Goal: Task Accomplishment & Management: Manage account settings

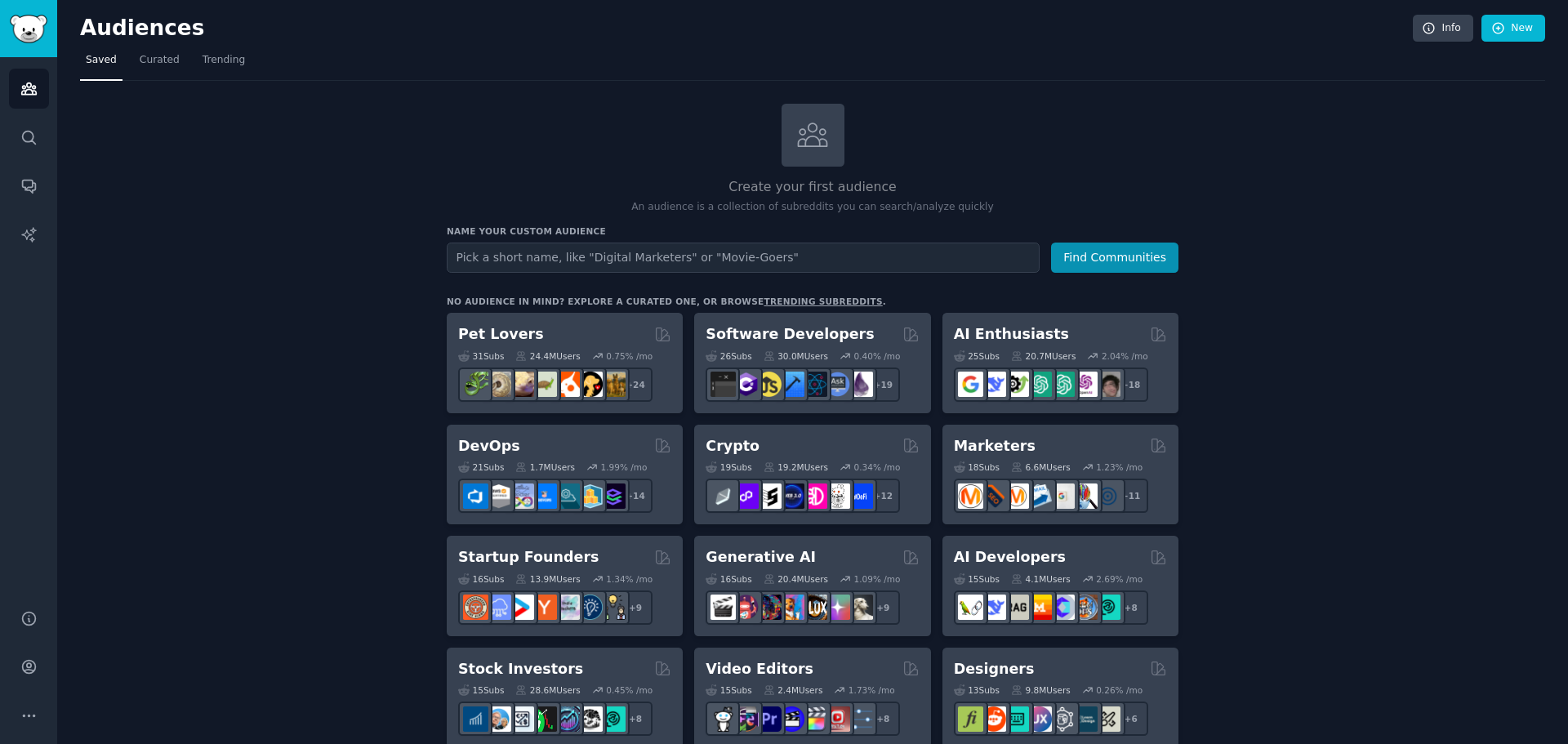
click at [591, 255] on input "text" at bounding box center [743, 257] width 593 height 30
type input "bytesim"
click at [1051, 243] on button "Find Communities" at bounding box center [1115, 257] width 127 height 30
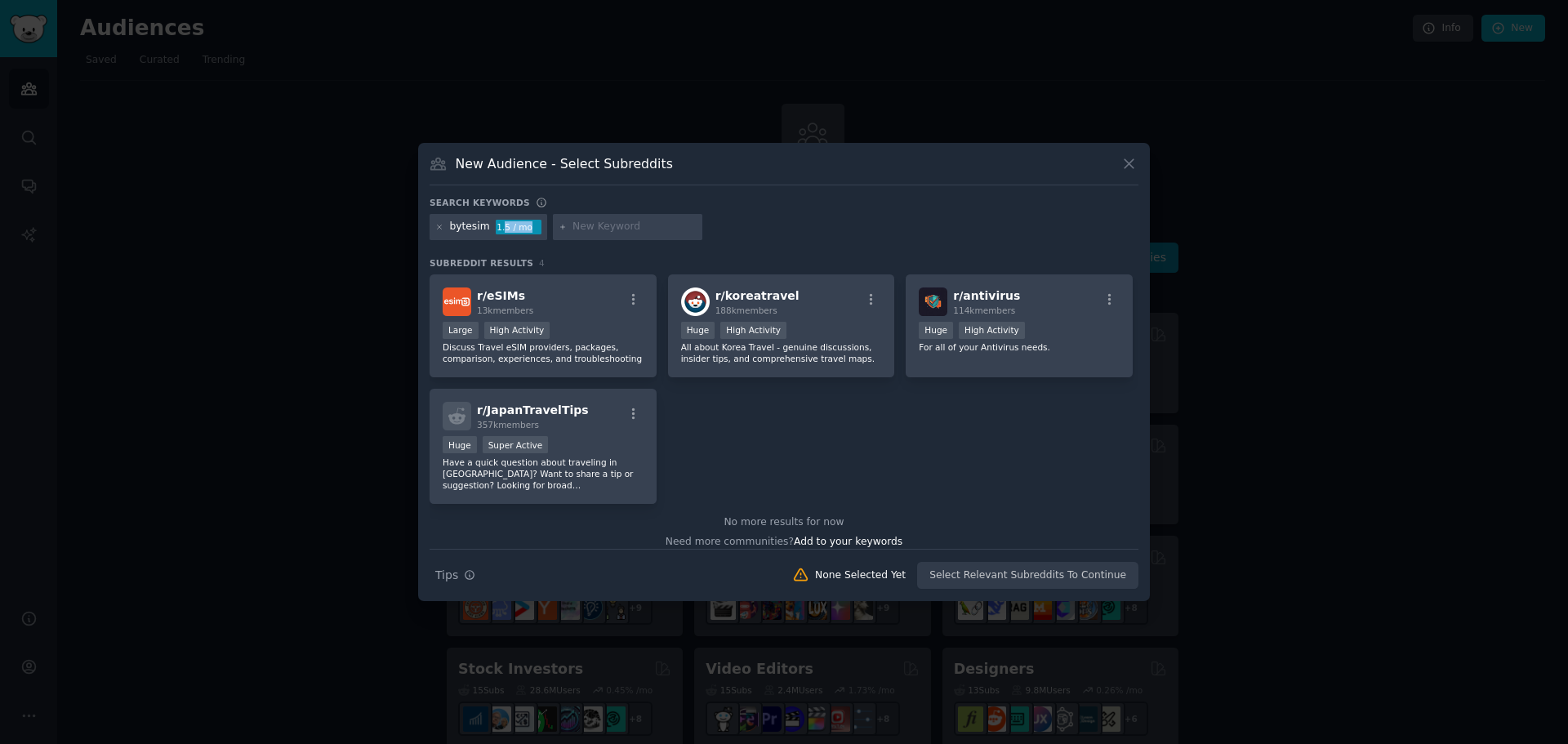
drag, startPoint x: 500, startPoint y: 227, endPoint x: 543, endPoint y: 240, distance: 44.9
click at [543, 240] on div "bytesim 1.5 / mo" at bounding box center [784, 229] width 709 height 32
click at [839, 217] on div "bytesim 1.5 / mo" at bounding box center [784, 229] width 709 height 32
click at [857, 358] on p "All about Korea Travel - genuine discussions, insider tips, and comprehensive t…" at bounding box center [782, 353] width 201 height 23
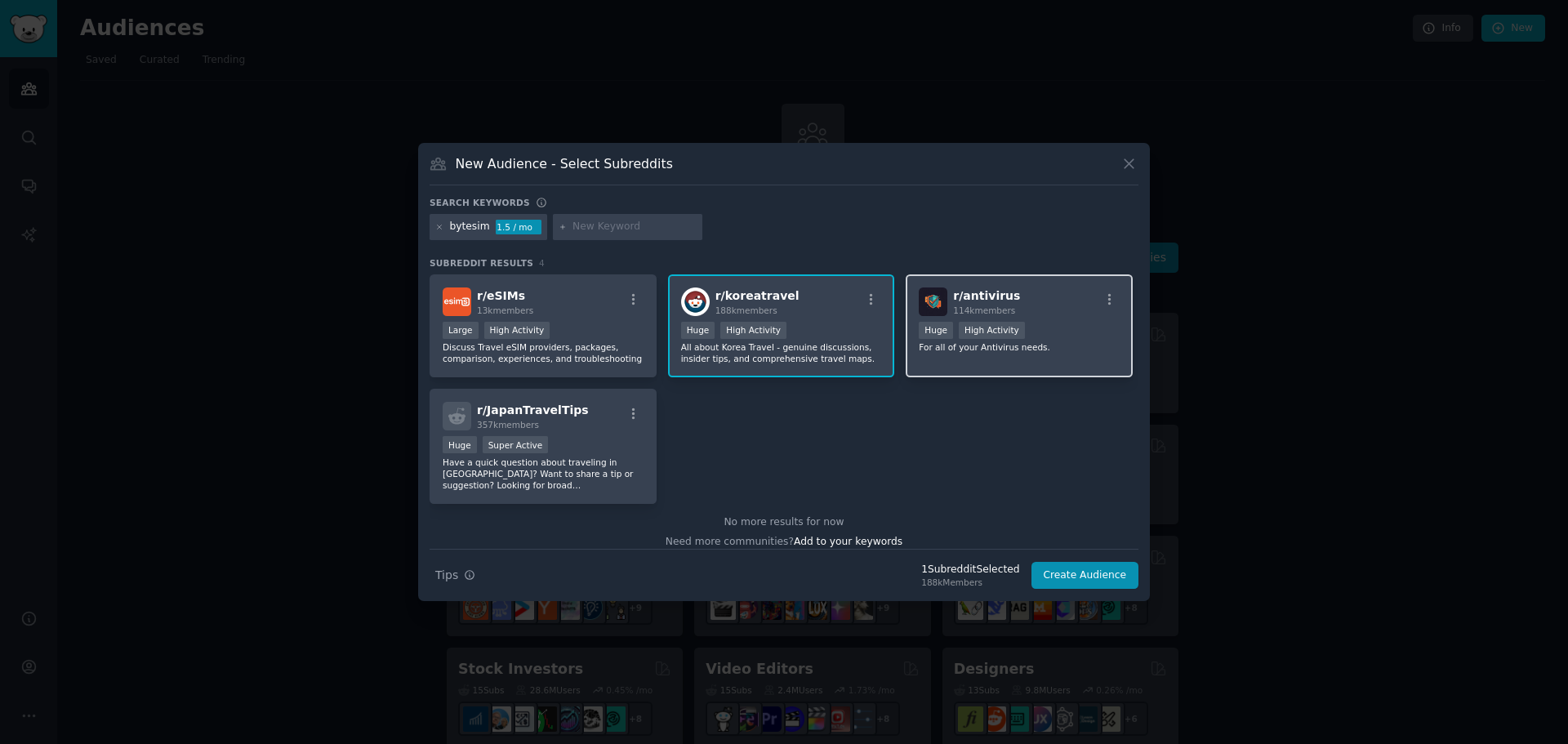
click at [937, 341] on div "Huge High Activity" at bounding box center [1020, 332] width 201 height 21
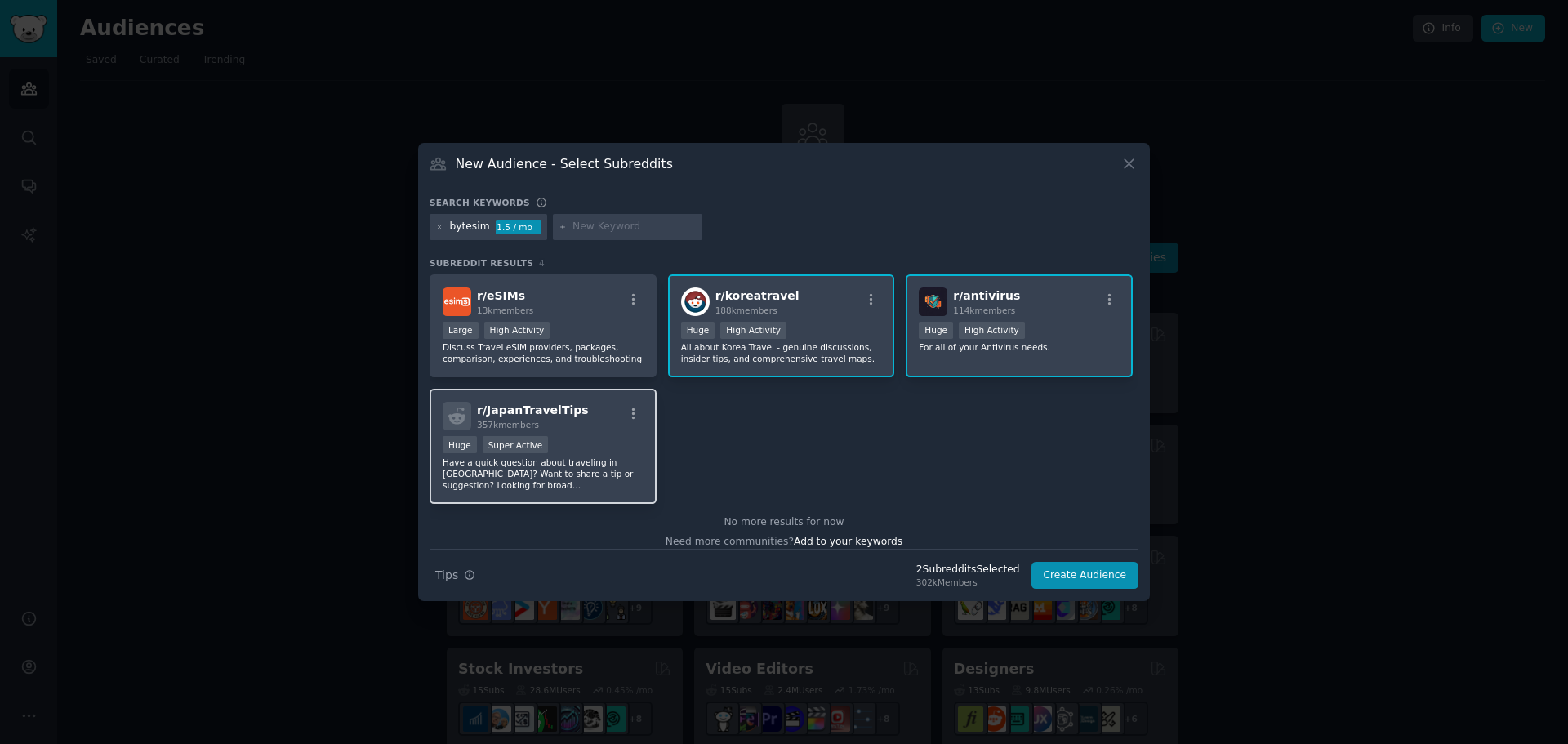
click at [615, 442] on div "Huge Super Active" at bounding box center [543, 446] width 201 height 21
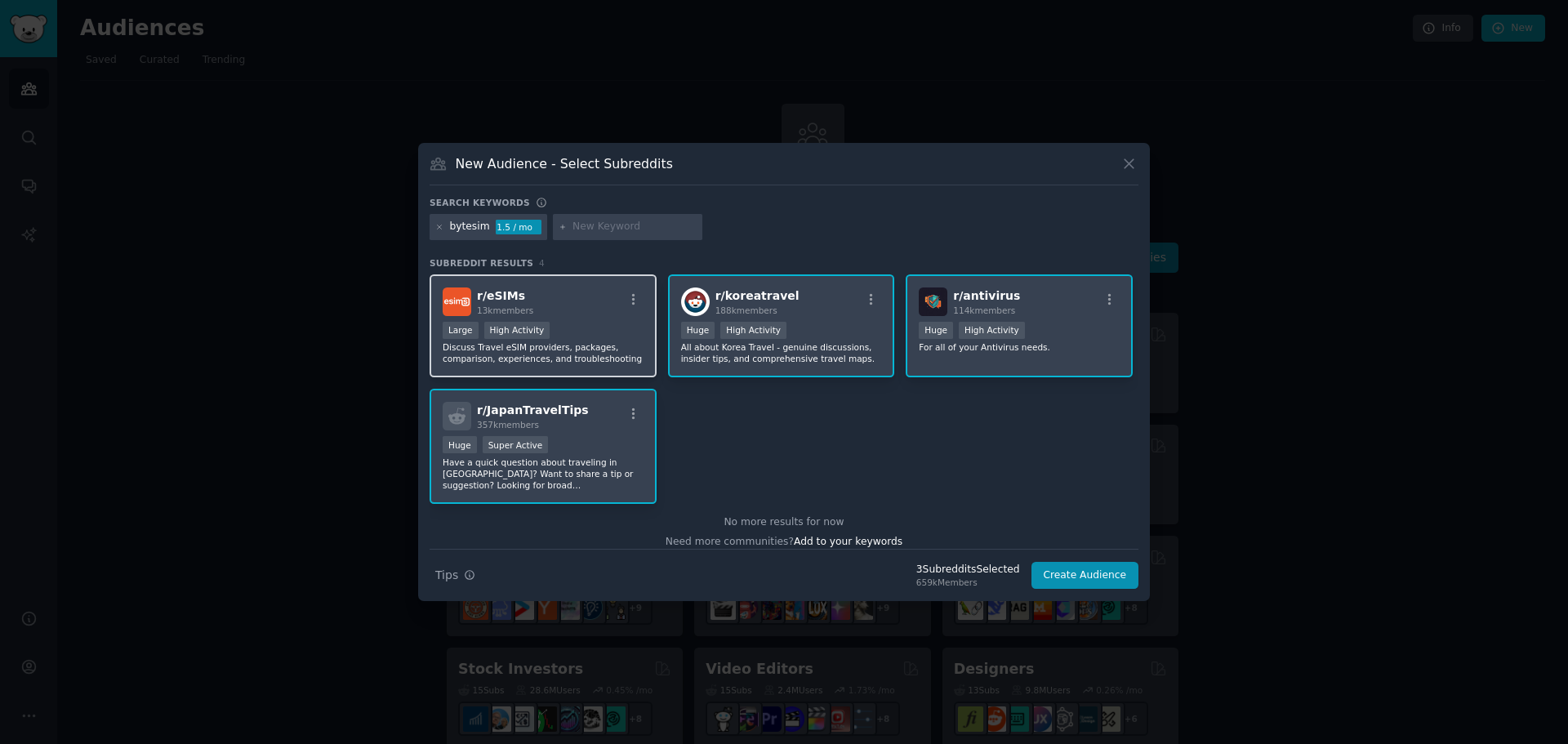
click at [562, 295] on div "r/ eSIMs 13k members" at bounding box center [543, 301] width 201 height 28
click at [1086, 567] on button "Create Audience" at bounding box center [1086, 576] width 108 height 27
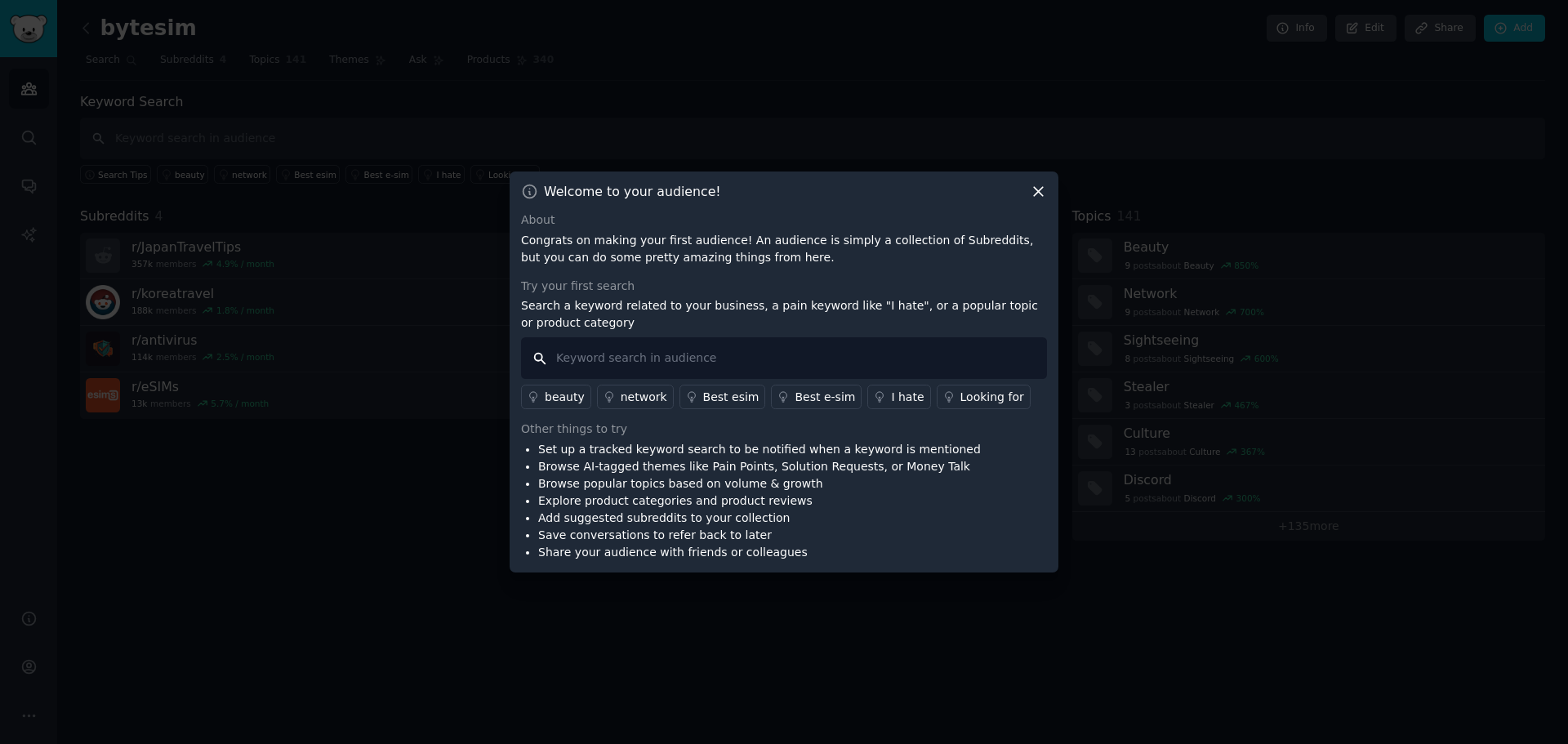
click at [770, 365] on input "text" at bounding box center [784, 358] width 526 height 42
type input "bytesim"
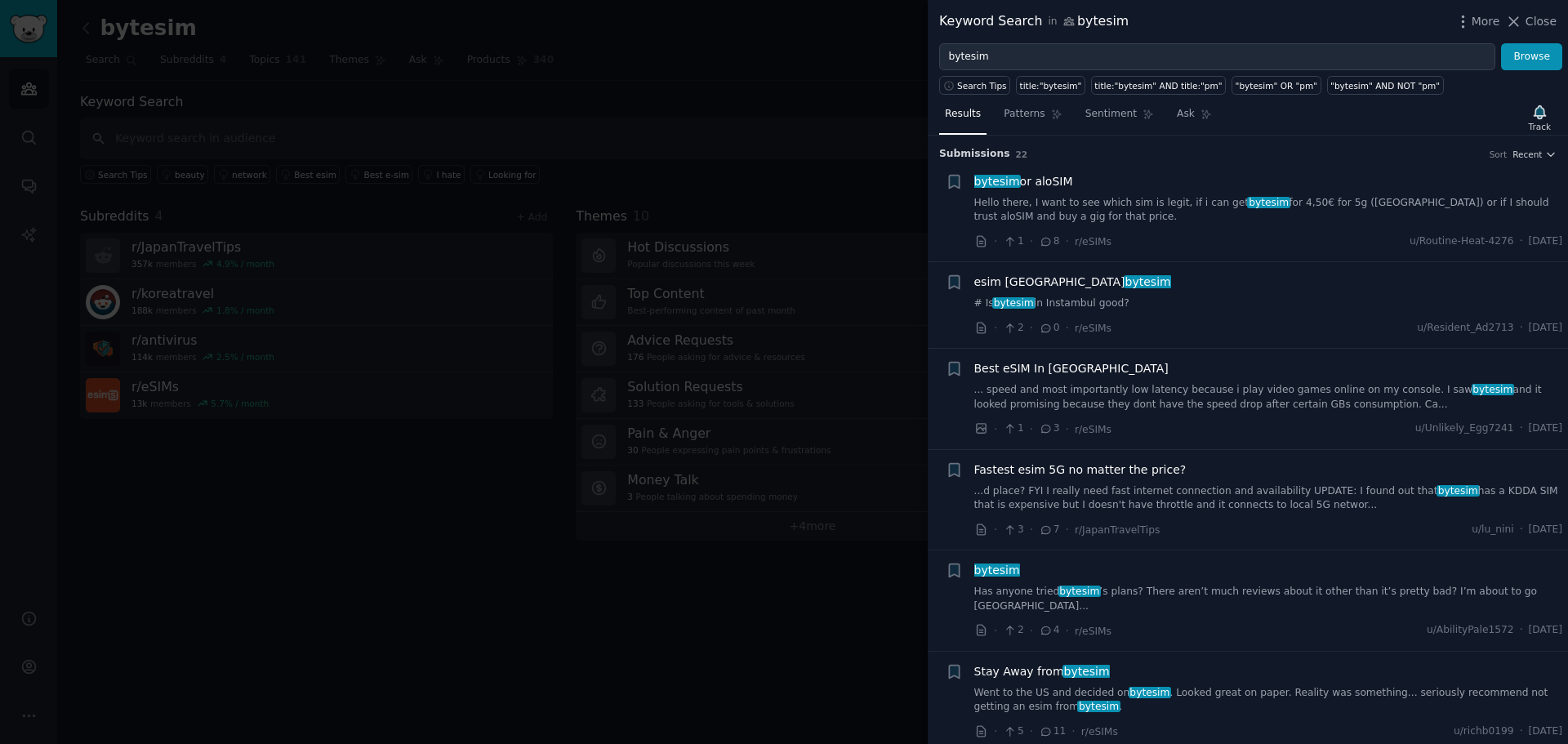
click at [1132, 218] on link "Hello there, I want to see which sim is legit, if i can get bytesim for 4,50€ f…" at bounding box center [1268, 209] width 589 height 28
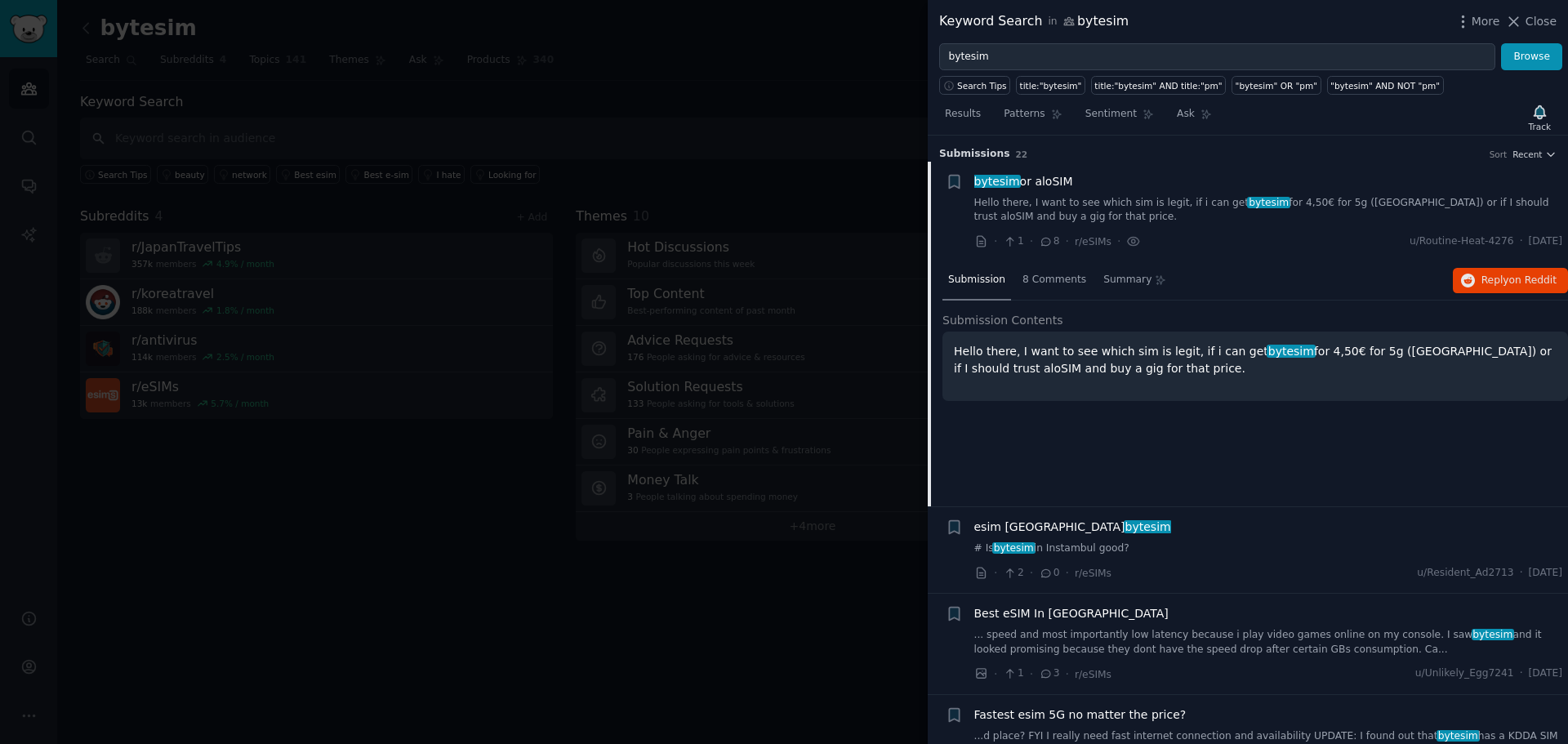
click at [1148, 370] on p "Hello there, I want to see which sim is legit, if i can get bytesim for 4,50€ f…" at bounding box center [1256, 360] width 602 height 34
click at [1148, 363] on p "Hello there, I want to see which sim is legit, if i can get bytesim for 4,50€ f…" at bounding box center [1256, 360] width 602 height 34
click at [1157, 426] on div "Submission 8 Comments Summary Reply on Reddit Submission Contents Hello there, …" at bounding box center [1255, 384] width 626 height 245
click at [1470, 279] on icon "button" at bounding box center [1468, 281] width 15 height 15
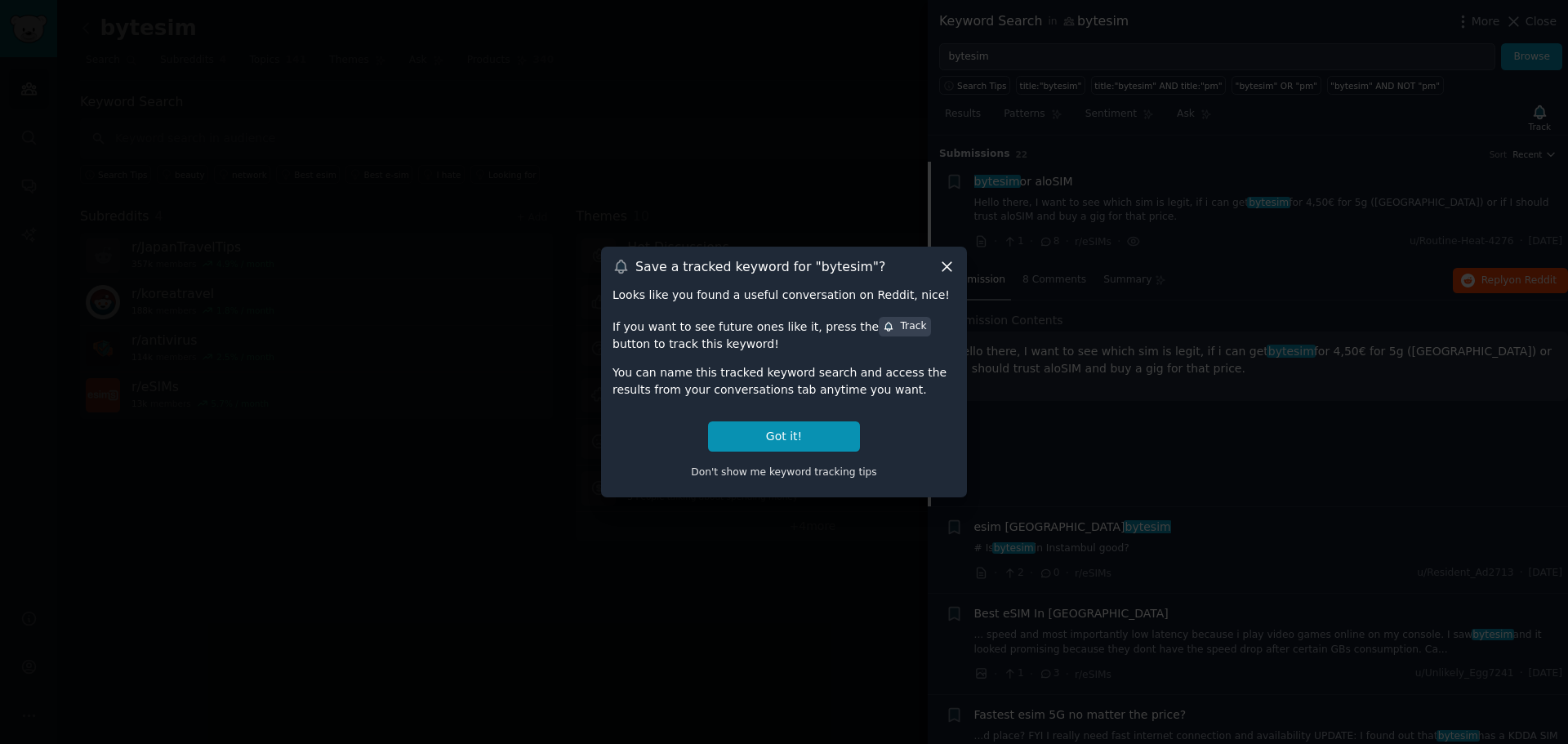
click at [815, 451] on div "Don't show me keyword tracking tips" at bounding box center [784, 469] width 343 height 34
click at [817, 443] on button "Got it!" at bounding box center [784, 436] width 152 height 30
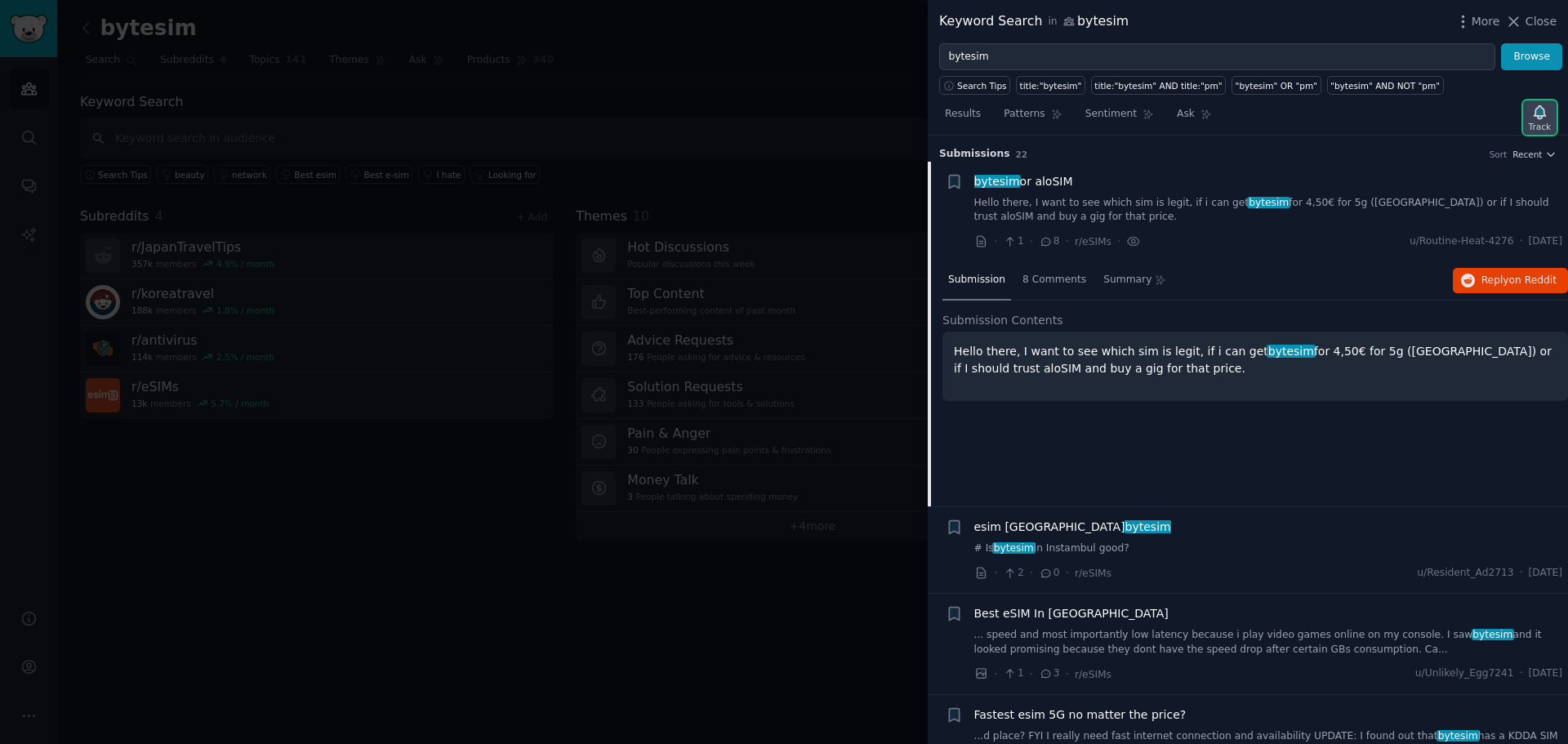
click at [1541, 122] on div "Track" at bounding box center [1541, 126] width 22 height 11
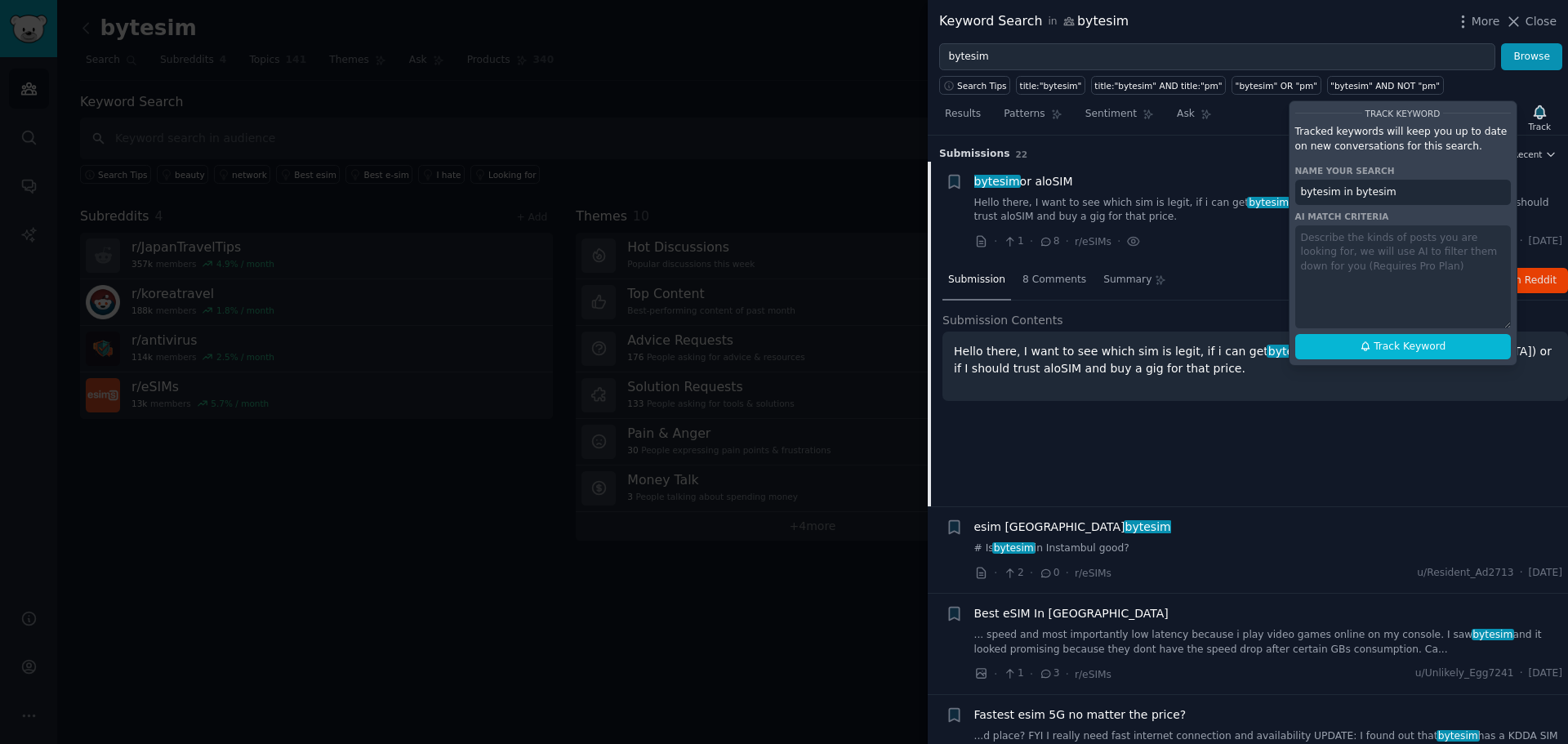
drag, startPoint x: 1402, startPoint y: 195, endPoint x: 1341, endPoint y: 199, distance: 61.1
click at [1341, 199] on input "bytesim in bytesim" at bounding box center [1402, 192] width 215 height 26
click at [1448, 336] on button "Track Keyword" at bounding box center [1402, 347] width 215 height 26
type input "bytesim"
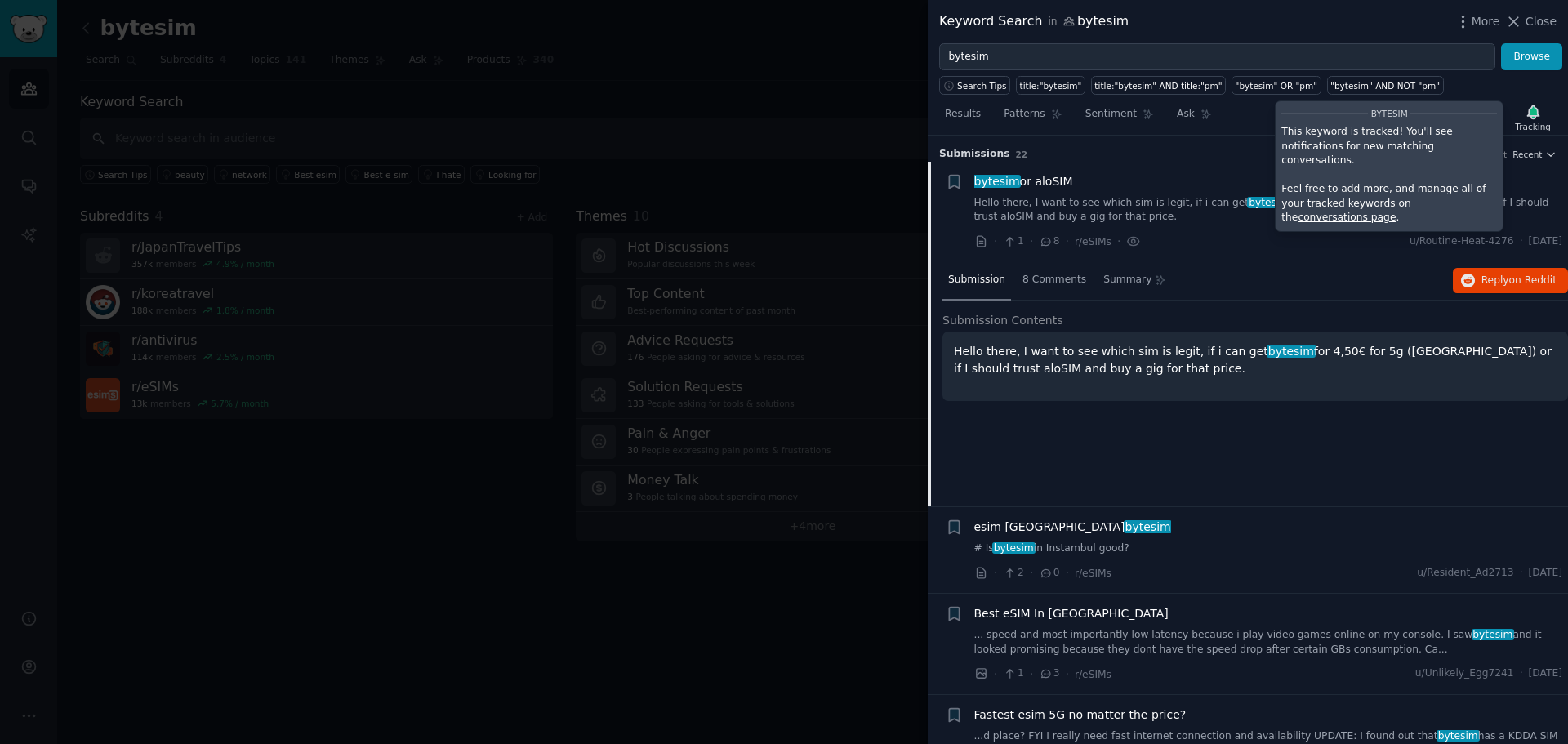
click at [1196, 136] on div "Submission s 22 Sort Recent" at bounding box center [1248, 148] width 618 height 26
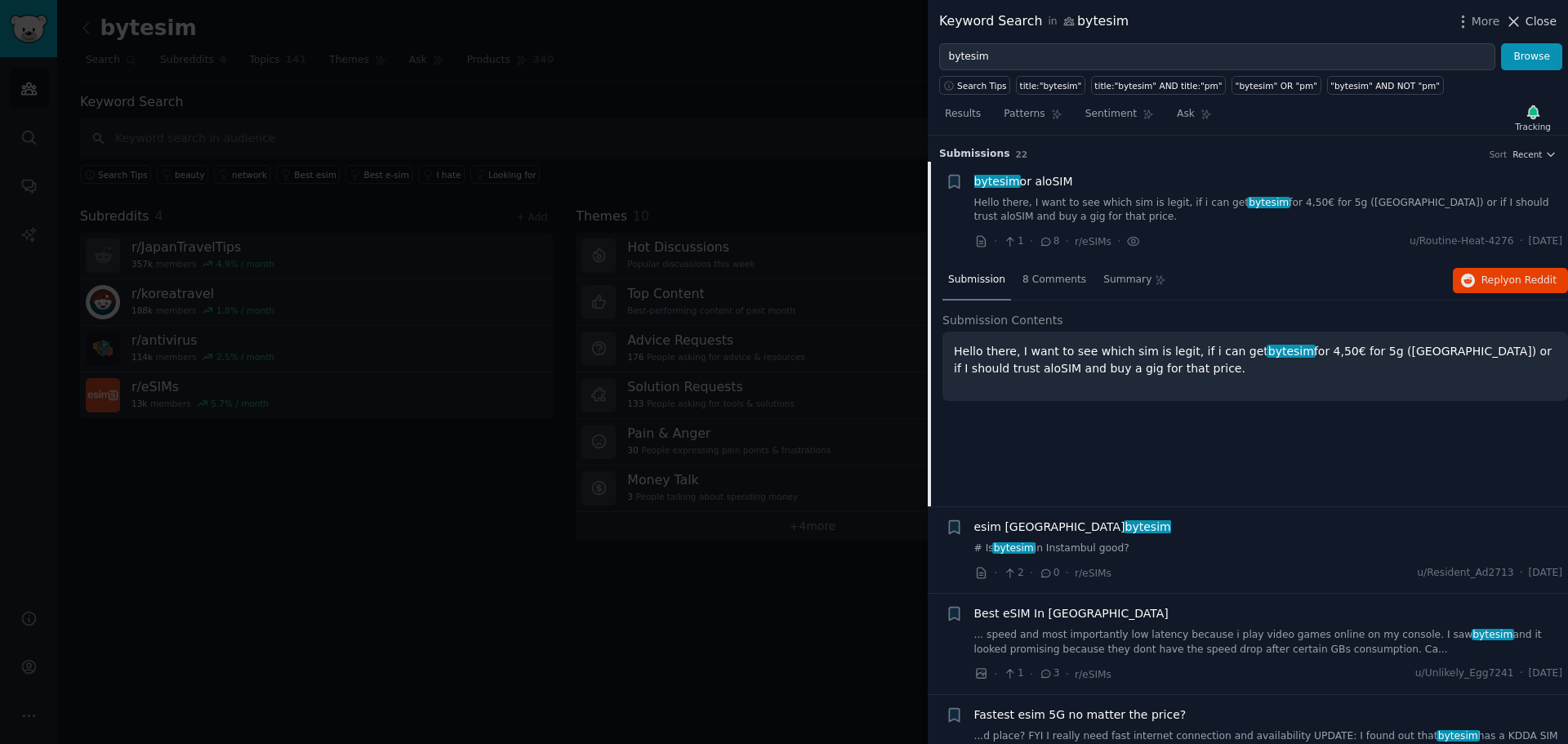
click at [1527, 25] on span "Close" at bounding box center [1541, 21] width 31 height 17
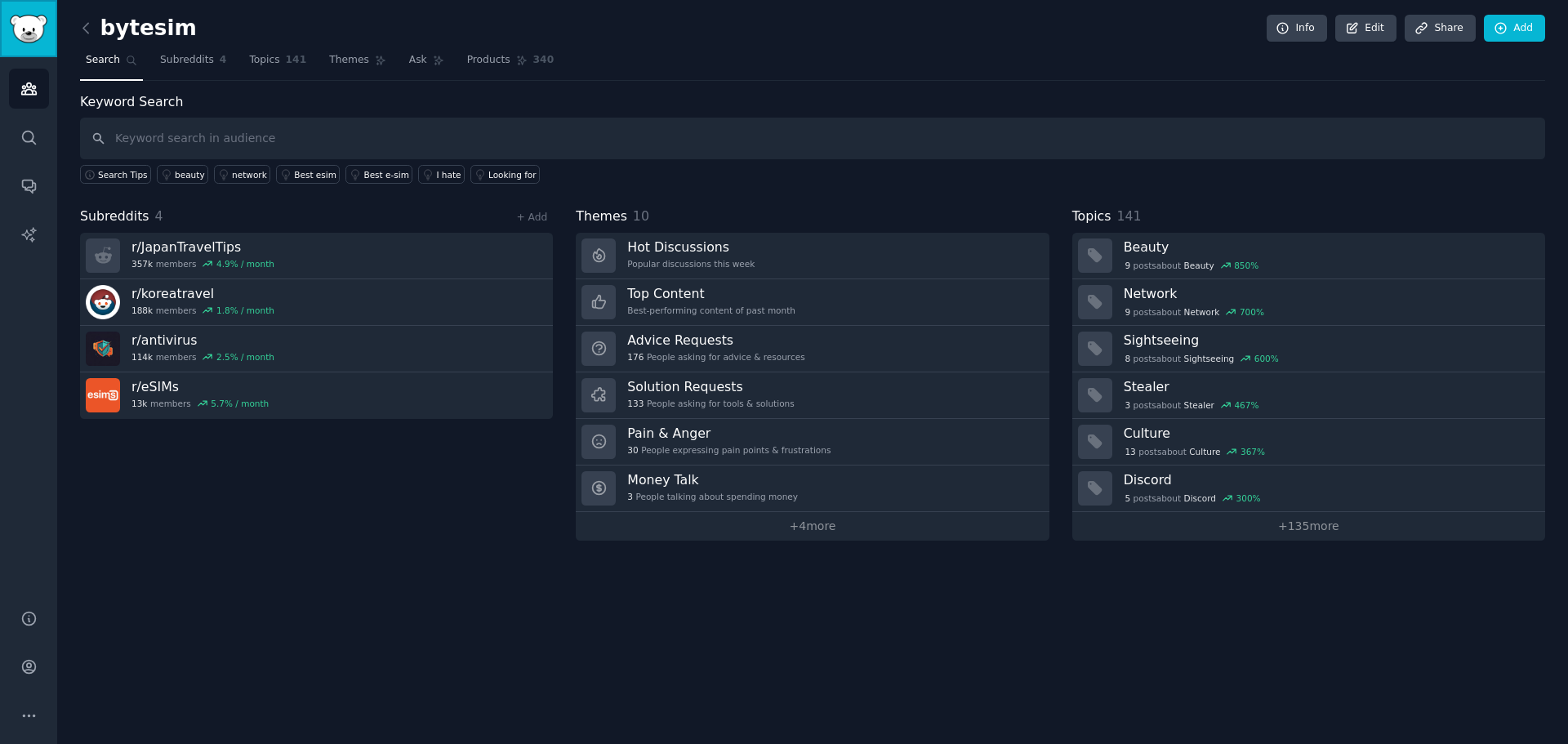
click at [39, 33] on img "Sidebar" at bounding box center [28, 28] width 38 height 28
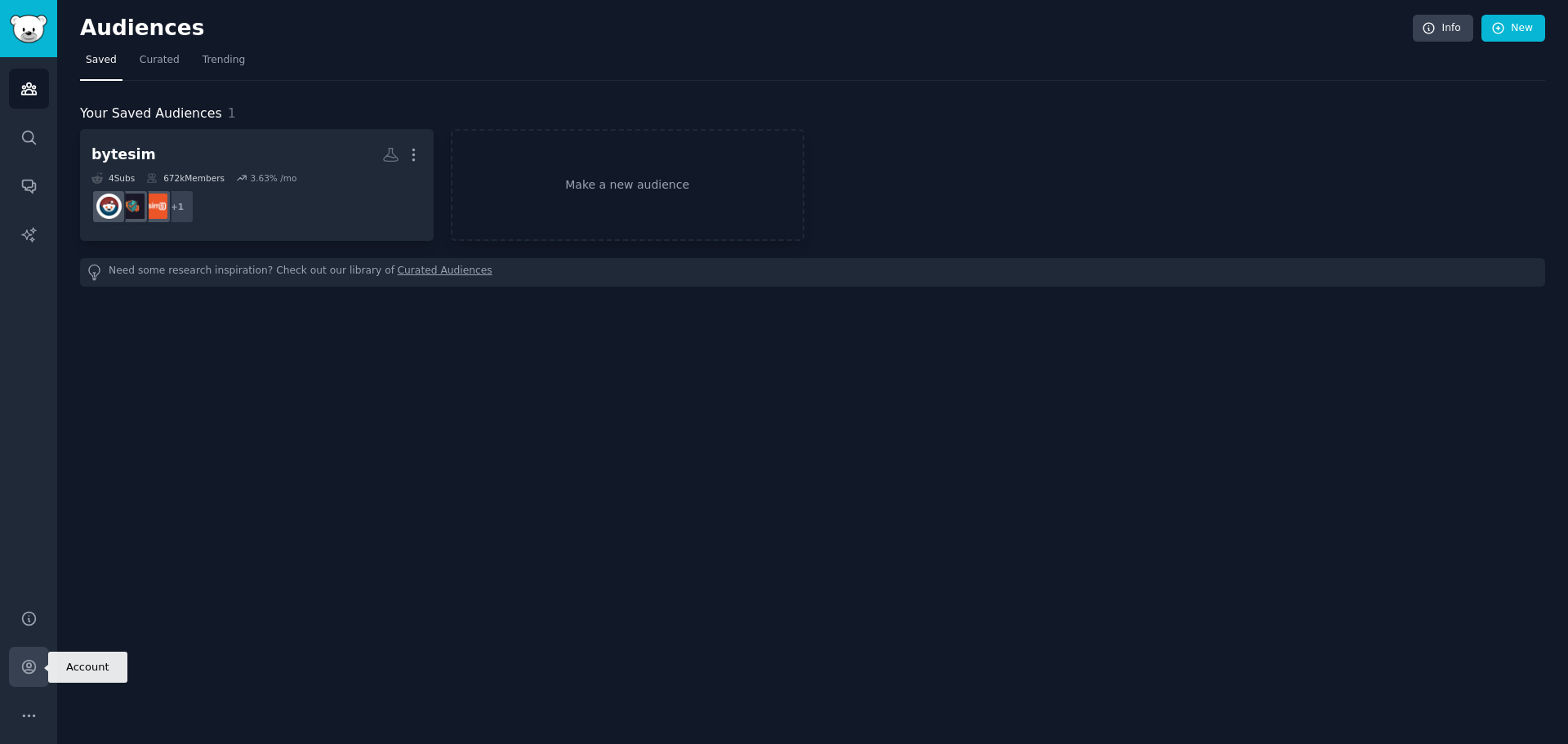
click at [25, 662] on icon "Sidebar" at bounding box center [28, 667] width 13 height 13
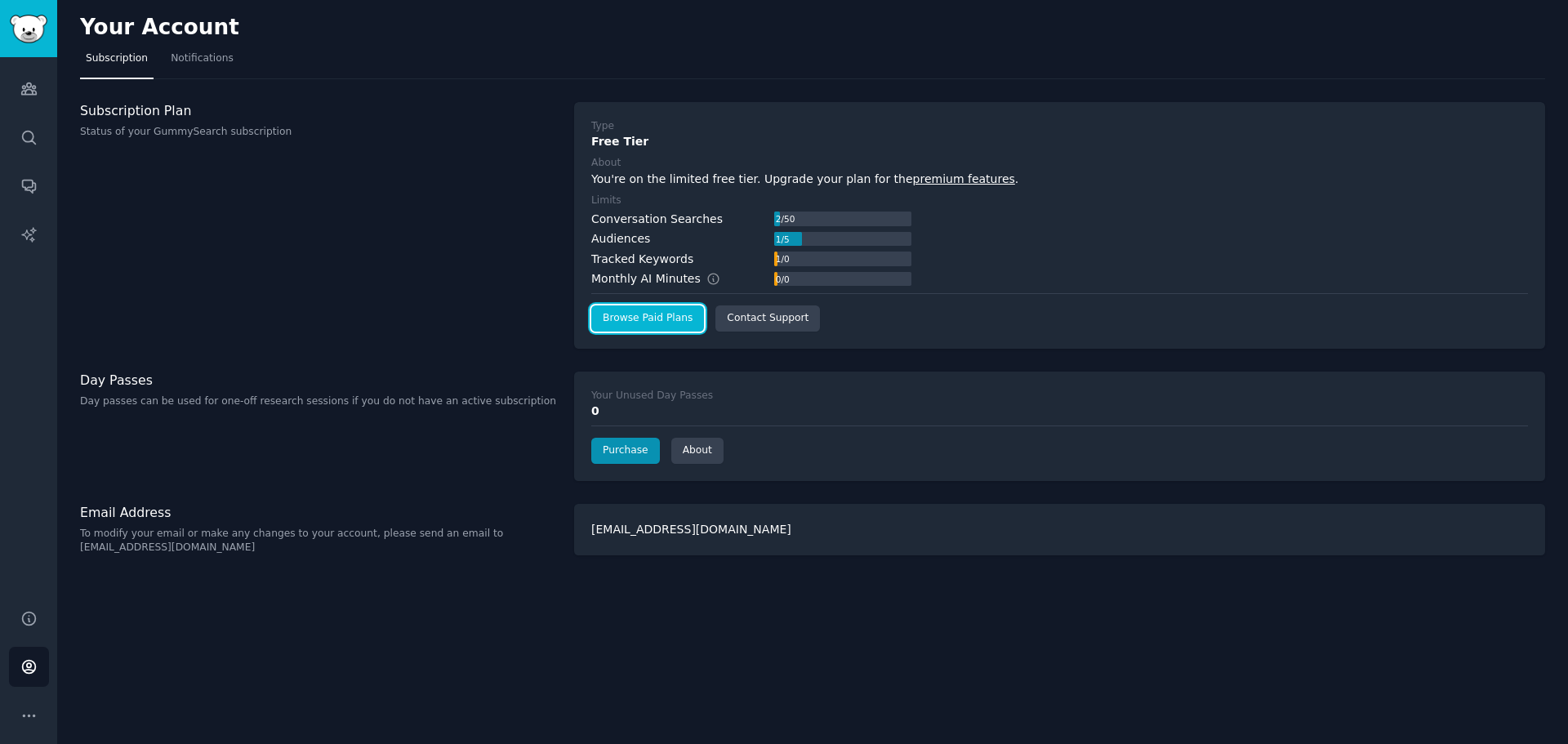
click at [665, 327] on link "Browse Paid Plans" at bounding box center [647, 318] width 112 height 26
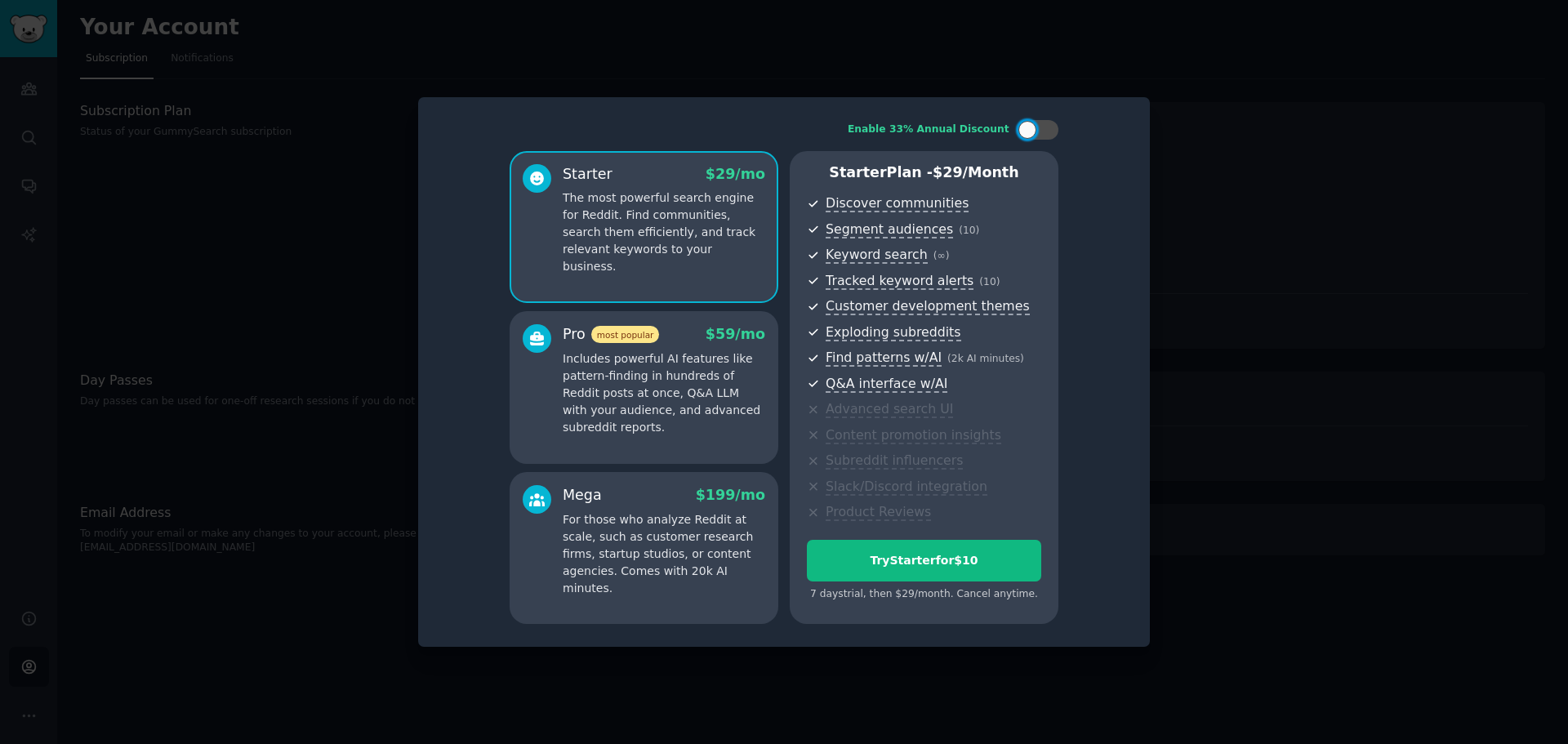
click at [665, 384] on p "Includes powerful AI features like pattern-finding in hundreds of Reddit posts …" at bounding box center [664, 393] width 203 height 86
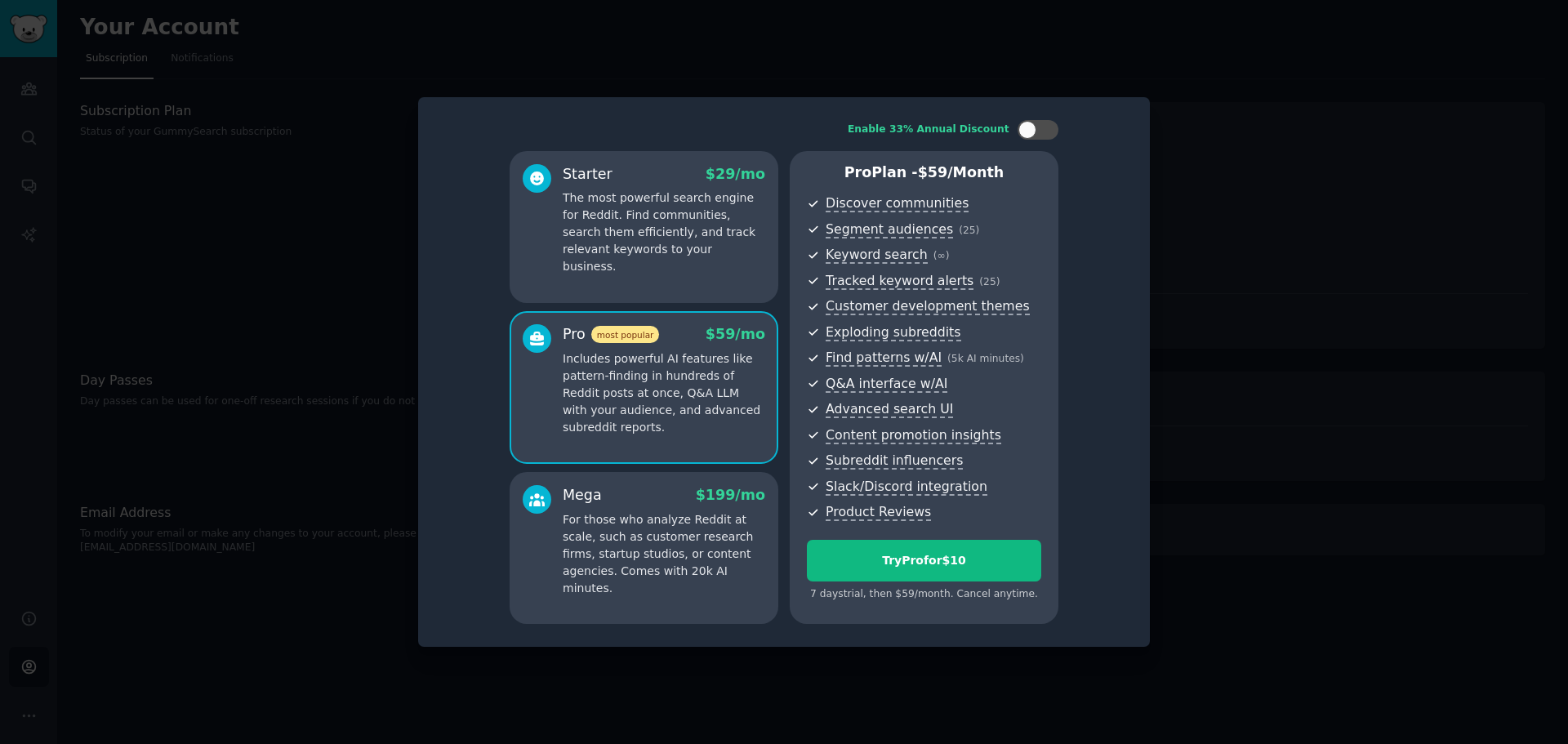
click at [693, 267] on div "Starter $ 29 /mo The most powerful search engine for Reddit. Find communities, …" at bounding box center [644, 227] width 269 height 152
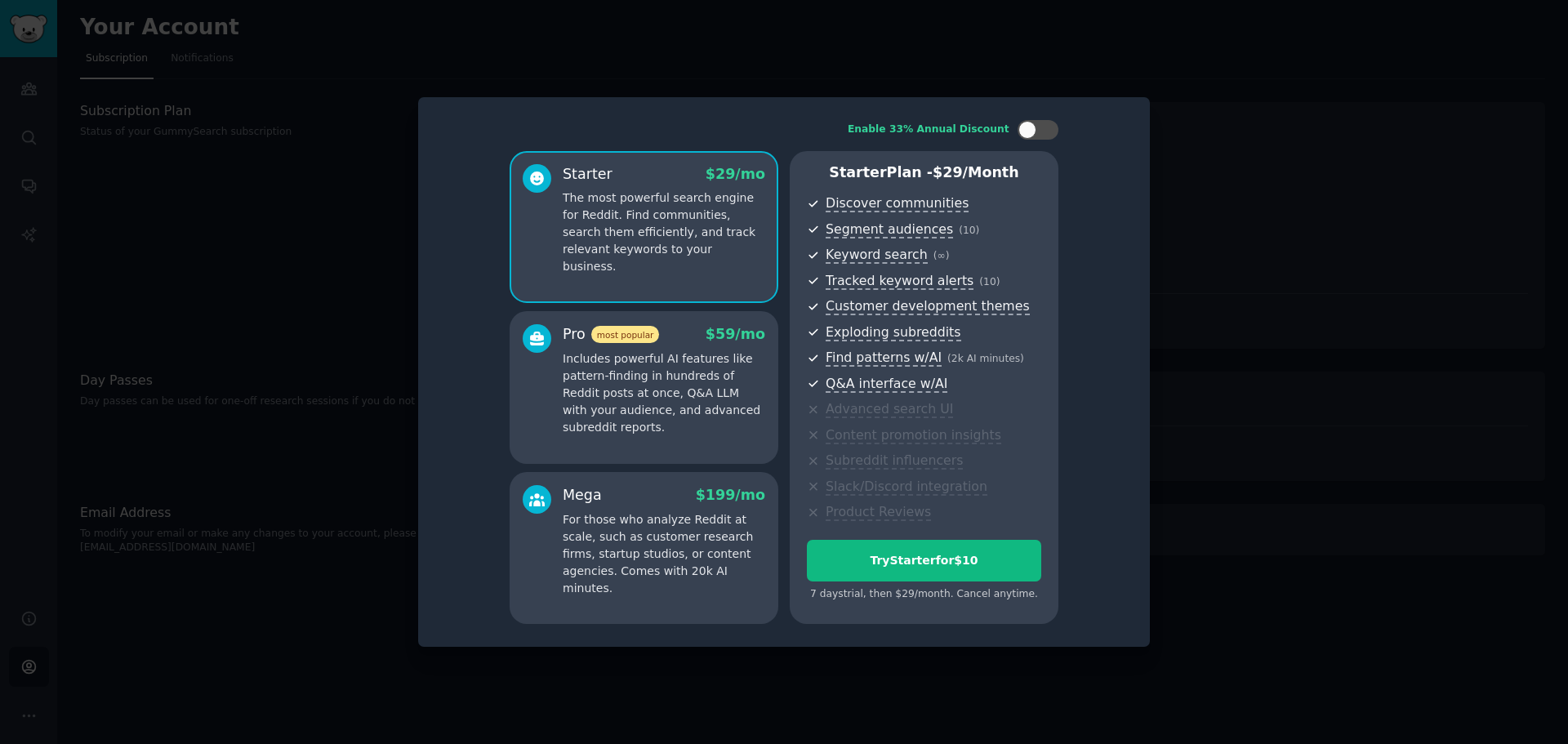
click at [1071, 660] on div at bounding box center [784, 372] width 1568 height 744
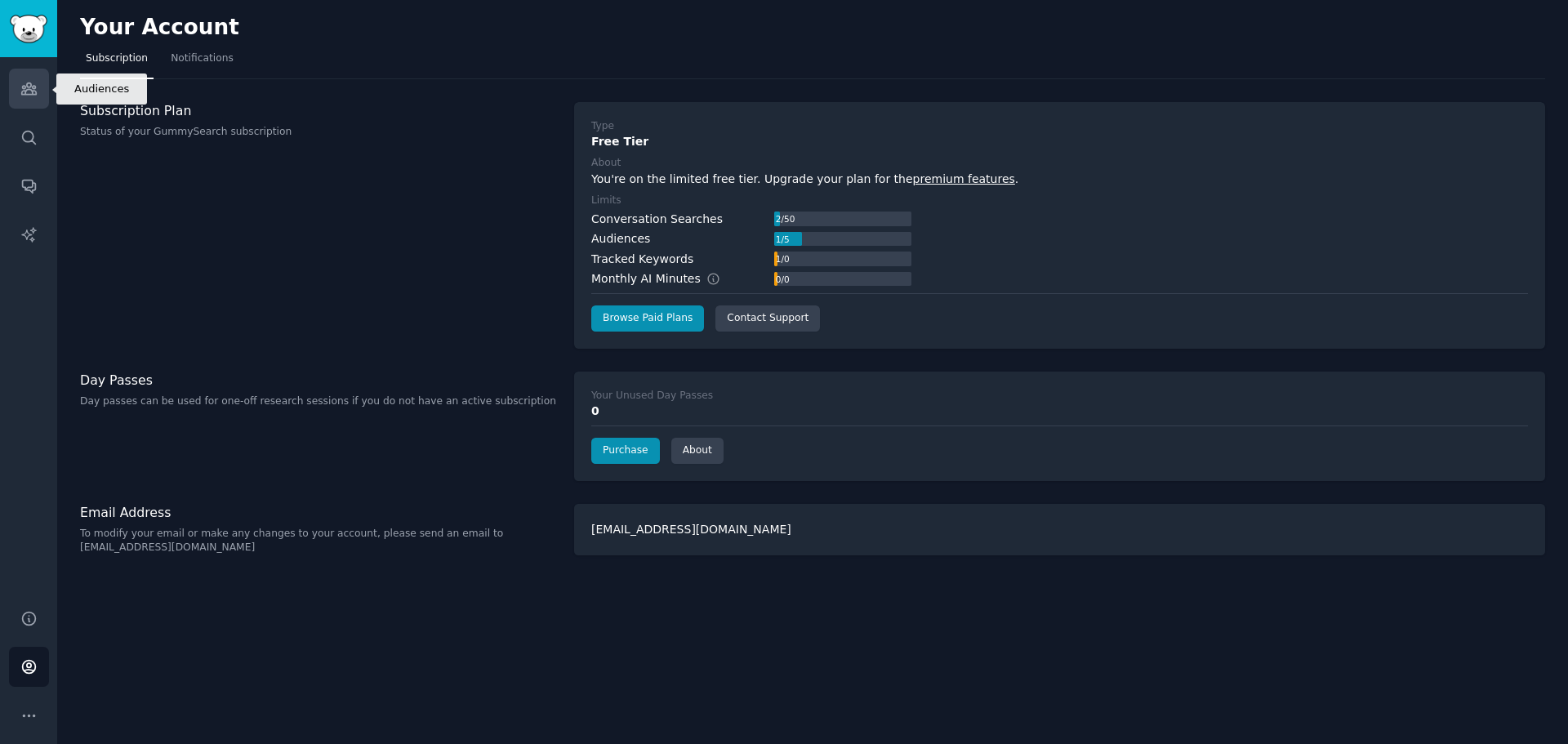
click at [9, 90] on link "Audiences" at bounding box center [28, 88] width 40 height 40
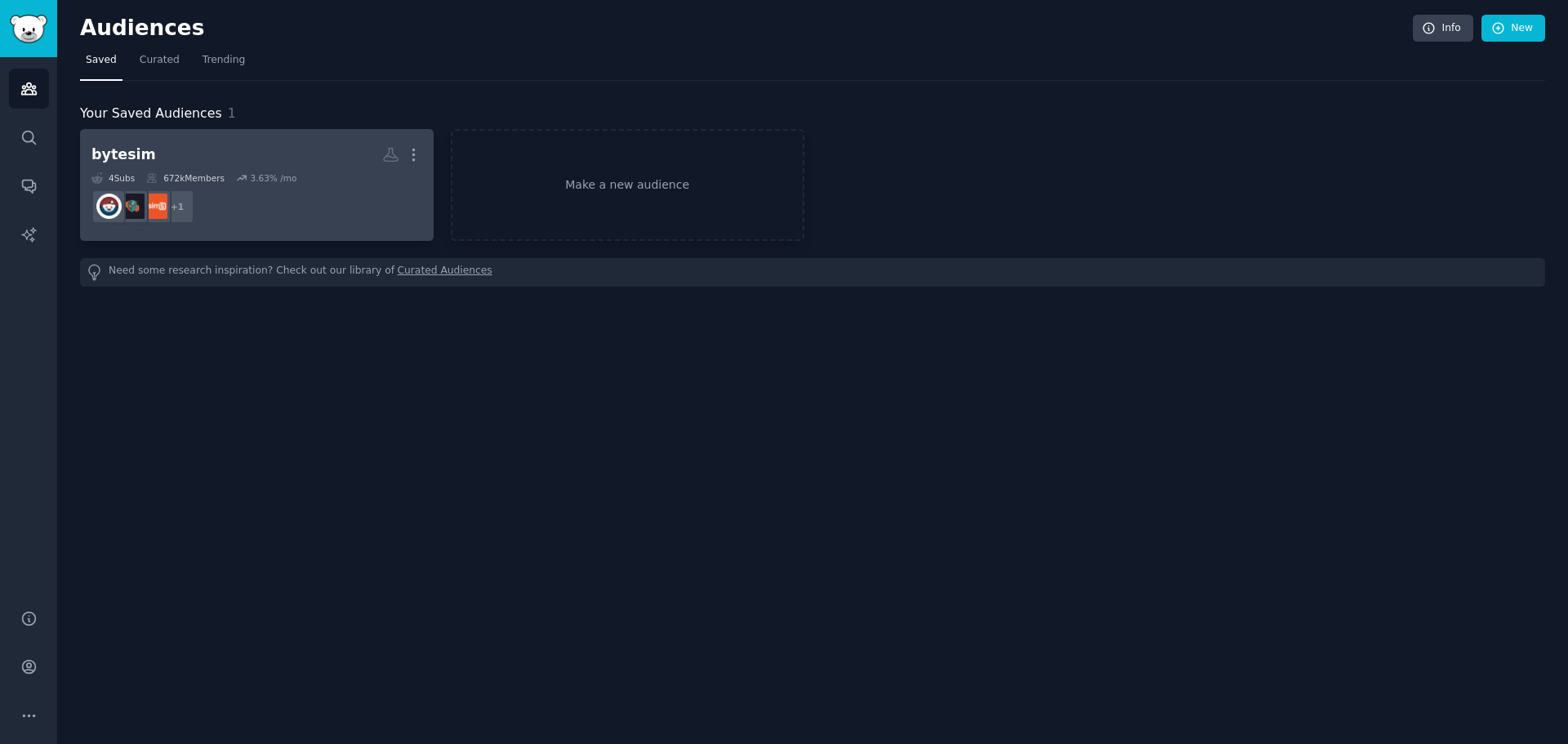
click at [185, 211] on div "+ 1" at bounding box center [178, 207] width 34 height 34
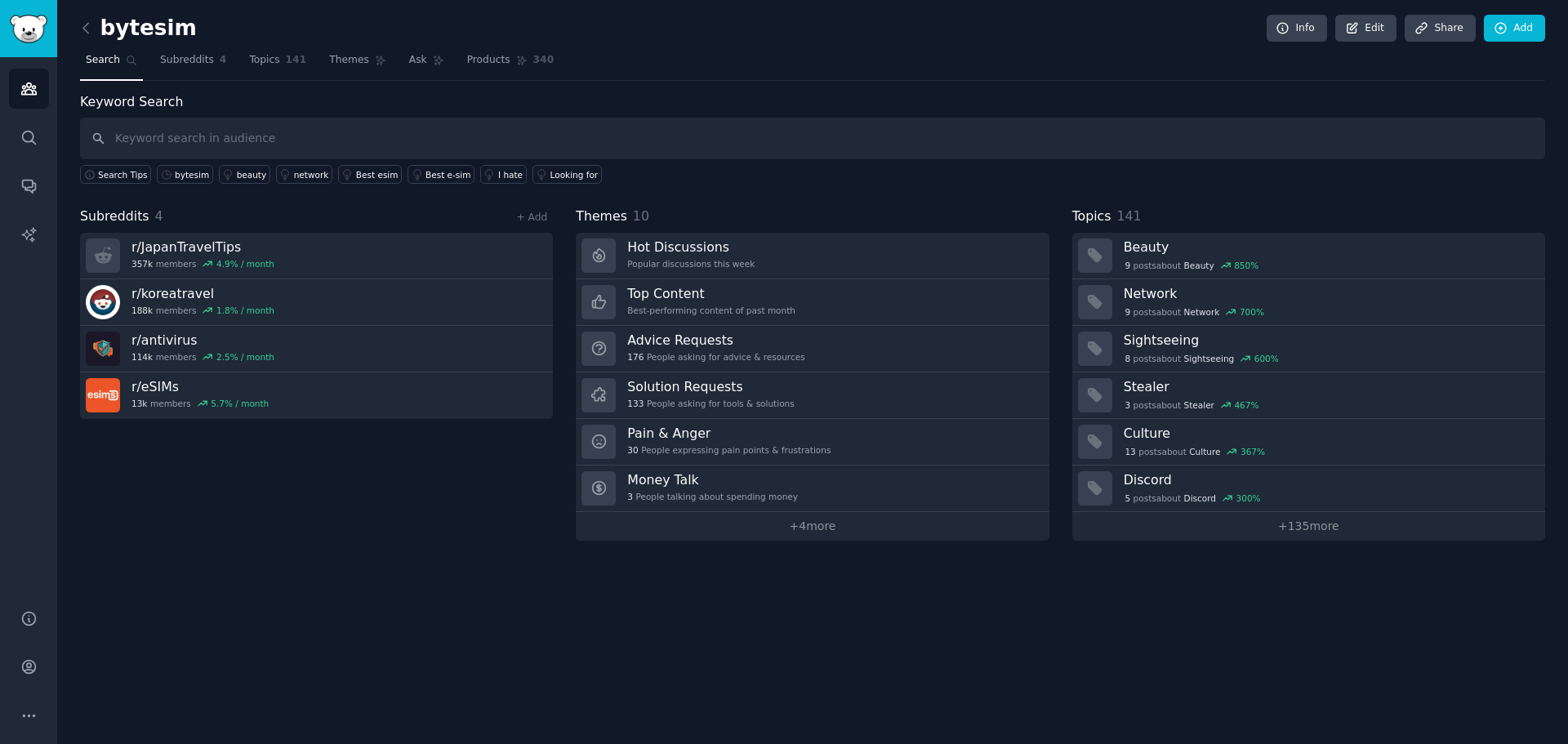
click at [132, 129] on input "text" at bounding box center [812, 138] width 1465 height 42
click at [165, 72] on link "Subreddits 4" at bounding box center [193, 64] width 77 height 33
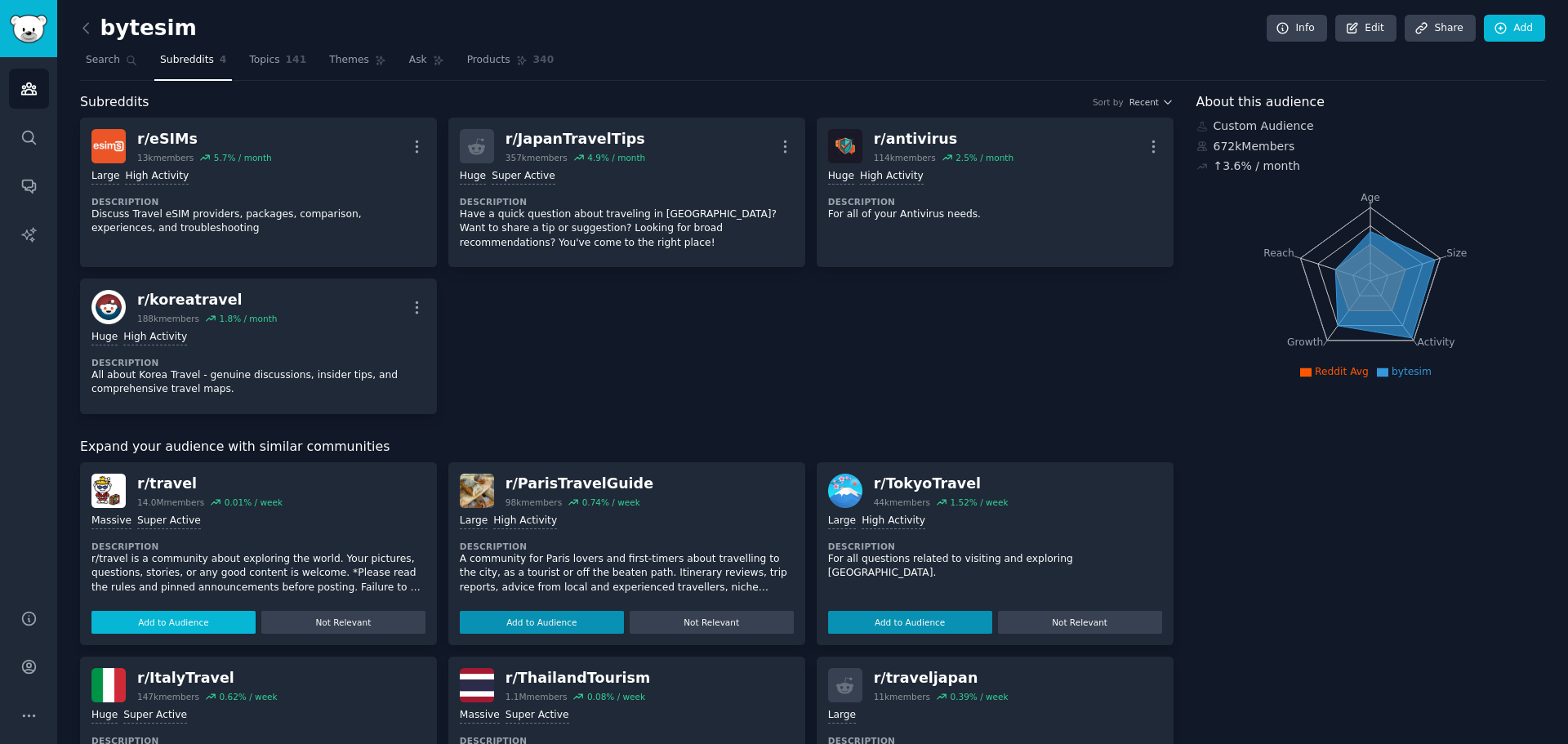
click at [191, 620] on button "Add to Audience" at bounding box center [173, 622] width 164 height 23
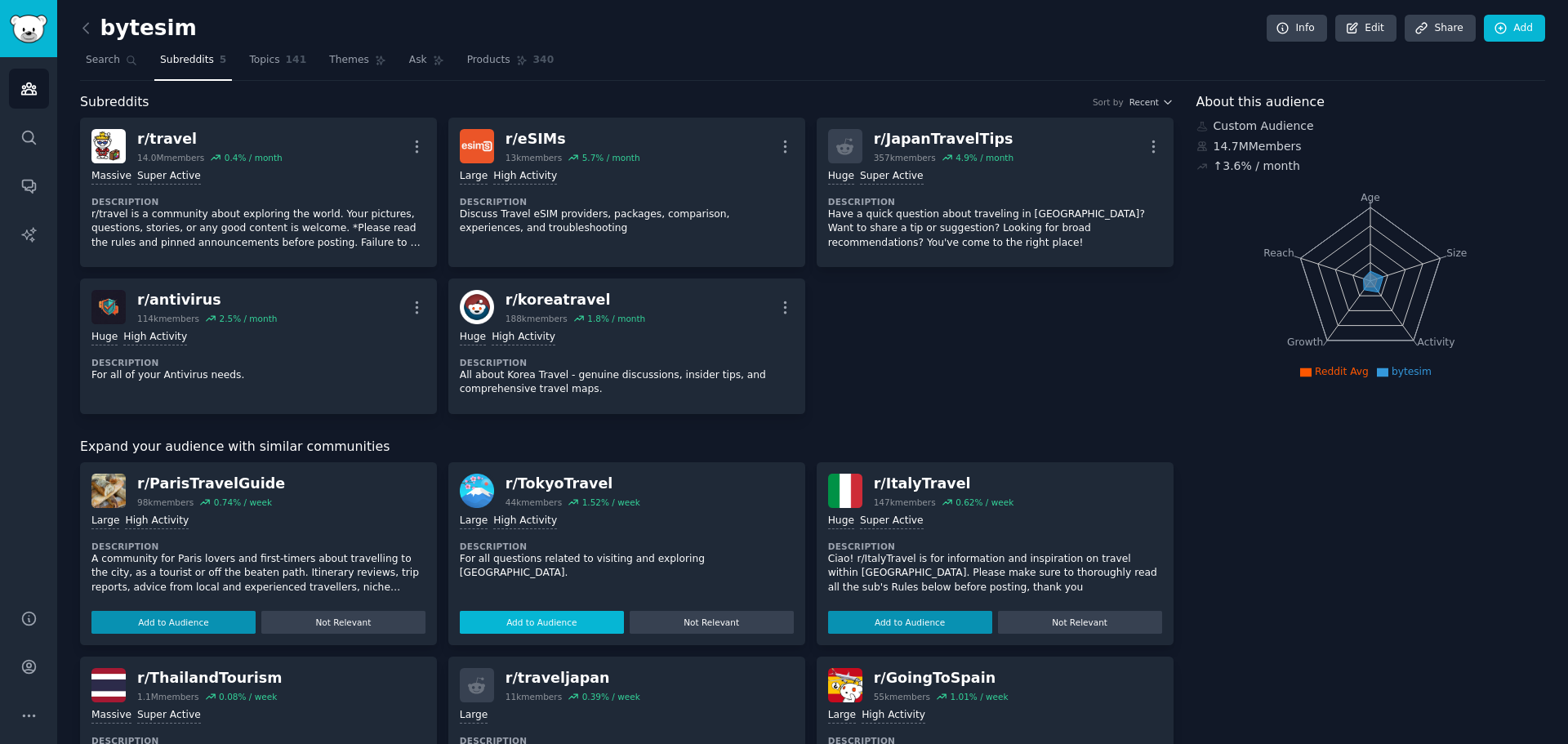
click at [484, 620] on button "Add to Audience" at bounding box center [542, 622] width 164 height 23
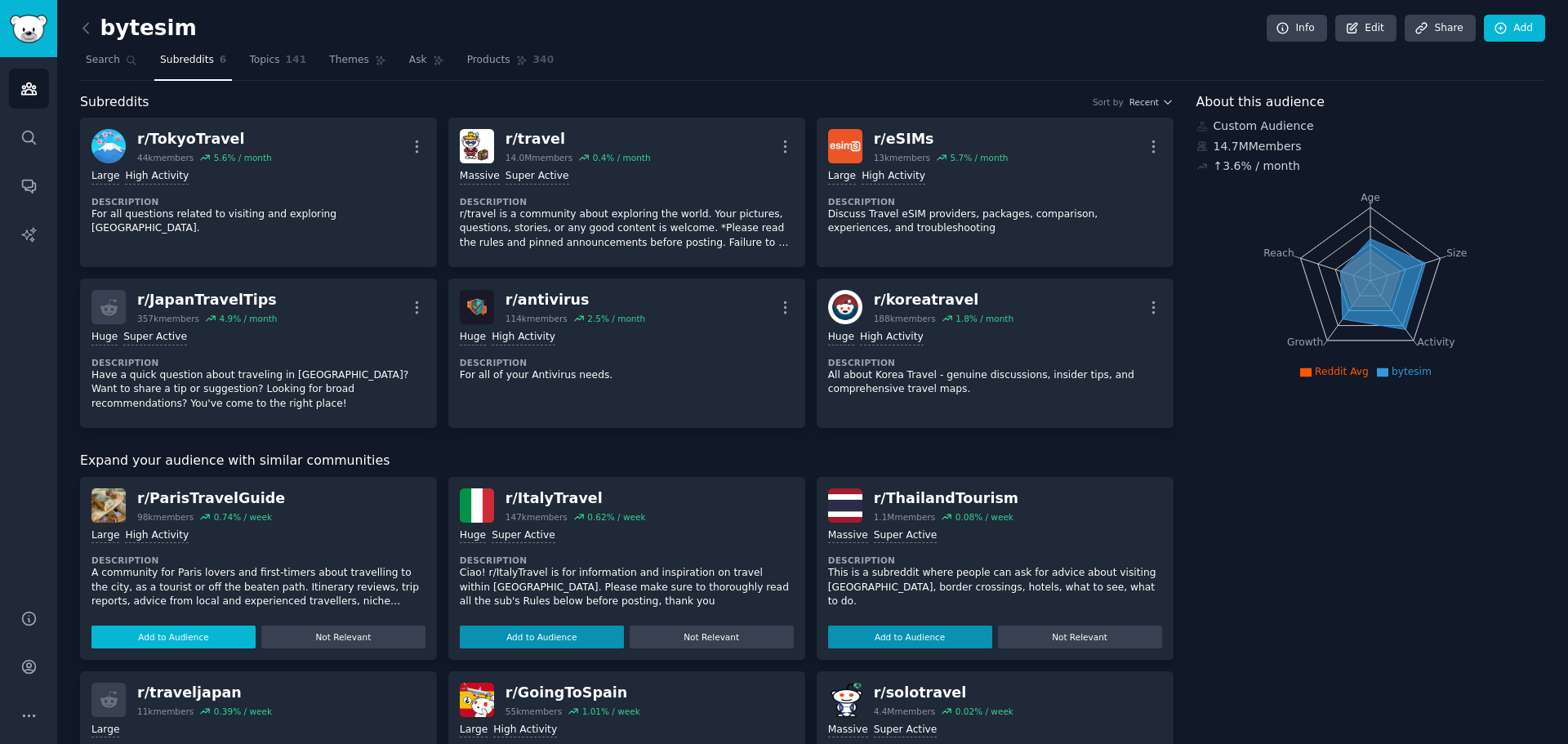
click at [207, 633] on button "Add to Audience" at bounding box center [173, 637] width 164 height 23
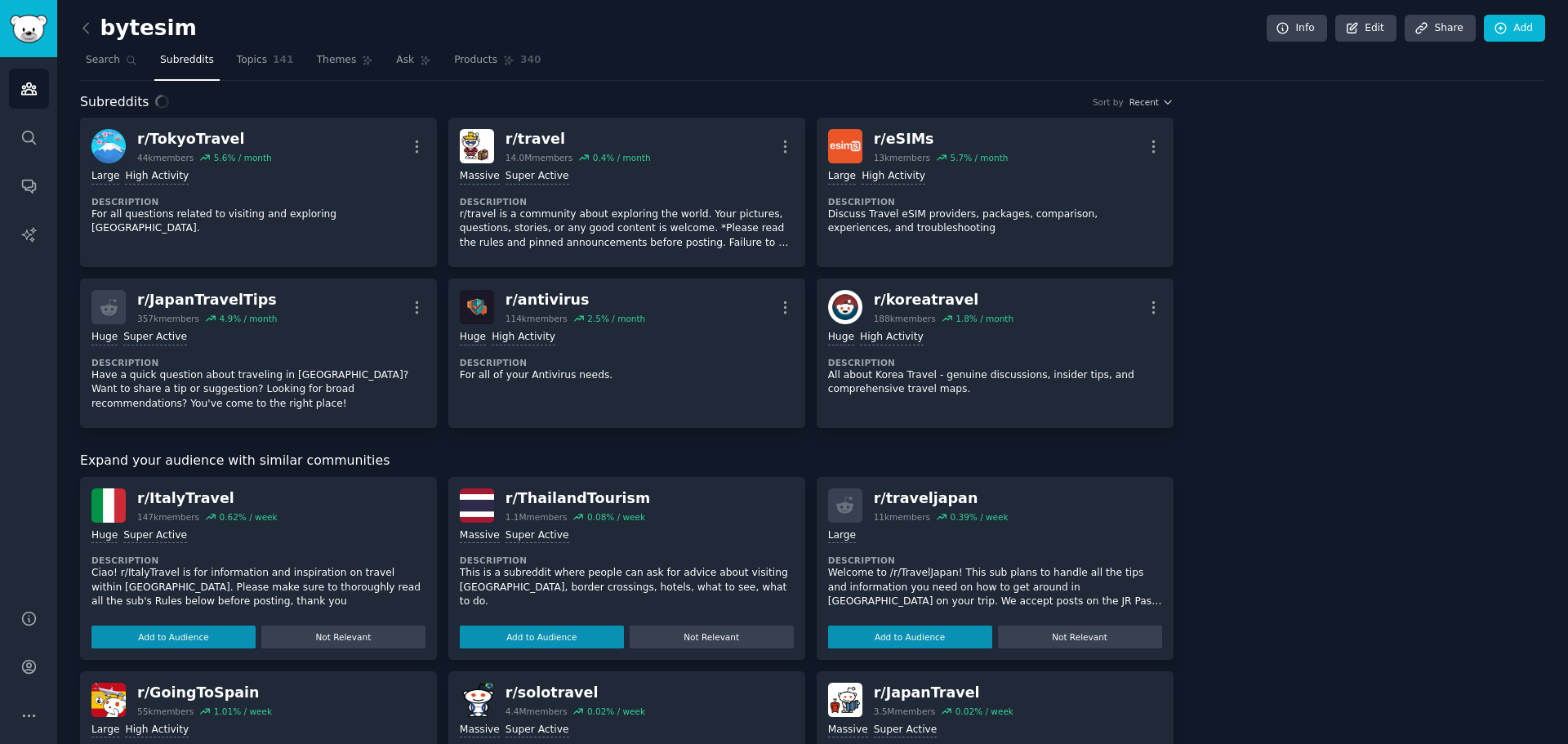
click at [207, 633] on button "Add to Audience" at bounding box center [173, 637] width 164 height 23
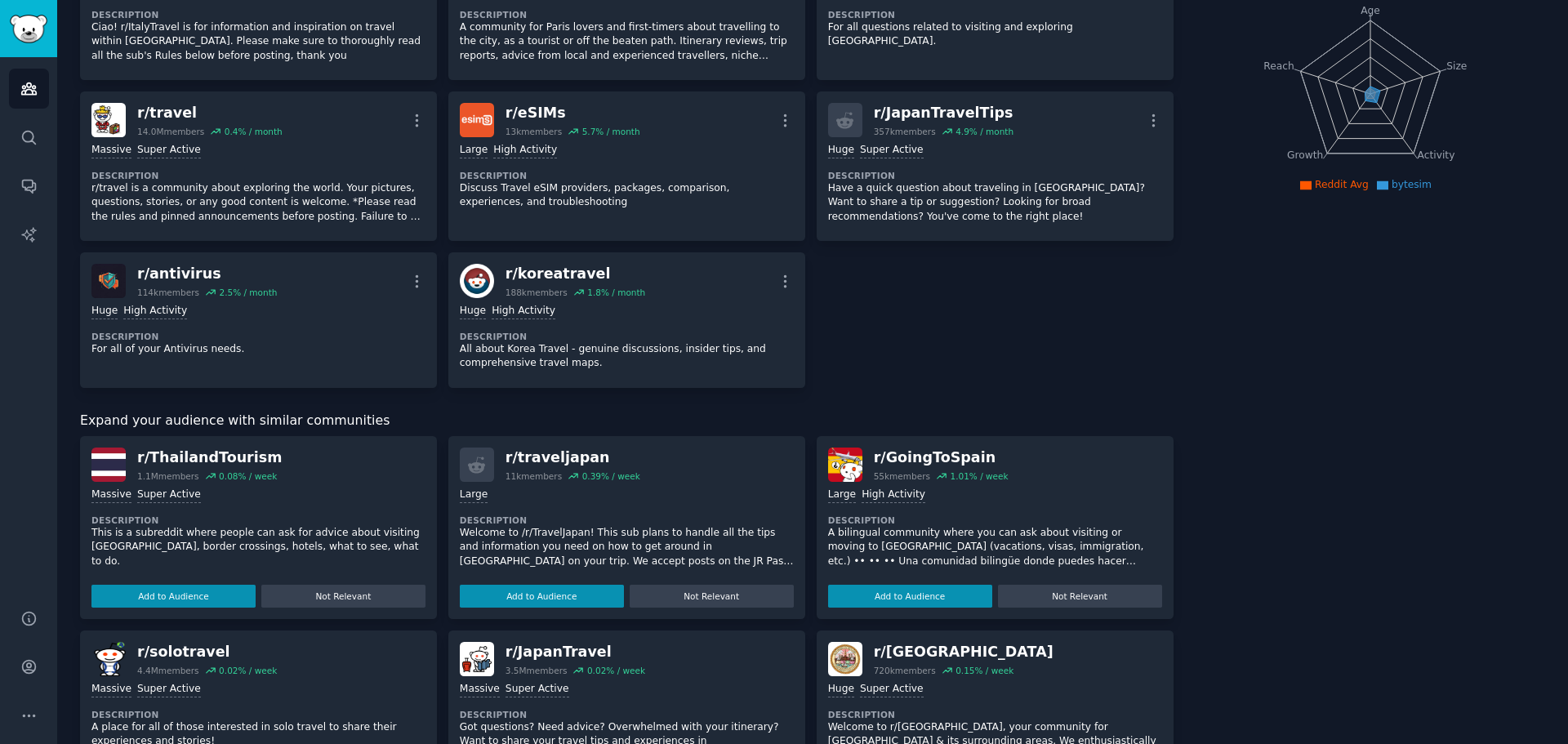
scroll to position [245, 0]
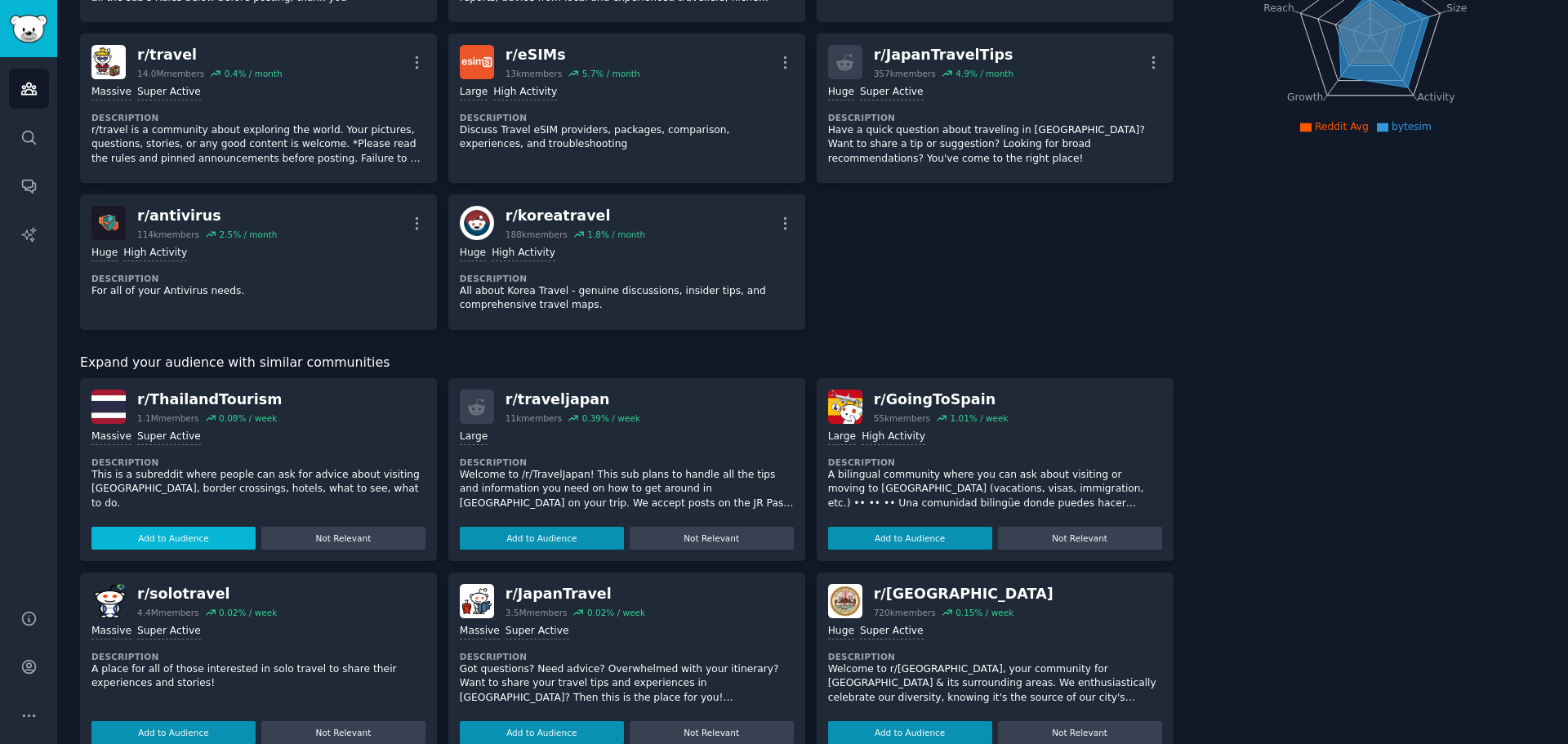
click at [197, 534] on button "Add to Audience" at bounding box center [173, 538] width 164 height 23
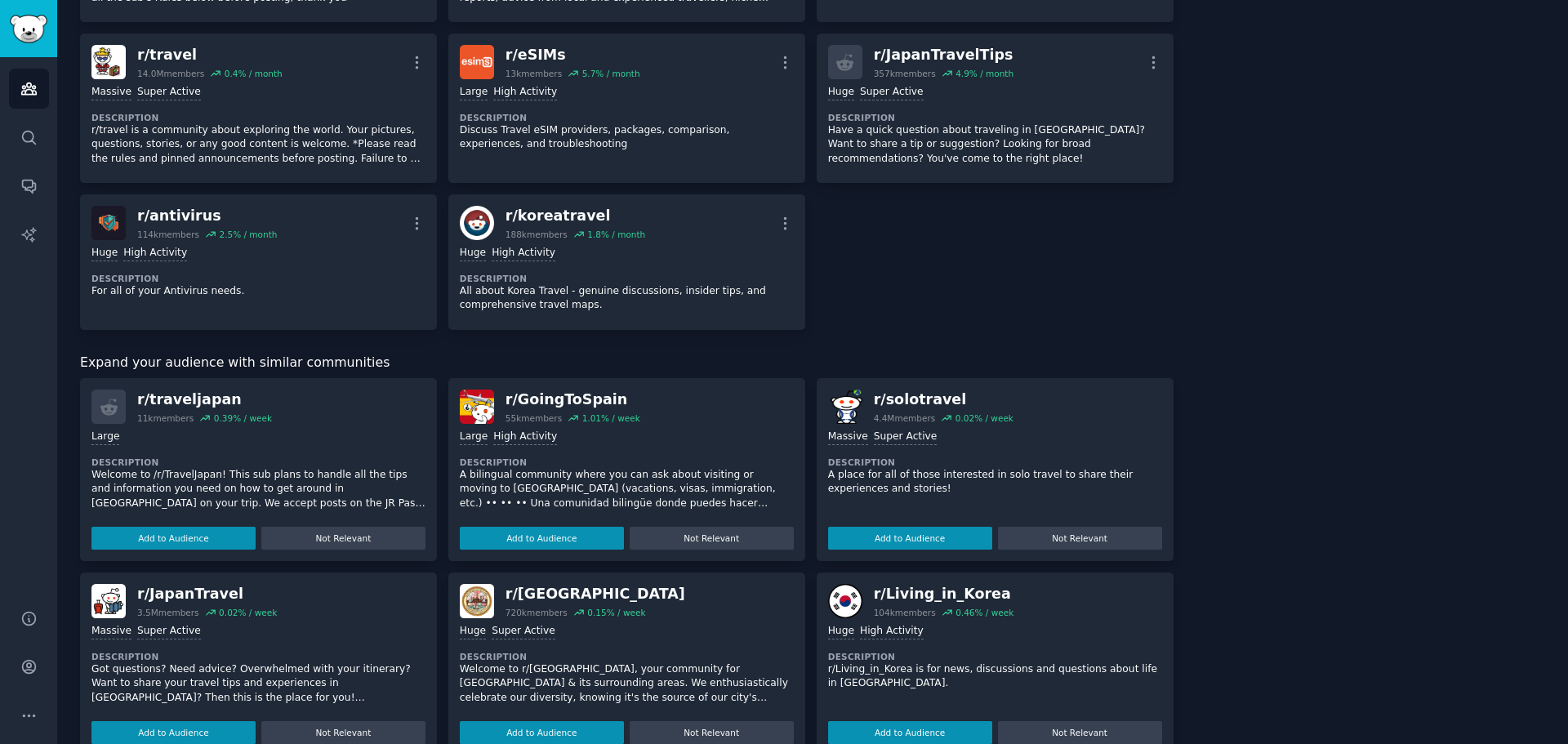
click at [197, 534] on button "Add to Audience" at bounding box center [173, 538] width 164 height 23
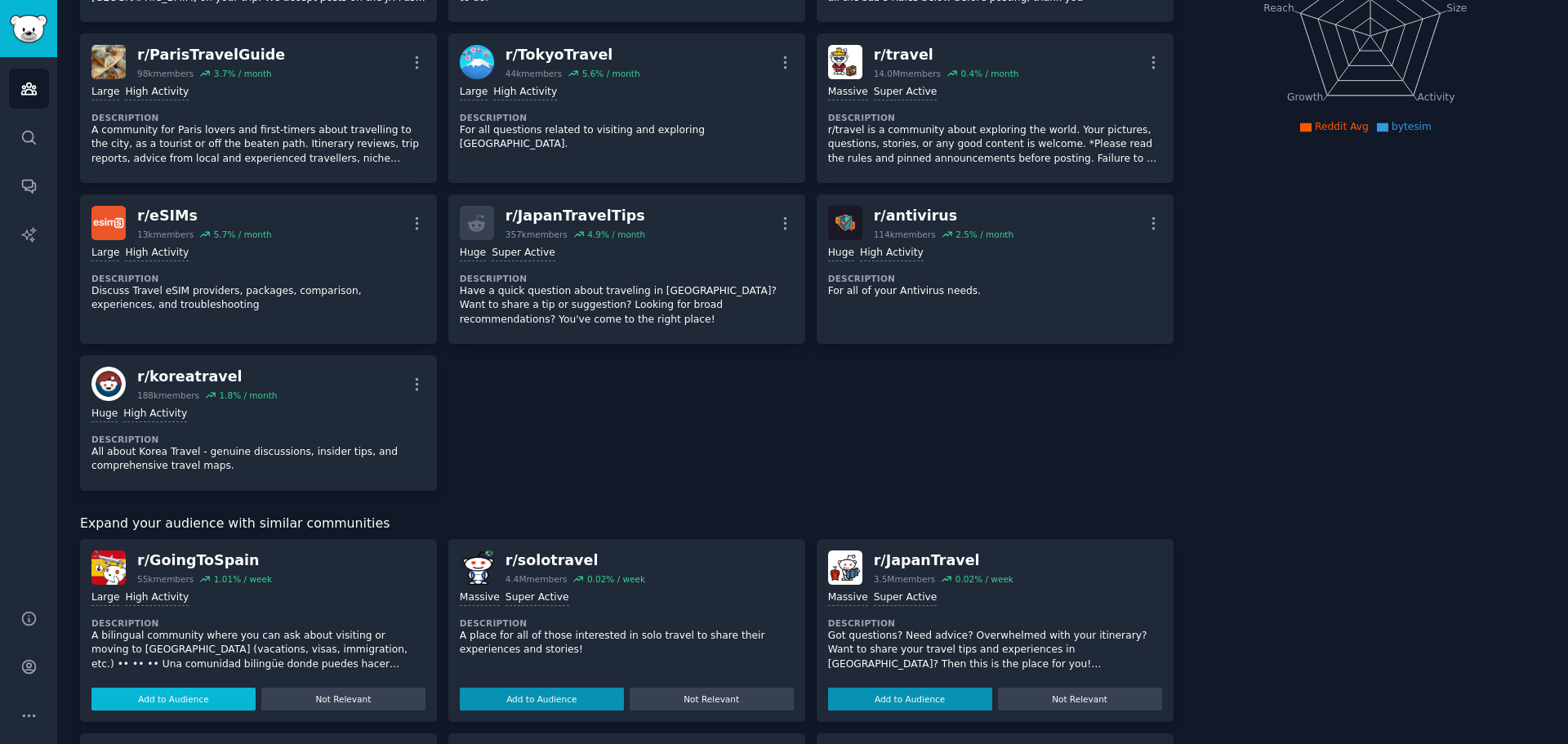
click at [201, 557] on div "r/ GoingToSpain" at bounding box center [204, 560] width 135 height 21
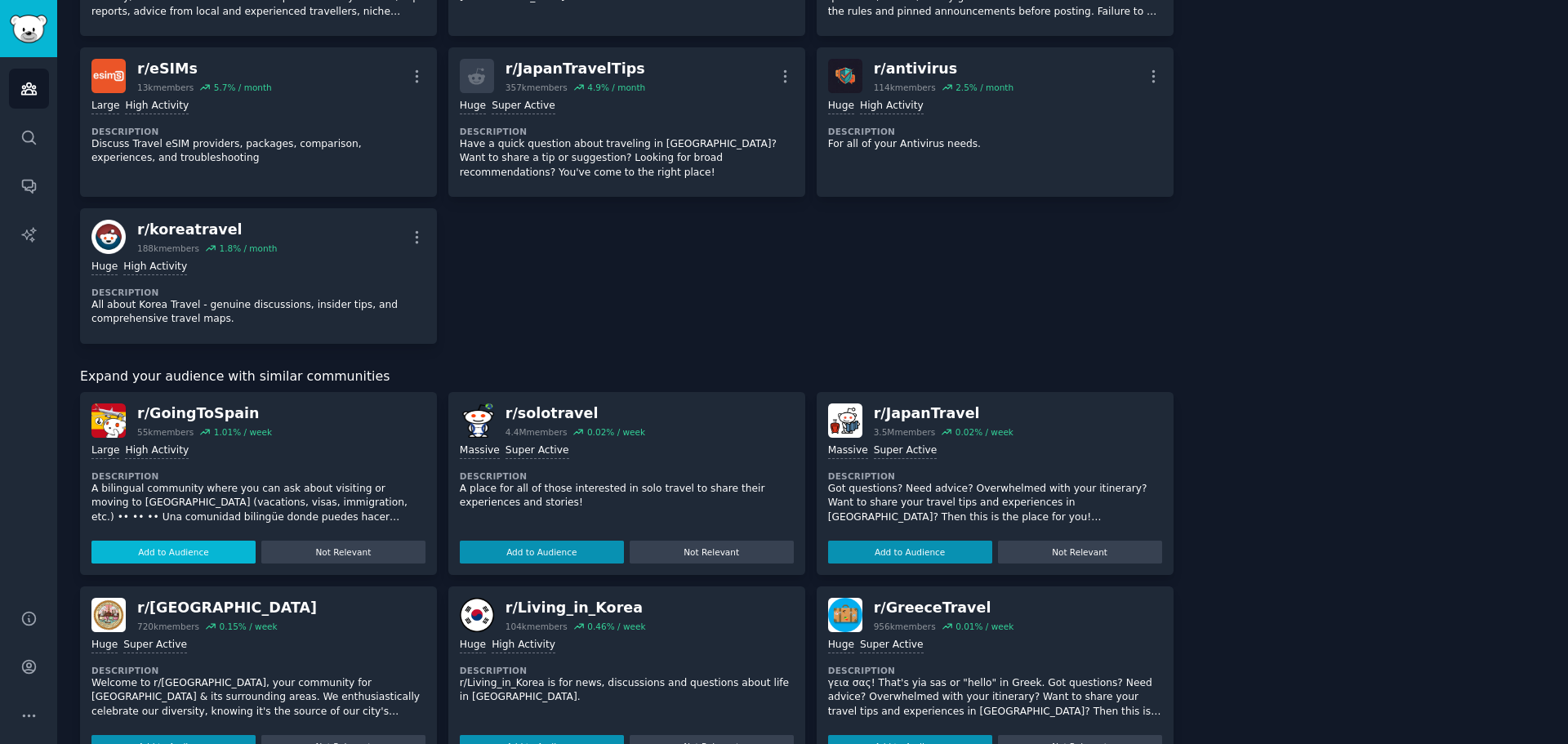
scroll to position [408, 0]
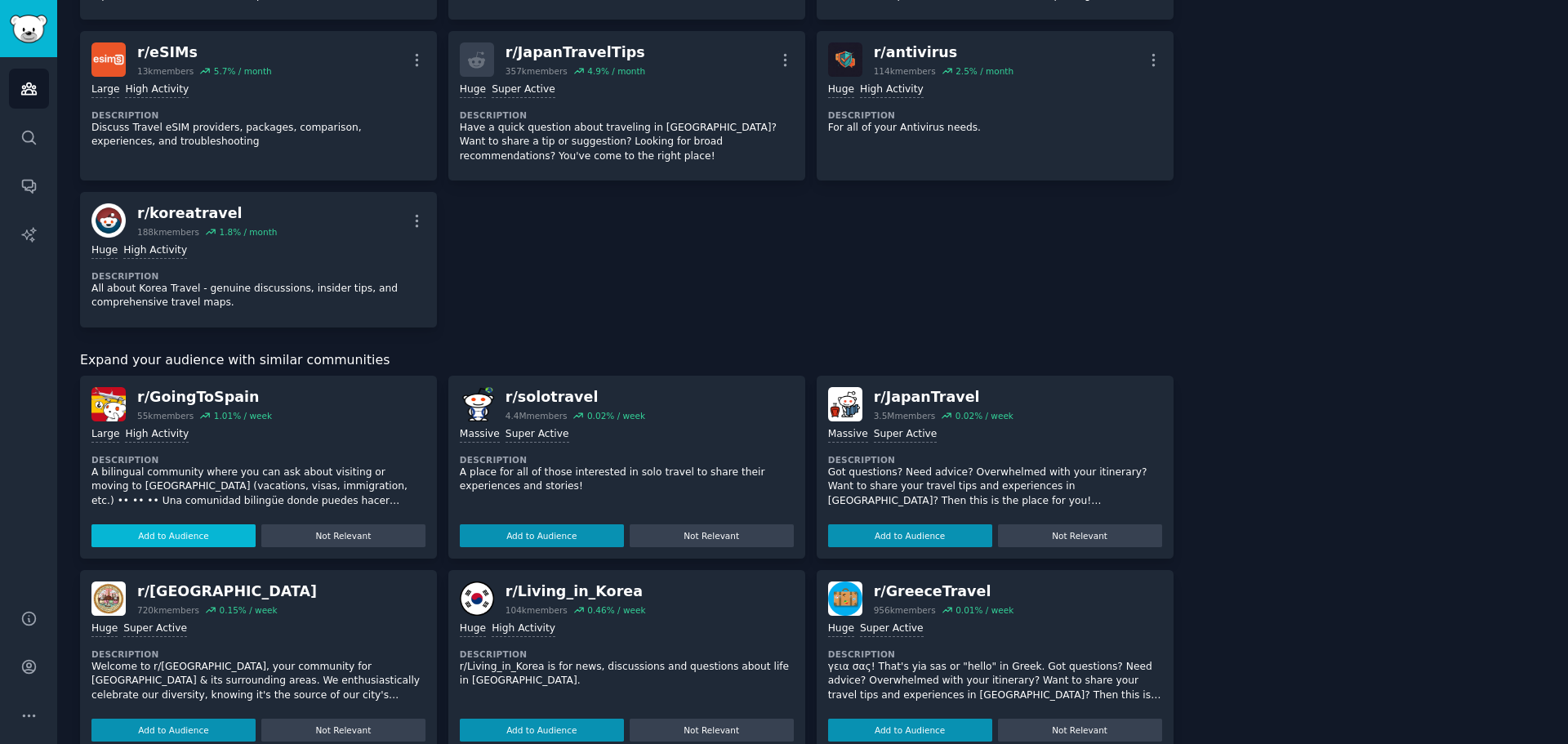
click at [206, 542] on button "Add to Audience" at bounding box center [173, 535] width 164 height 23
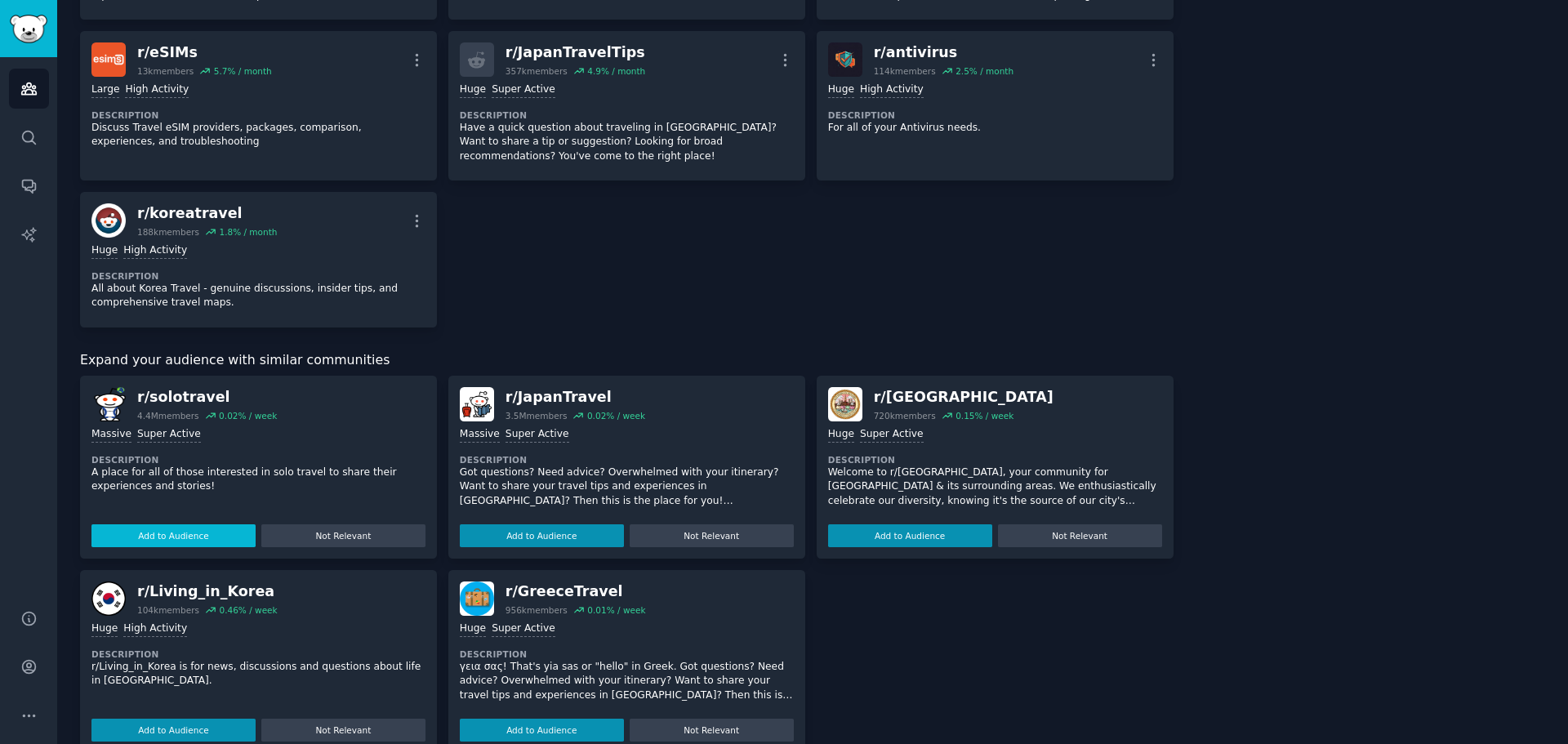
click at [206, 541] on button "Add to Audience" at bounding box center [173, 535] width 164 height 23
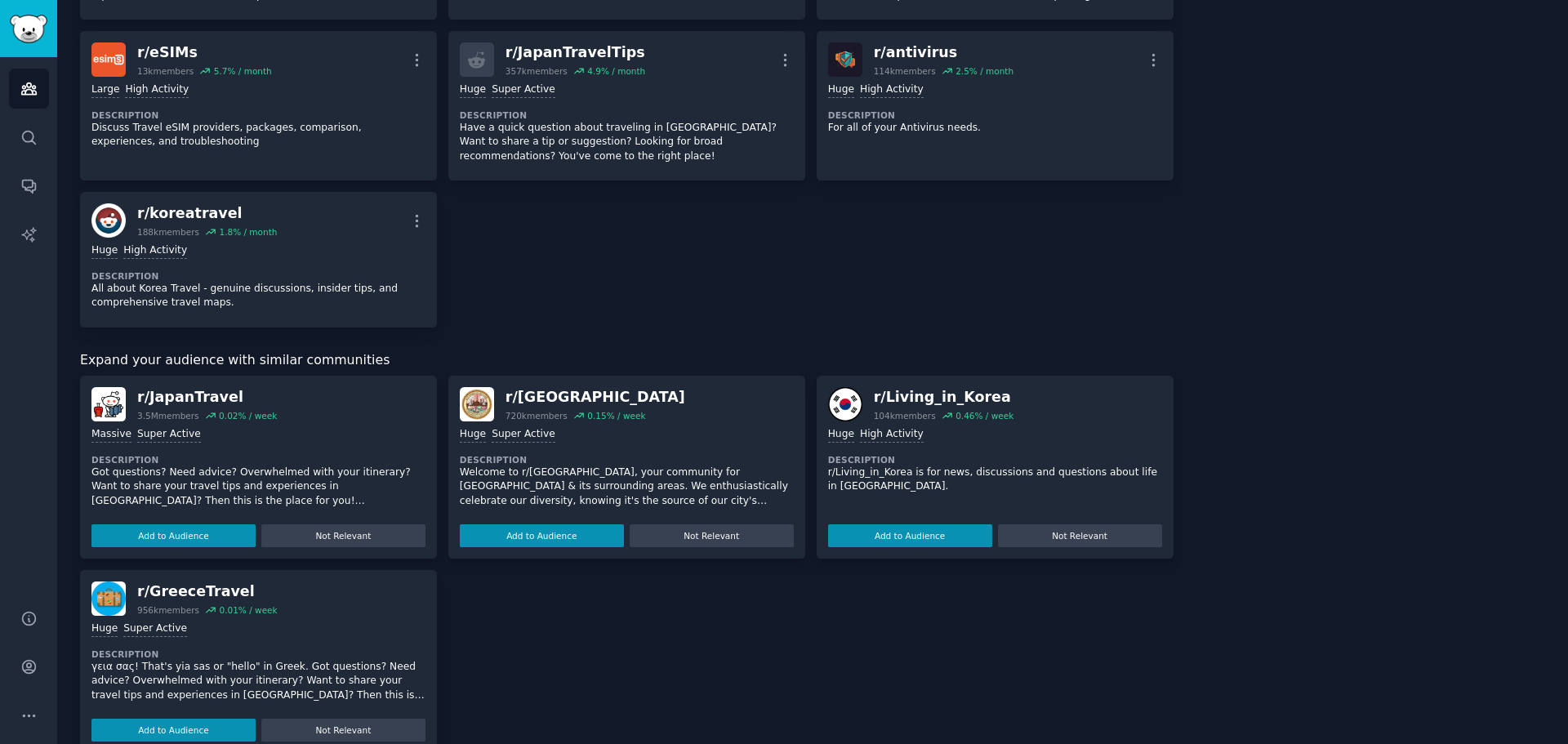
click at [206, 541] on button "Add to Audience" at bounding box center [173, 535] width 164 height 23
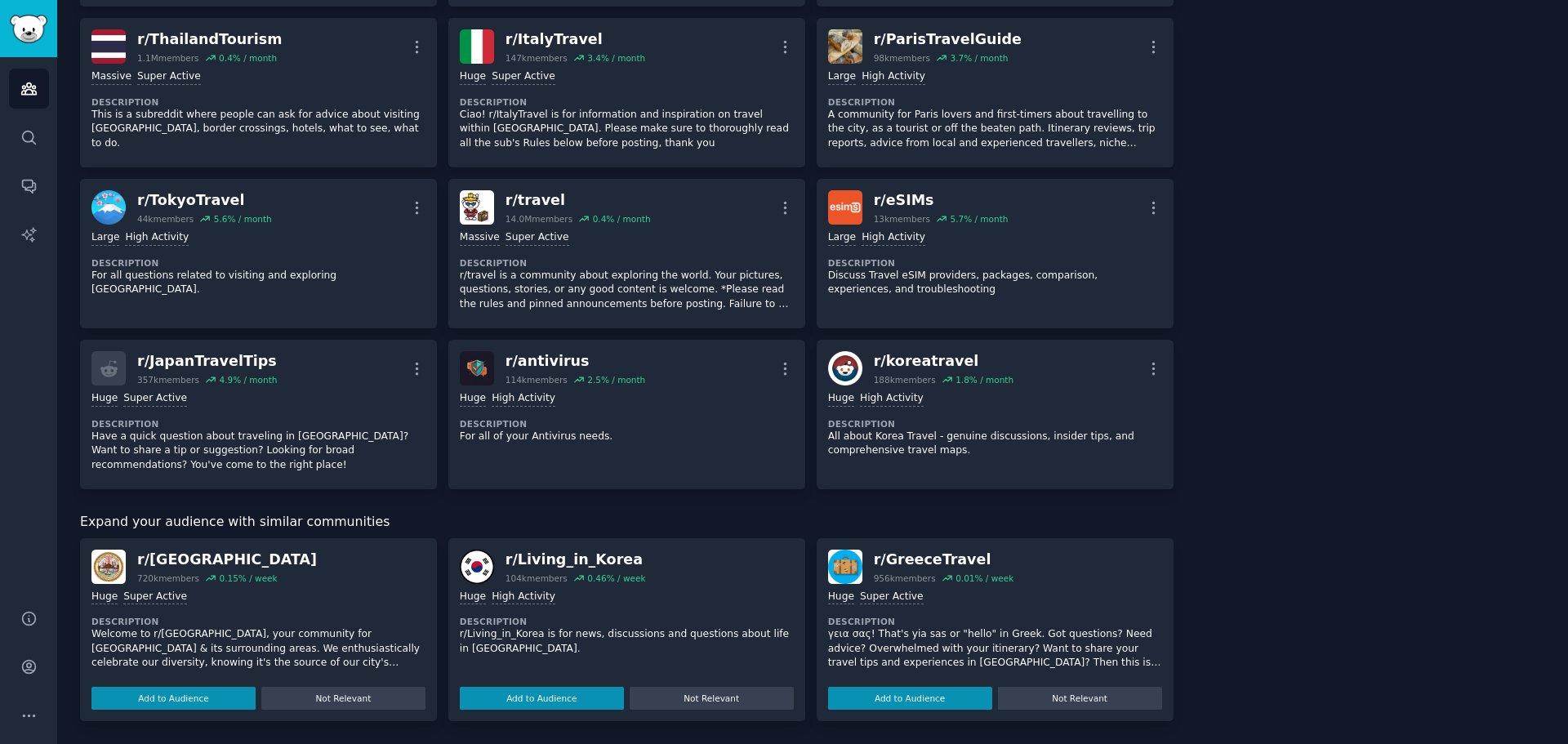
scroll to position [407, 0]
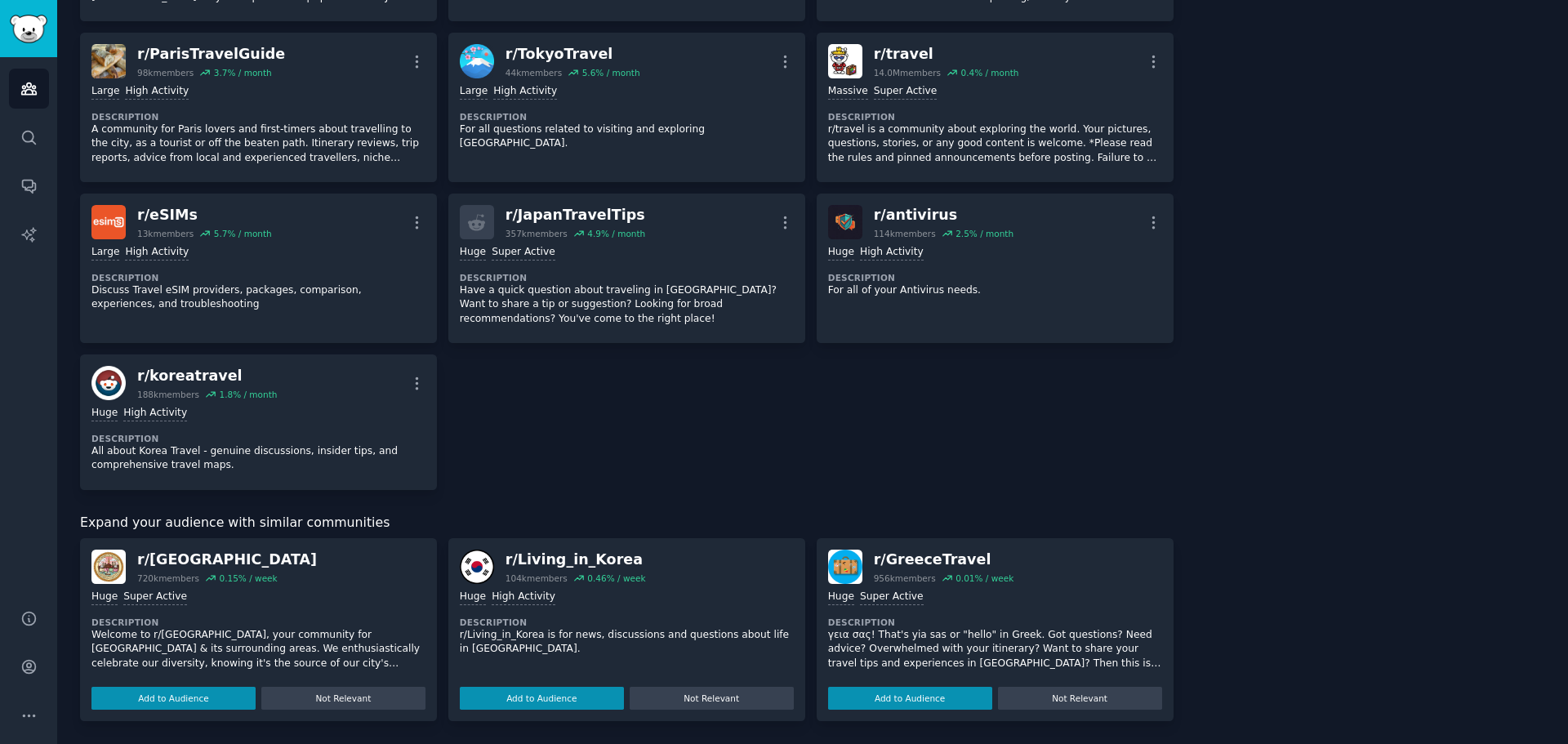
click at [196, 682] on div "Add to Audience Not Relevant" at bounding box center [258, 695] width 334 height 28
click at [196, 692] on button "Add to Audience" at bounding box center [173, 698] width 164 height 23
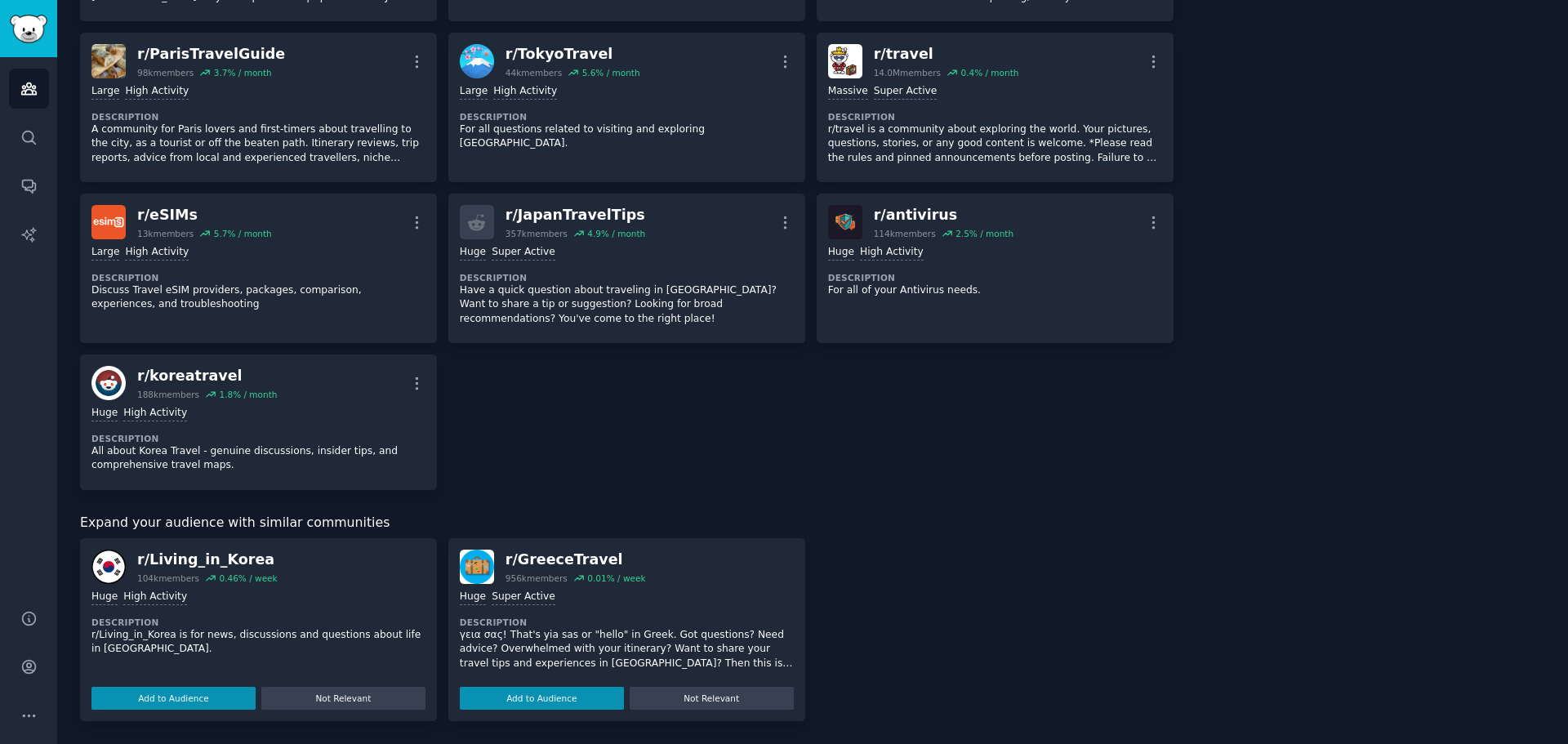
click at [196, 692] on button "Add to Audience" at bounding box center [173, 698] width 164 height 23
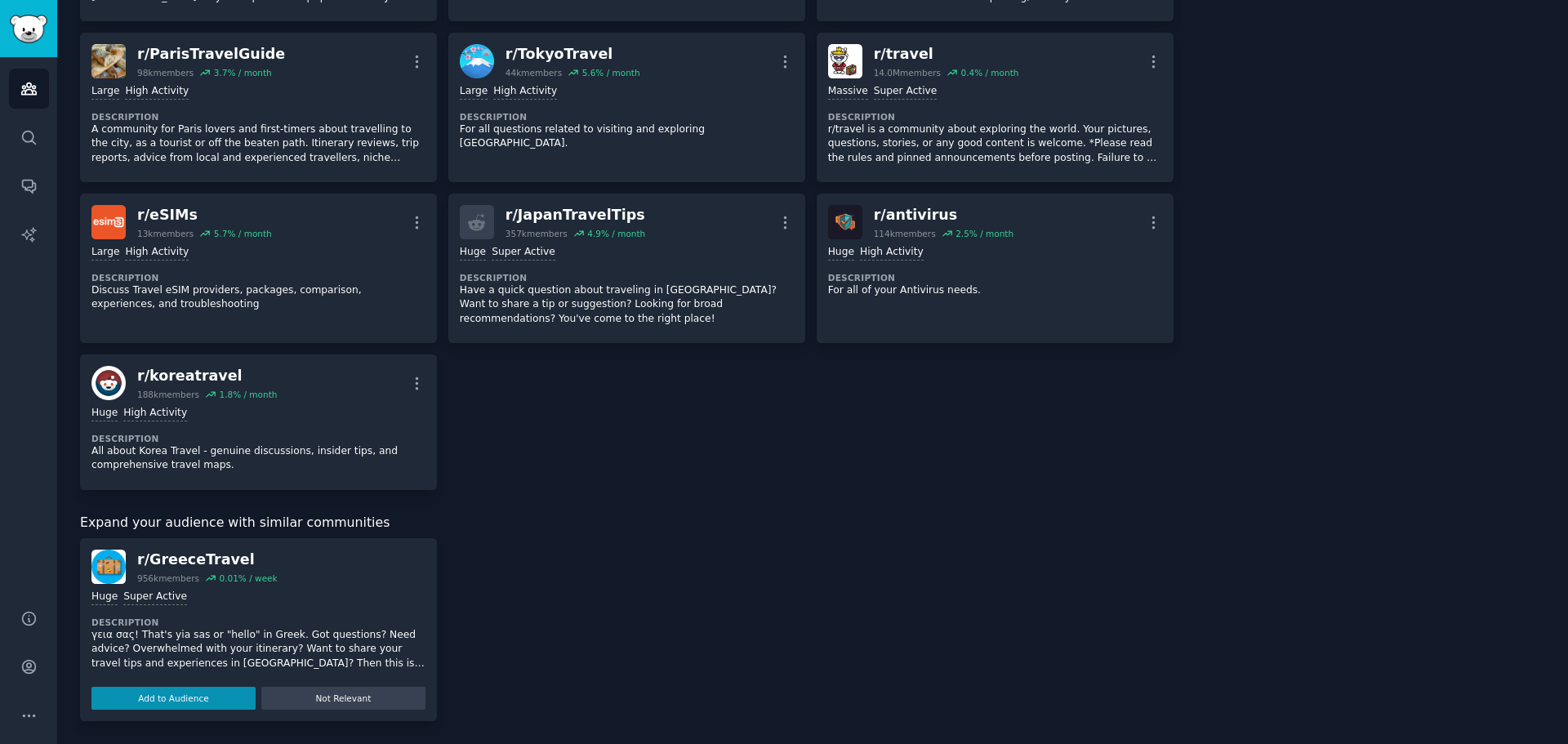
click at [196, 692] on button "Add to Audience" at bounding box center [173, 698] width 164 height 23
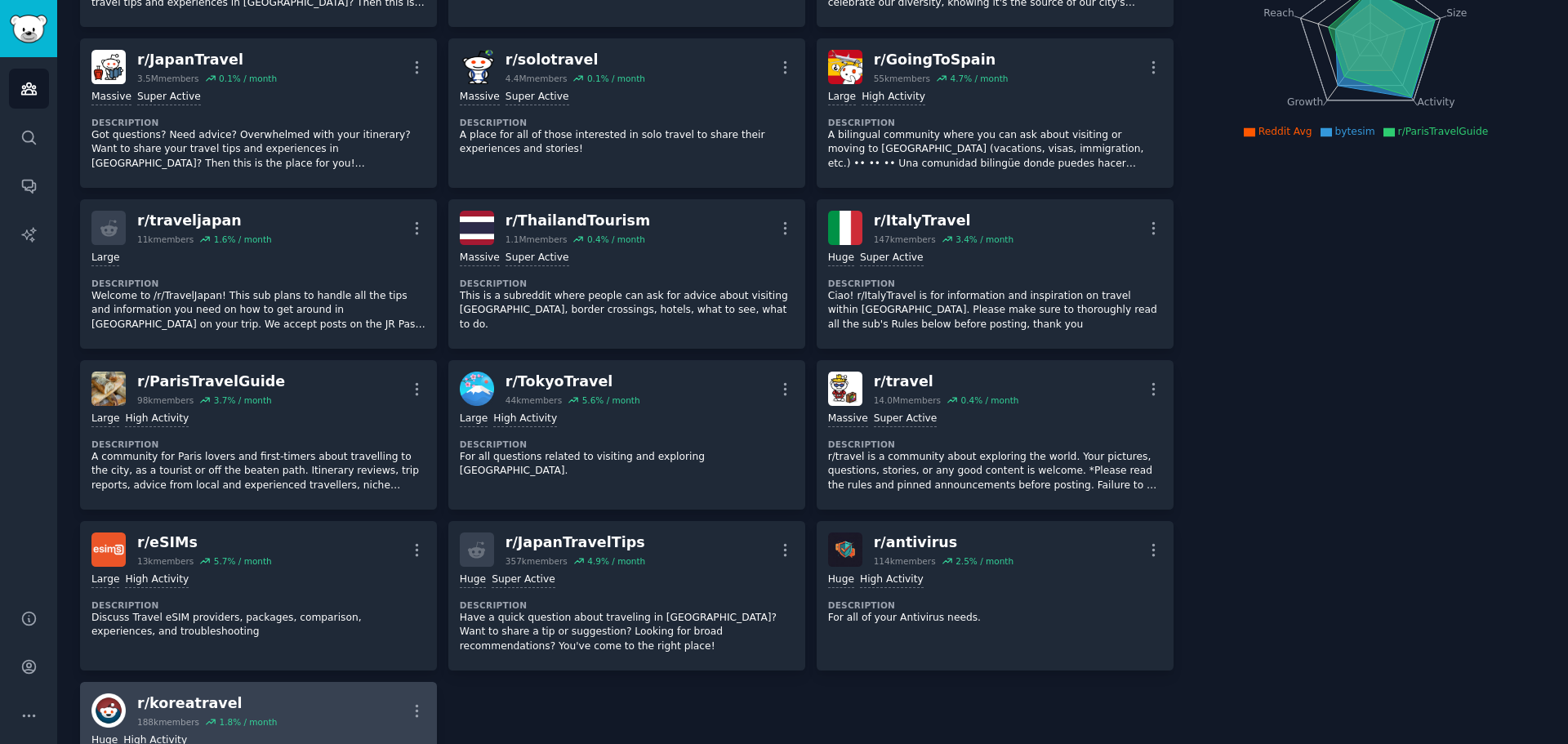
scroll to position [0, 0]
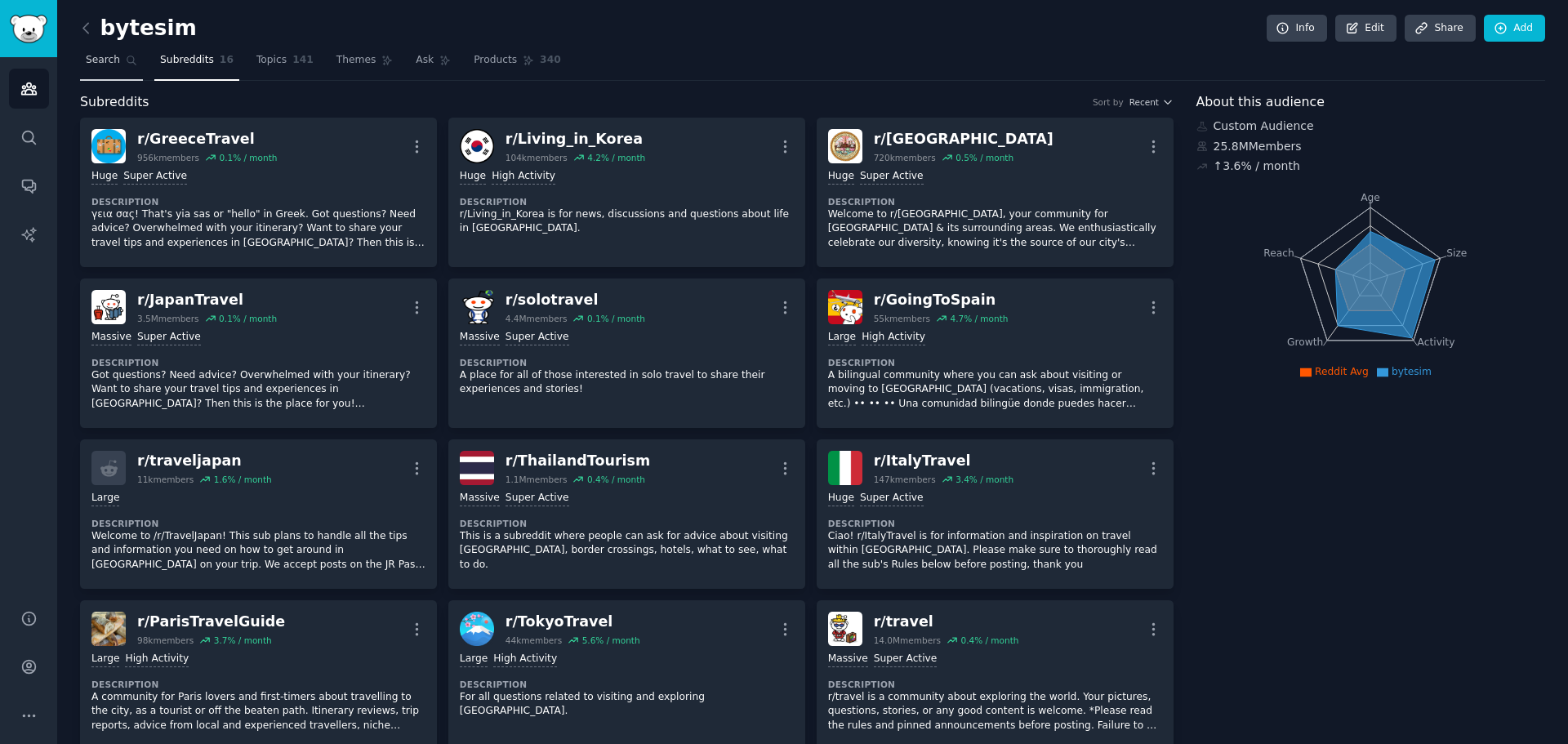
click at [110, 64] on span "Search" at bounding box center [103, 60] width 34 height 15
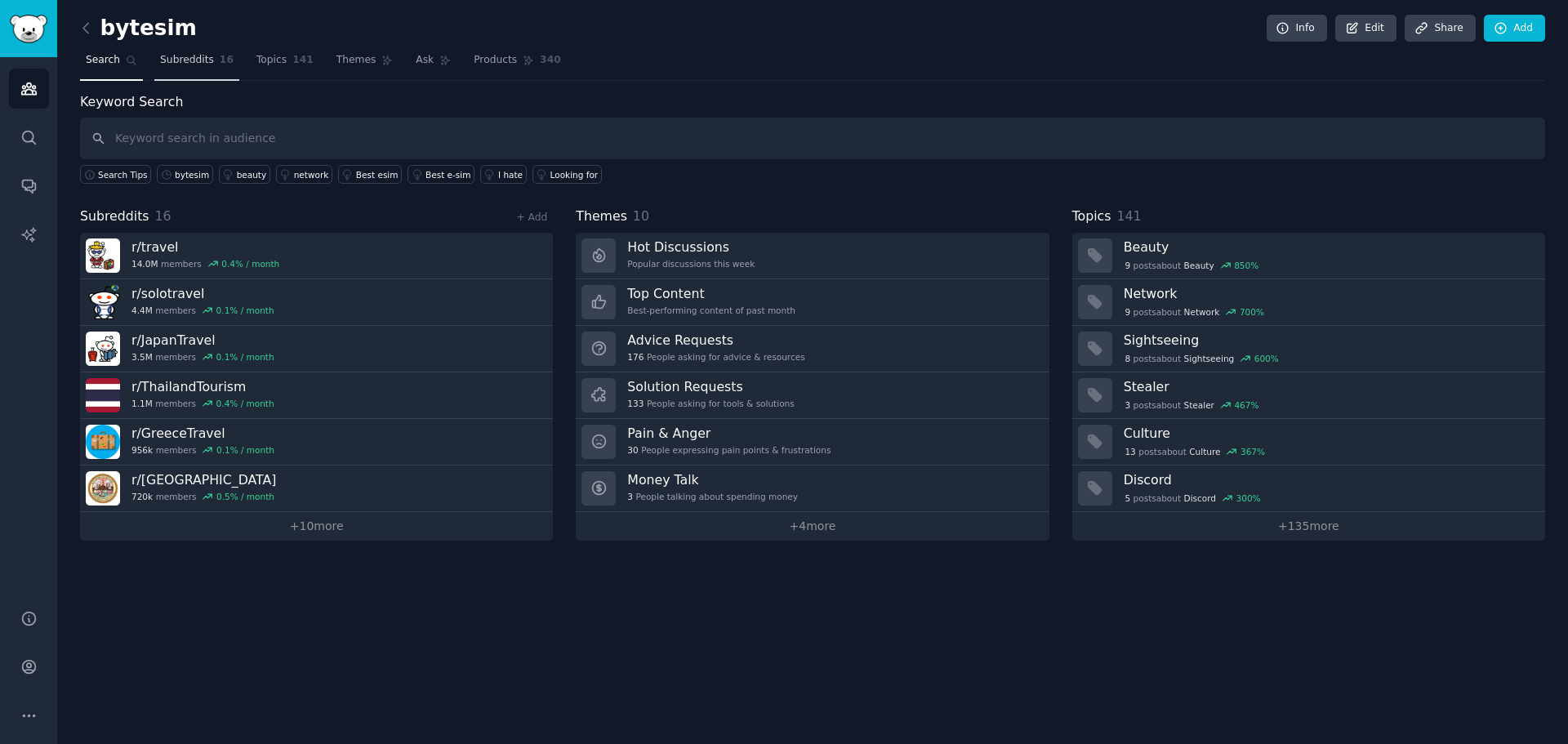
click at [169, 65] on span "Subreddits" at bounding box center [187, 60] width 54 height 15
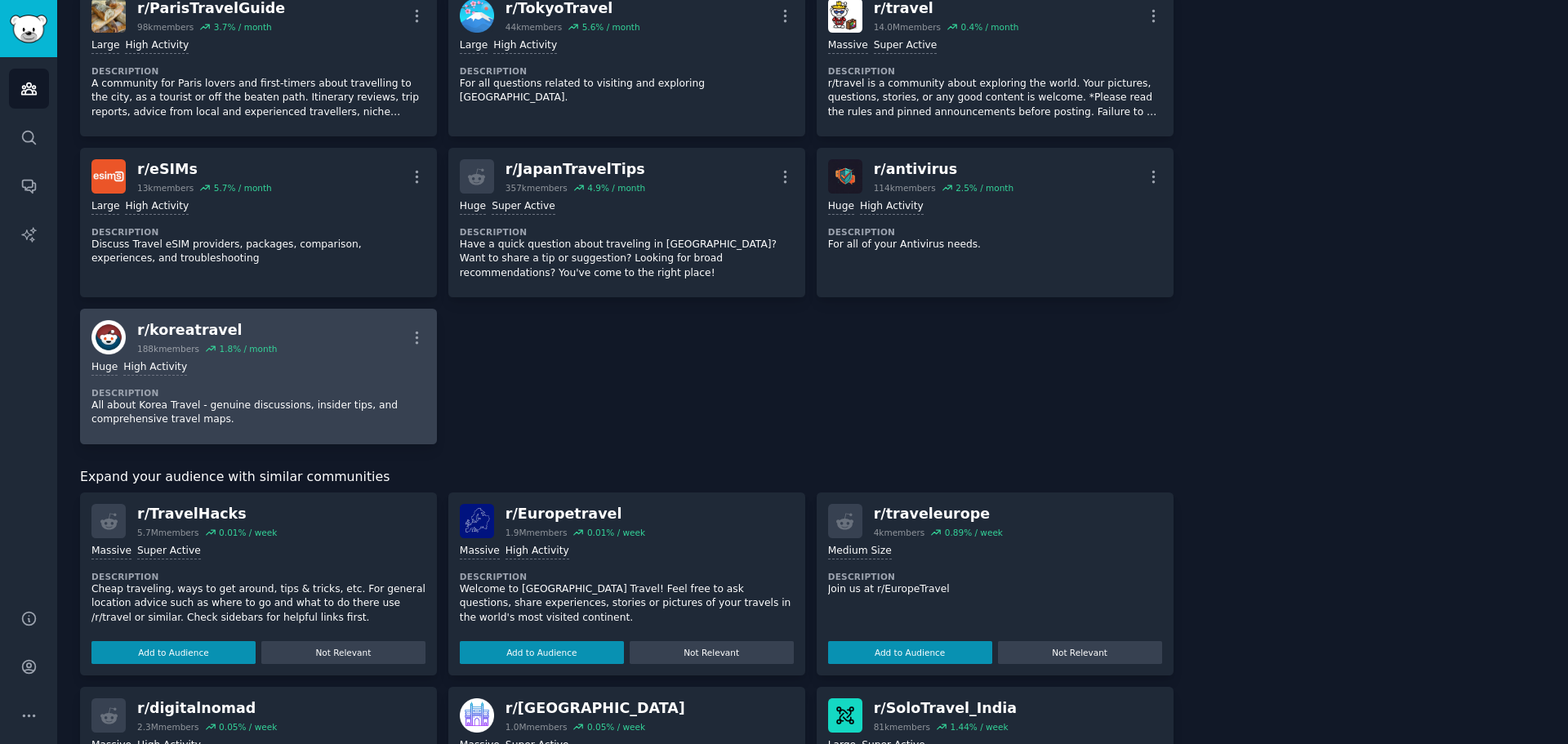
scroll to position [898, 0]
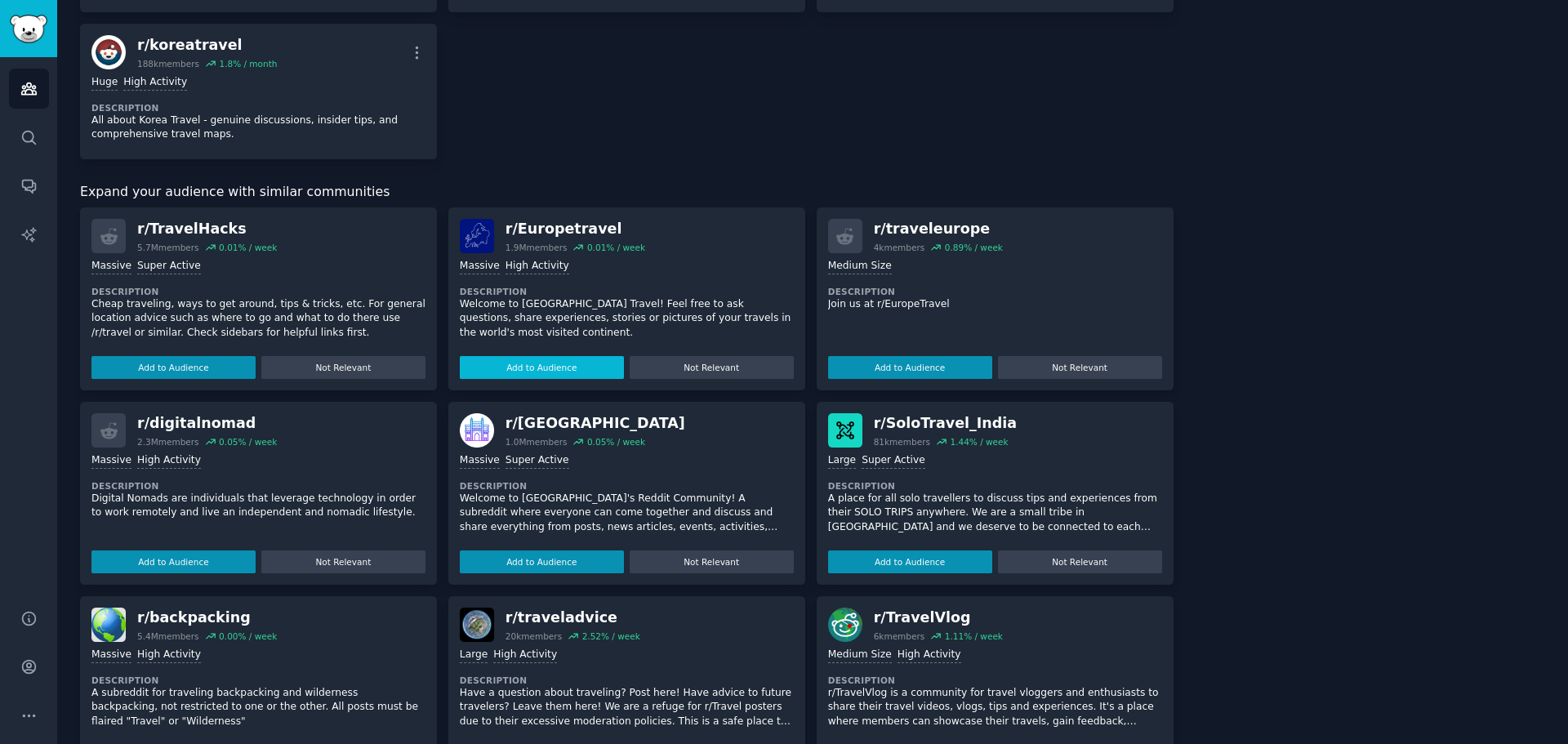
click at [233, 363] on button "Add to Audience" at bounding box center [173, 367] width 164 height 23
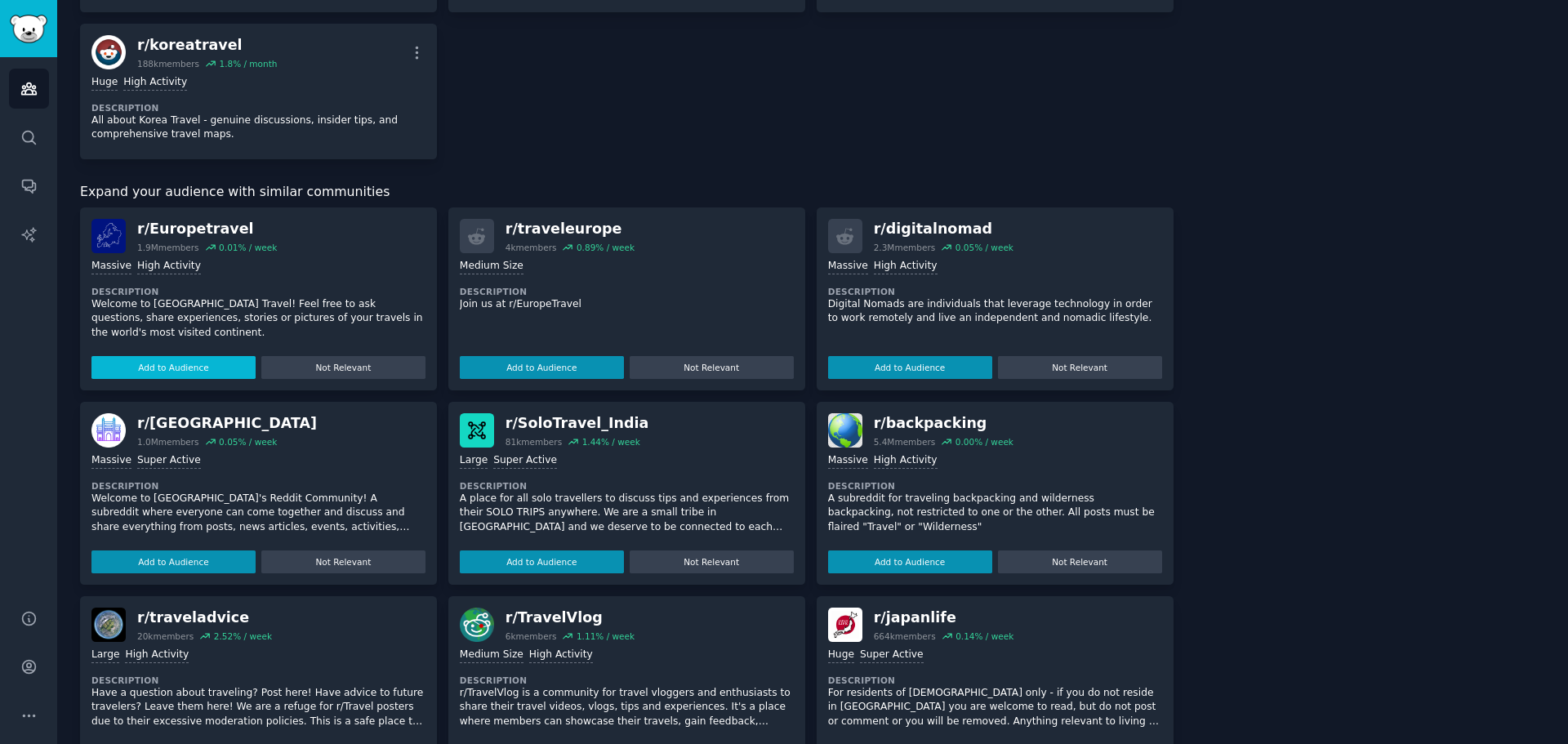
click at [233, 363] on button "Add to Audience" at bounding box center [173, 367] width 164 height 23
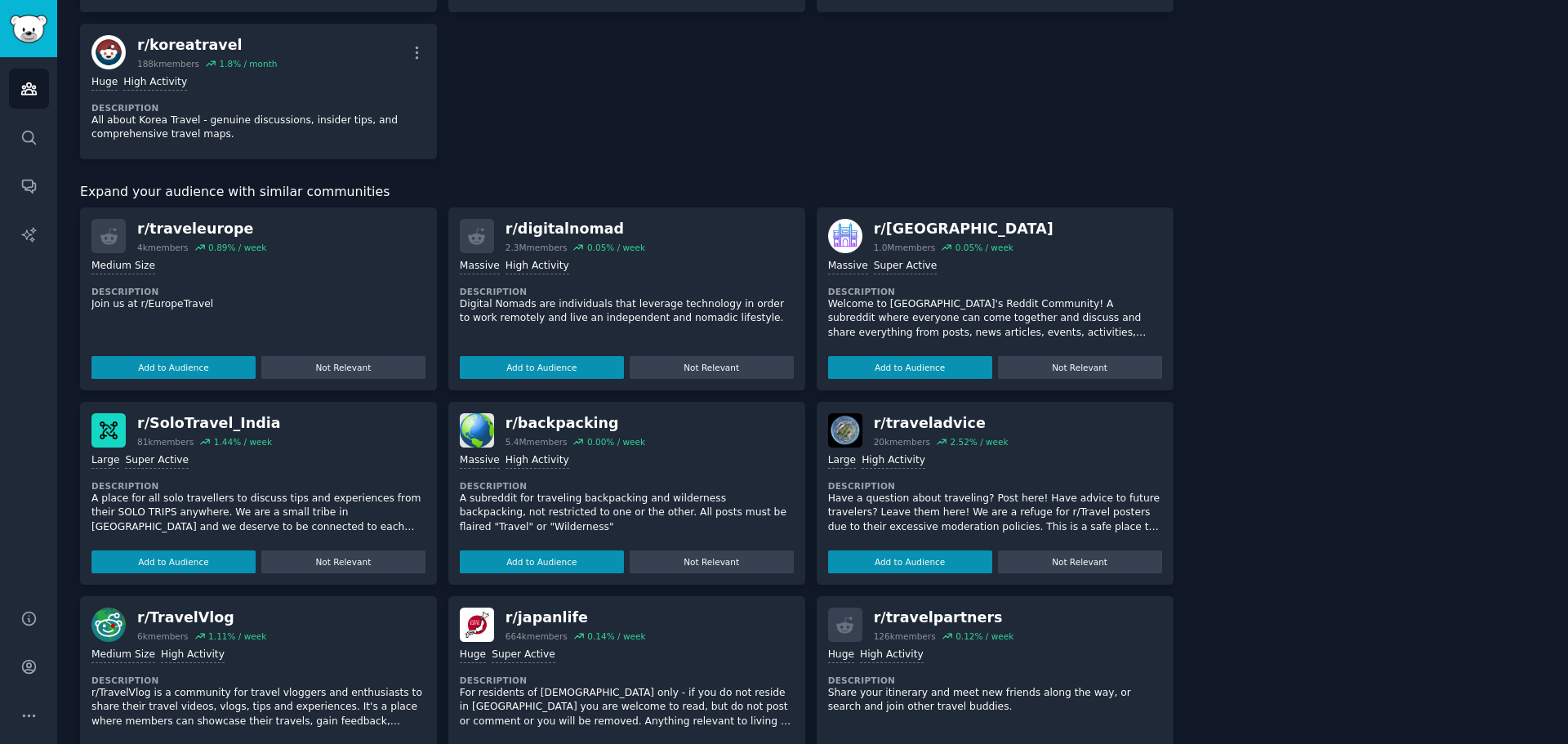
click at [233, 363] on button "Add to Audience" at bounding box center [173, 367] width 164 height 23
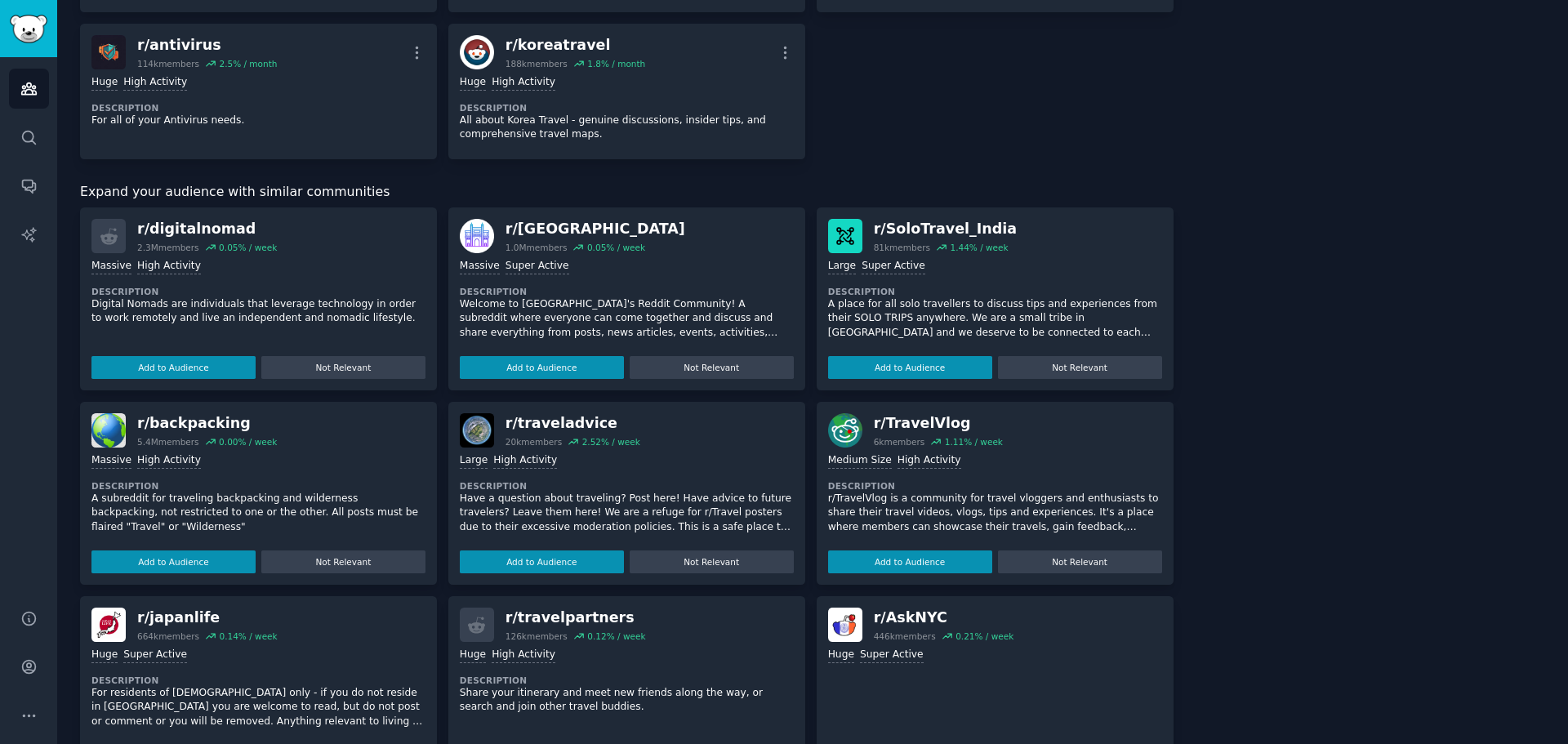
click at [233, 363] on button "Add to Audience" at bounding box center [173, 367] width 164 height 23
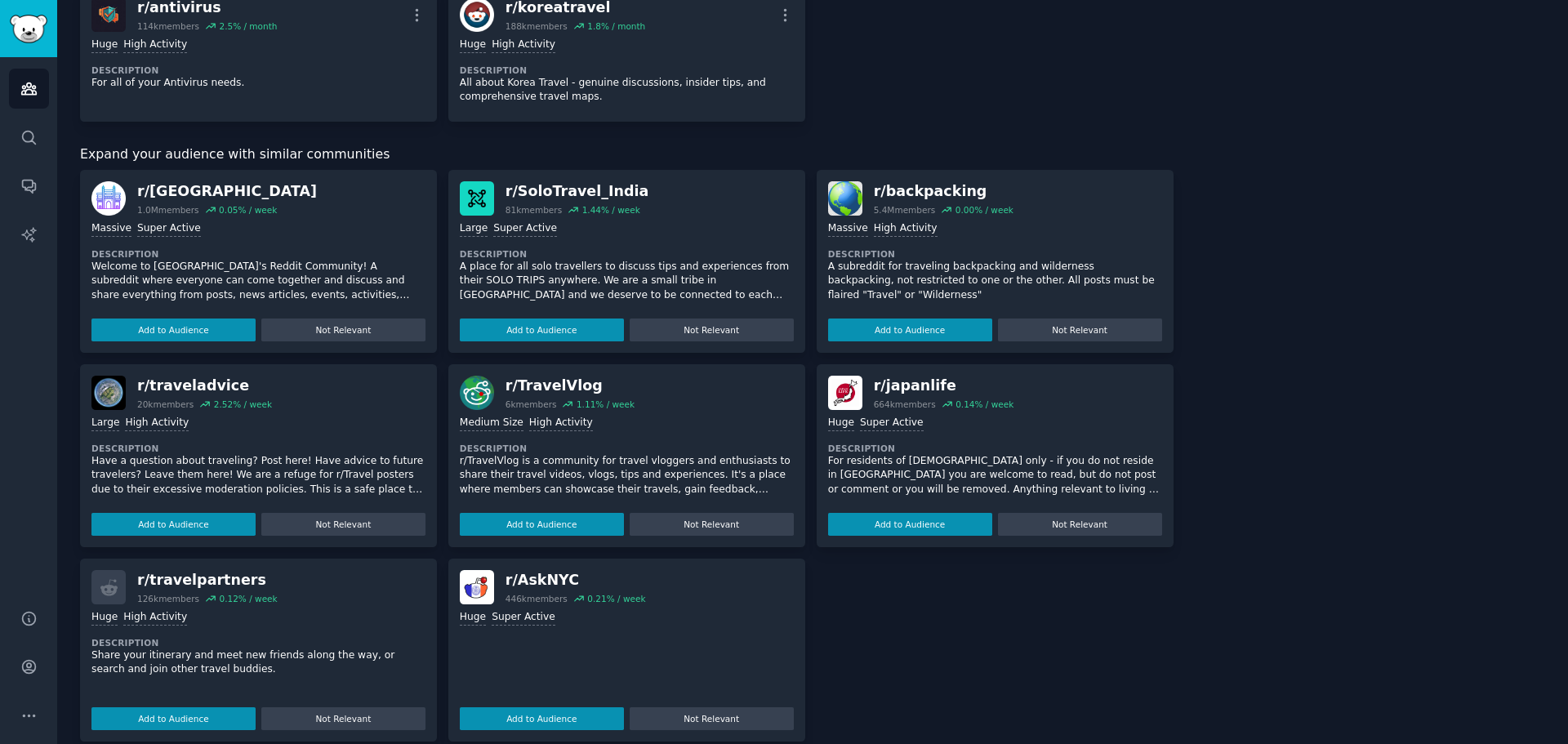
scroll to position [1117, 0]
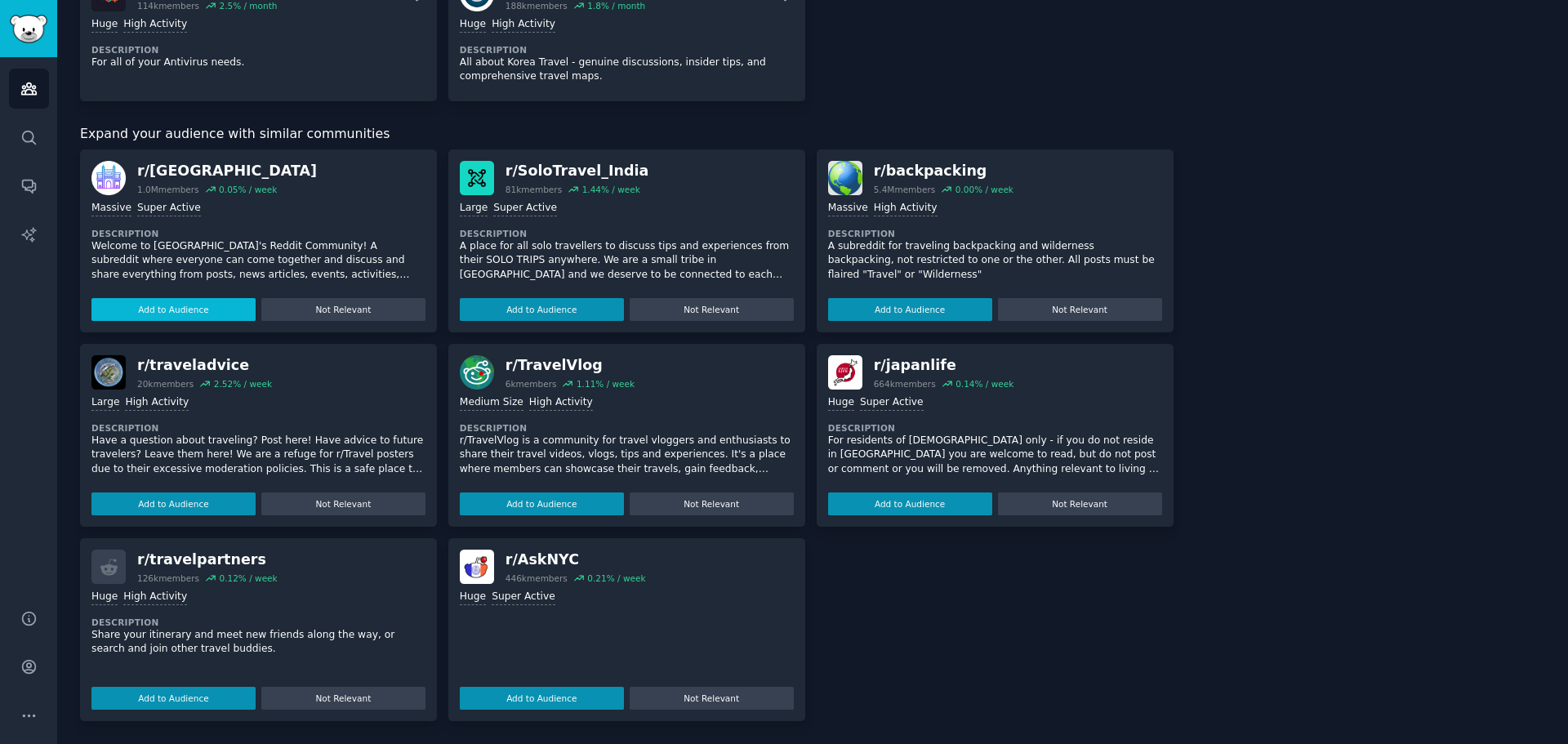
click at [186, 310] on button "Add to Audience" at bounding box center [173, 309] width 164 height 23
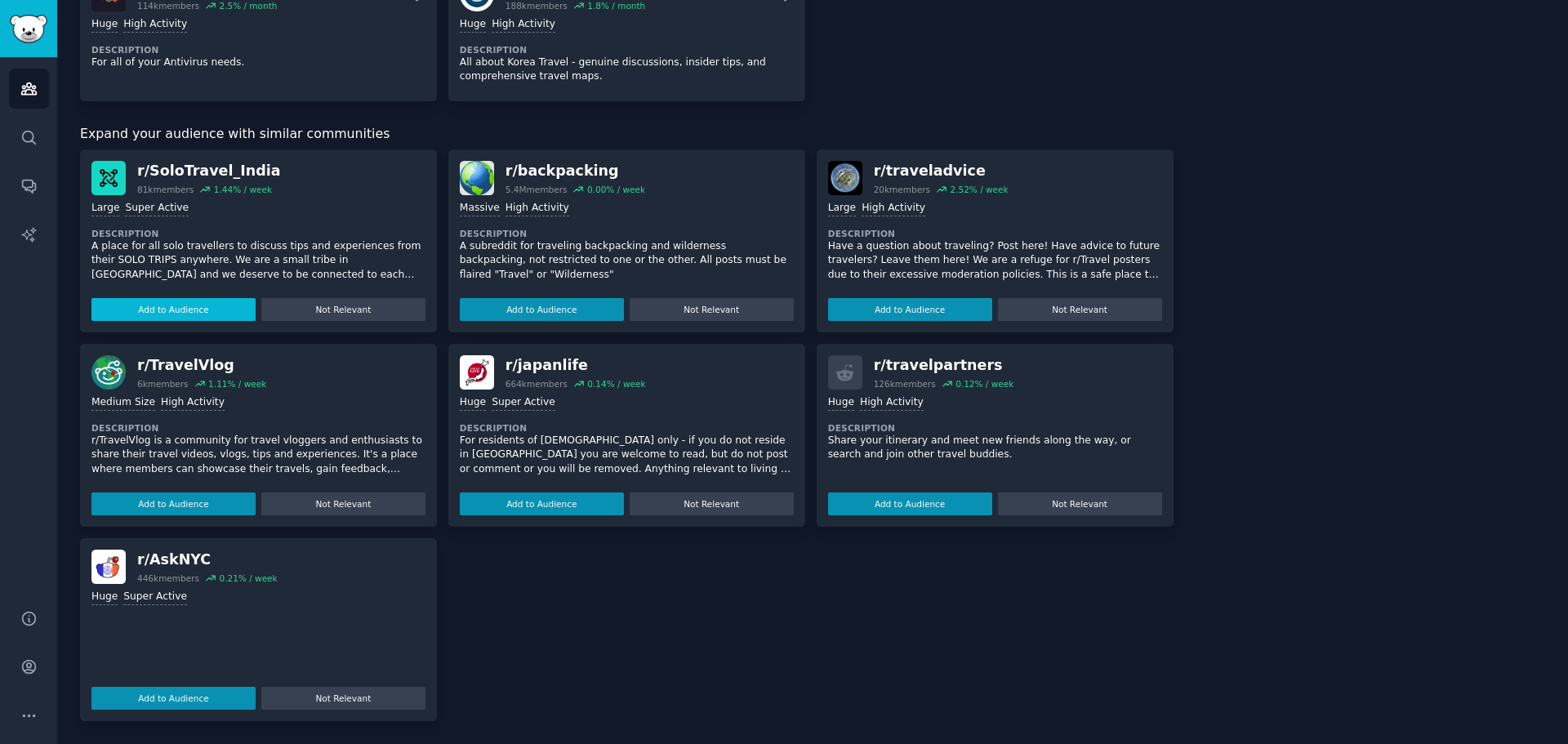
click at [187, 313] on button "Add to Audience" at bounding box center [173, 309] width 164 height 23
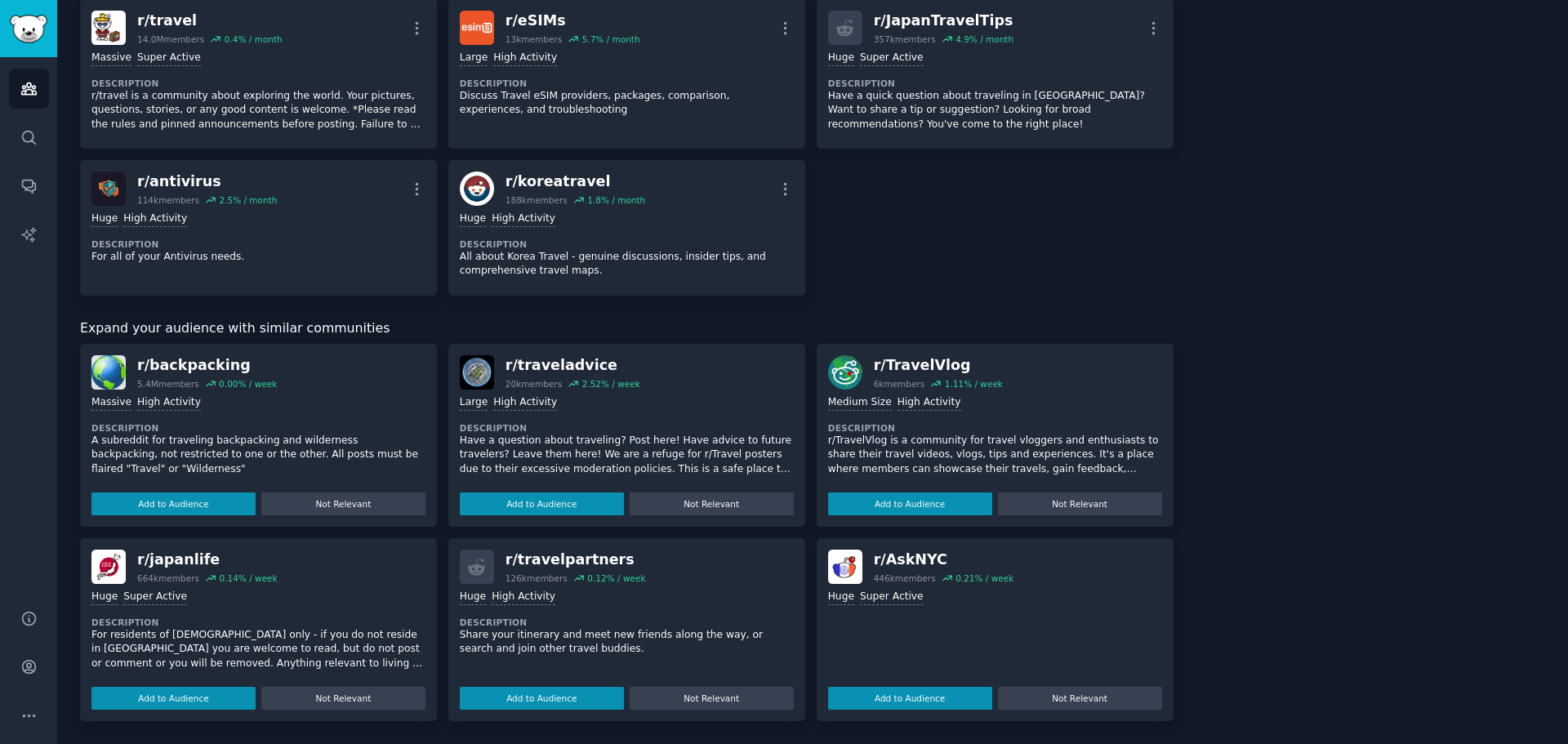
scroll to position [938, 0]
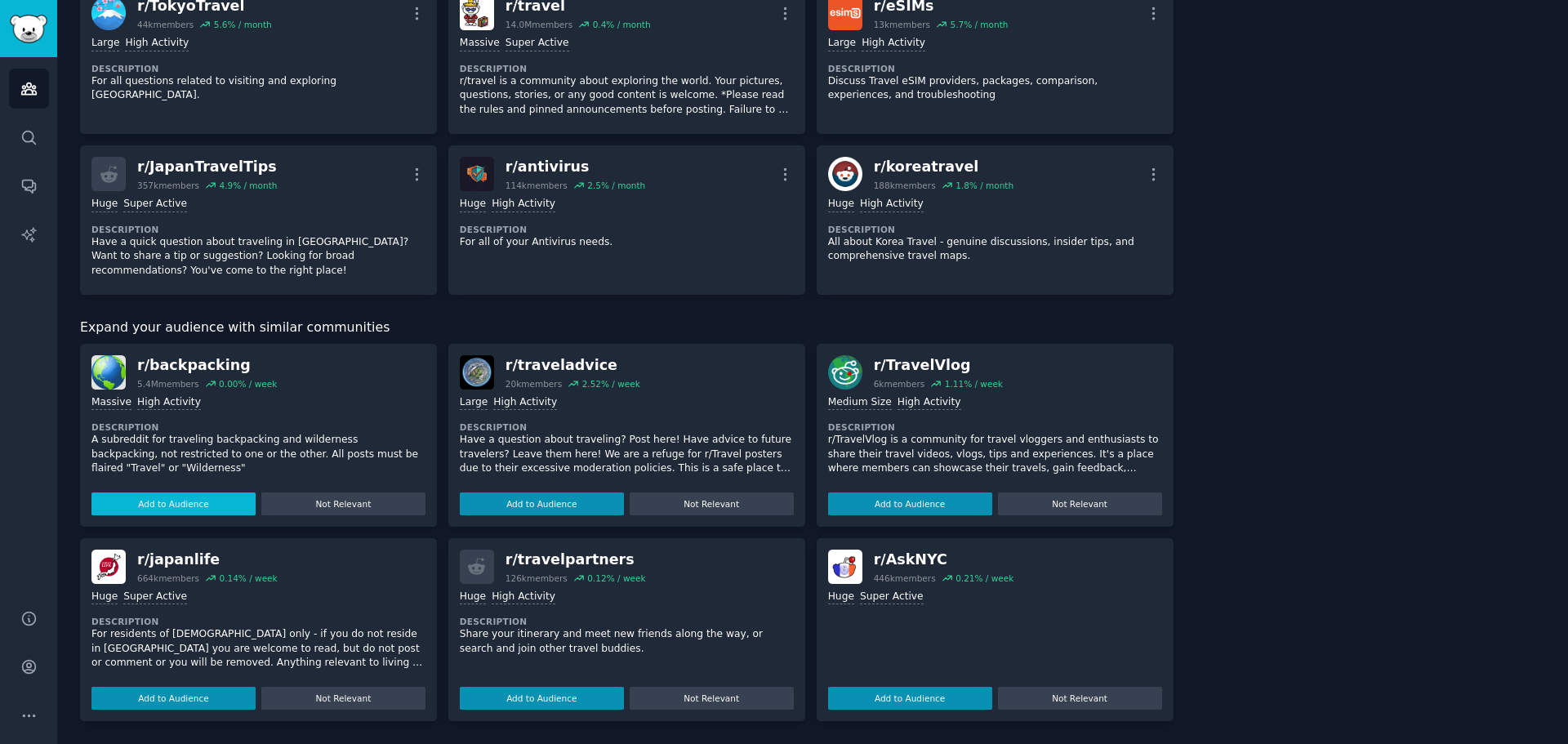
click at [211, 505] on button "Add to Audience" at bounding box center [173, 504] width 164 height 23
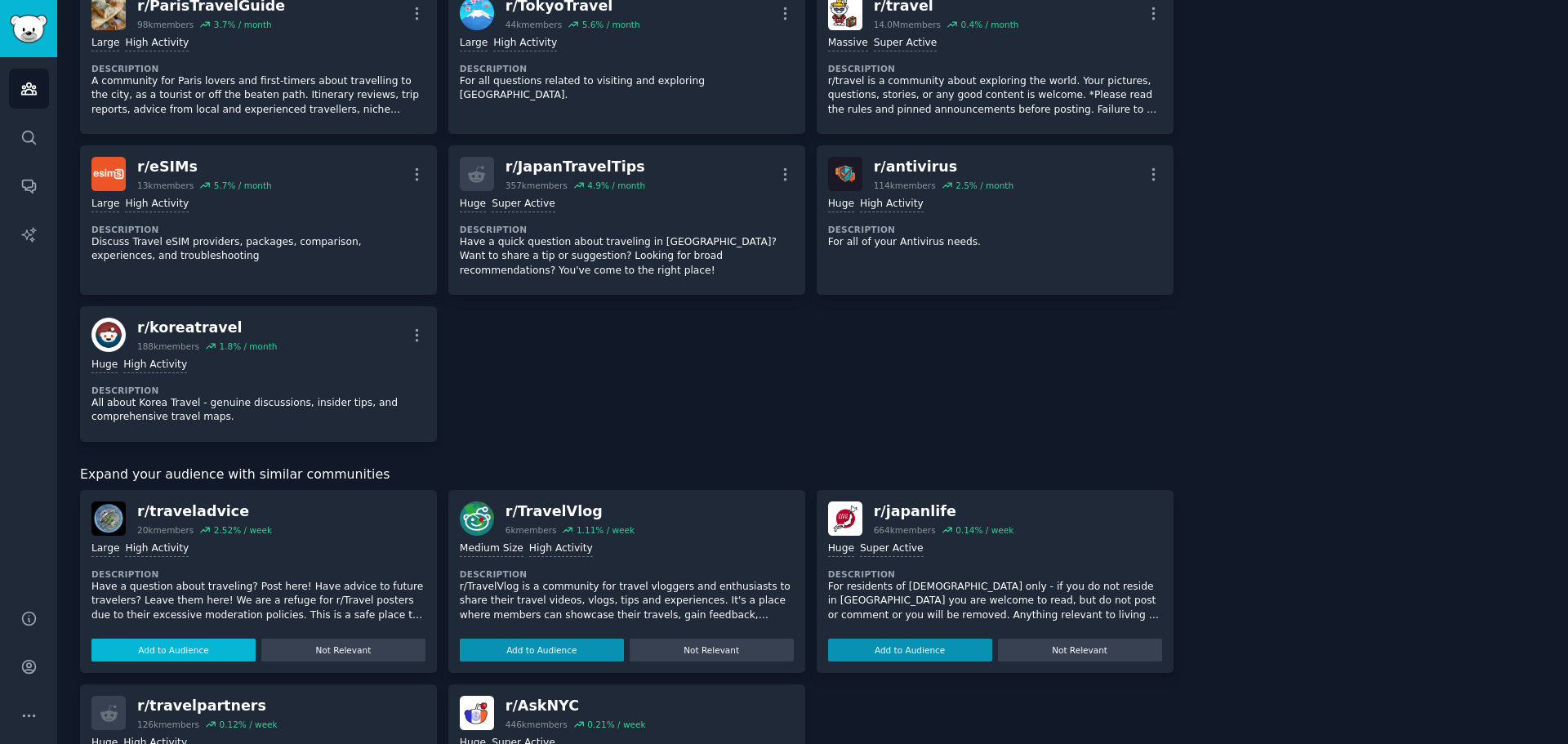
click at [210, 506] on div "r/ traveladvice" at bounding box center [204, 511] width 135 height 21
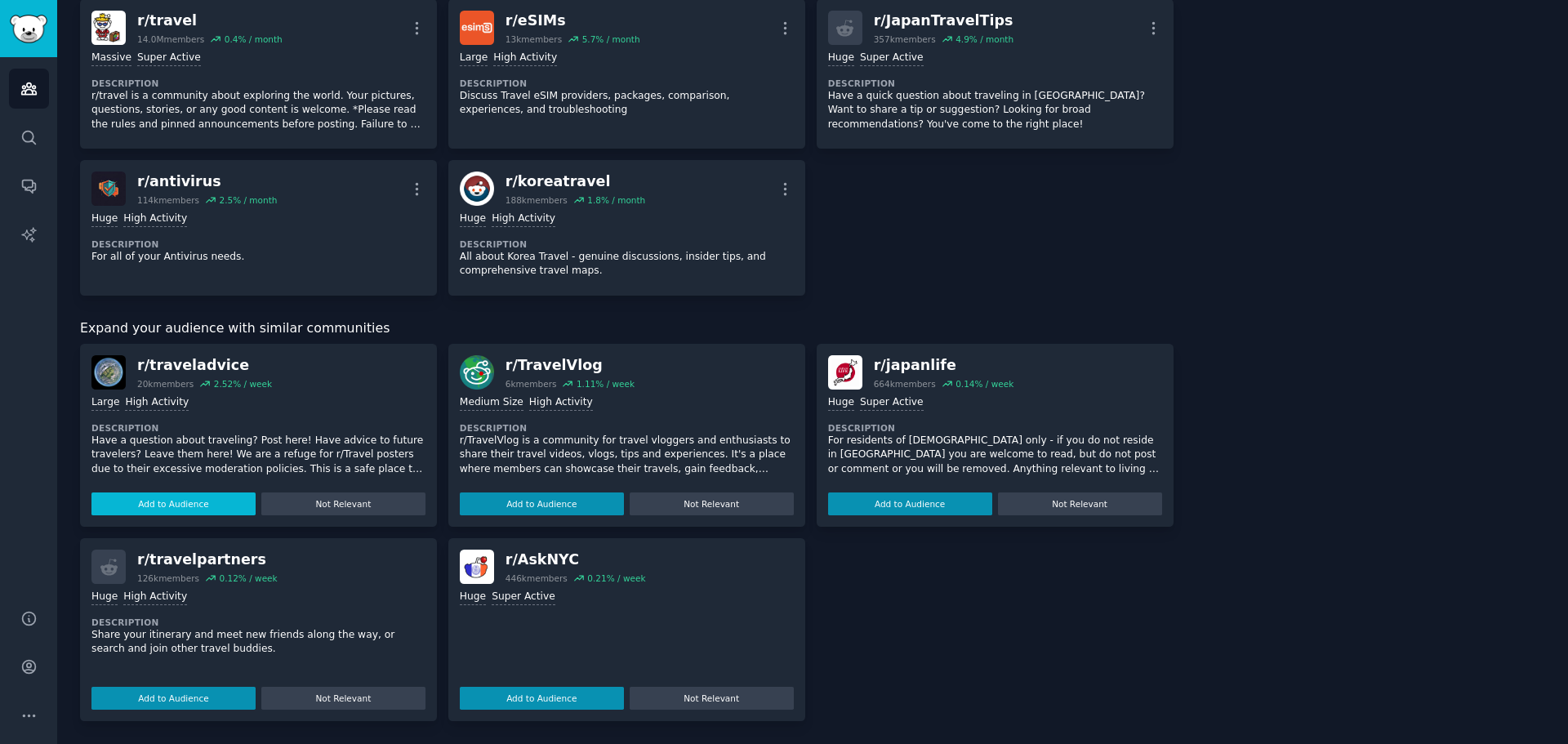
click at [202, 509] on button "Add to Audience" at bounding box center [173, 504] width 164 height 23
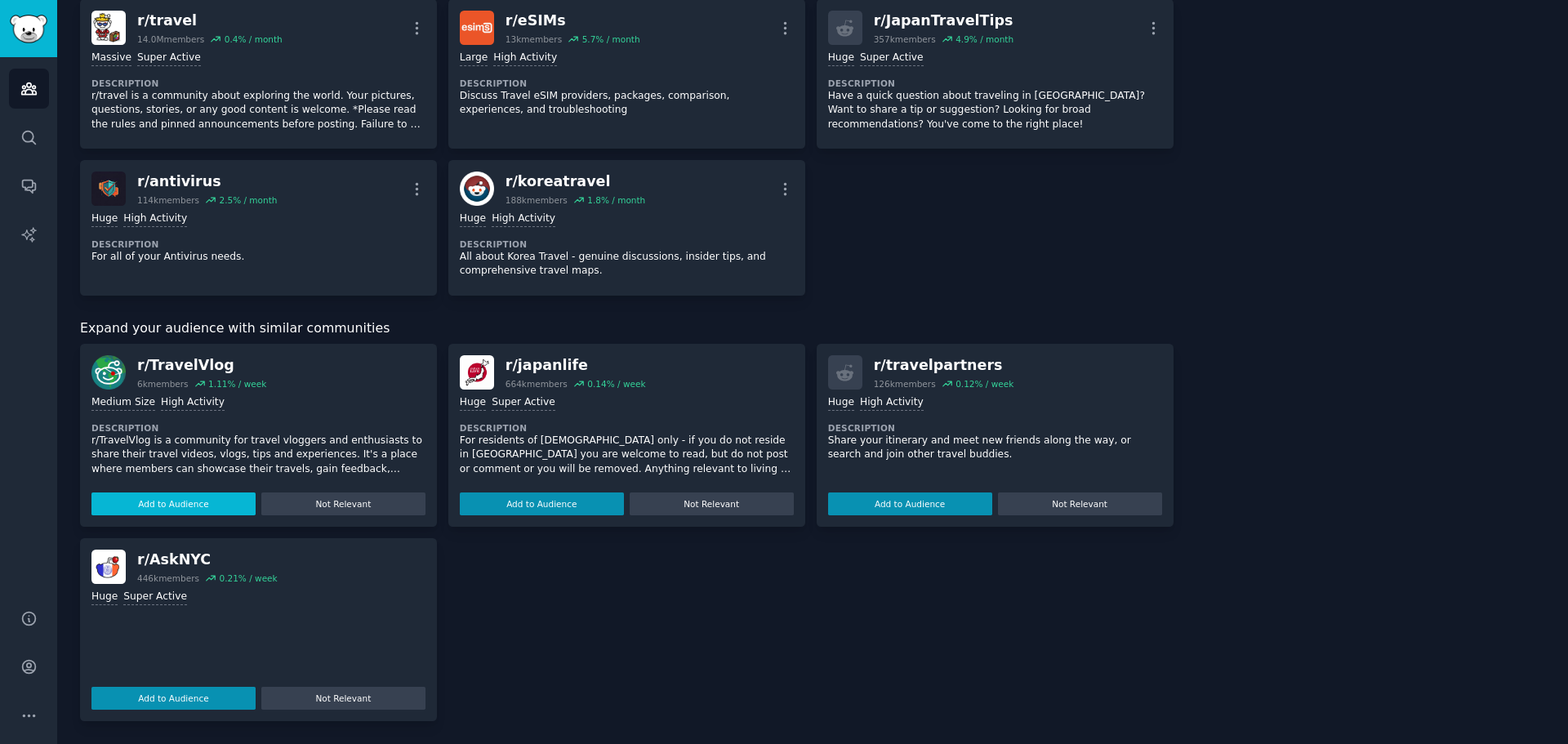
click at [202, 508] on button "Add to Audience" at bounding box center [173, 504] width 164 height 23
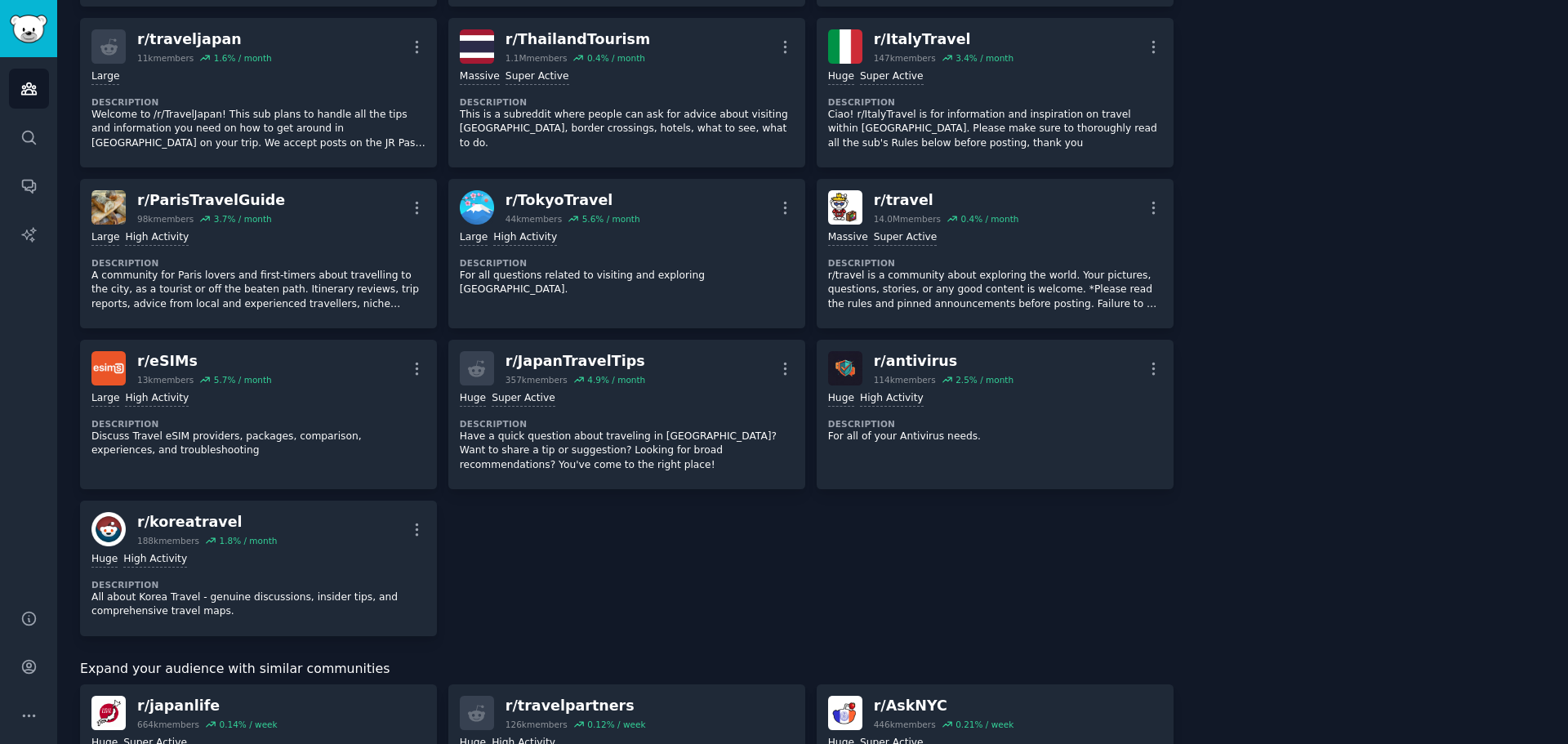
scroll to position [1050, 0]
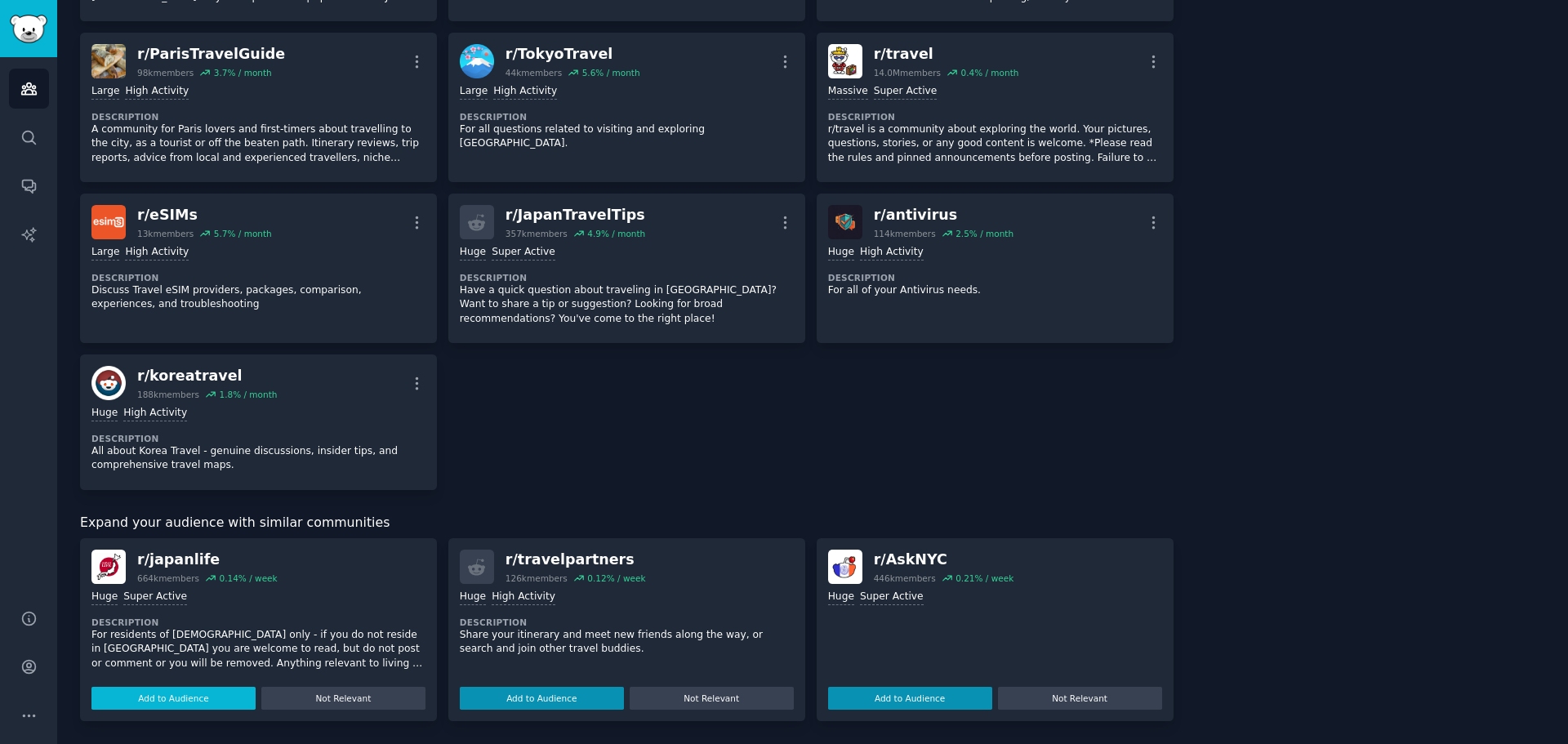
click at [130, 695] on button "Add to Audience" at bounding box center [173, 698] width 164 height 23
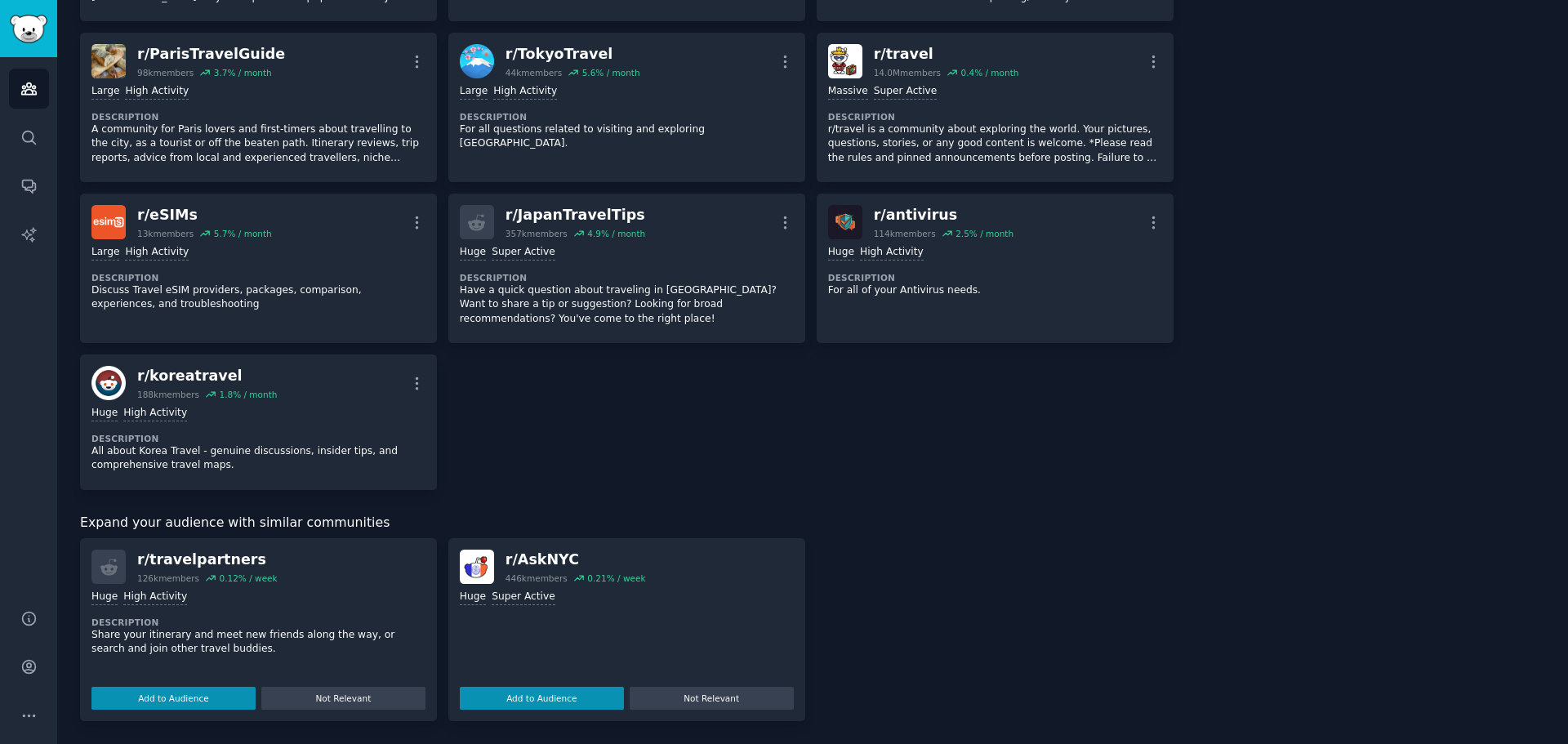
click at [130, 695] on button "Add to Audience" at bounding box center [173, 698] width 164 height 23
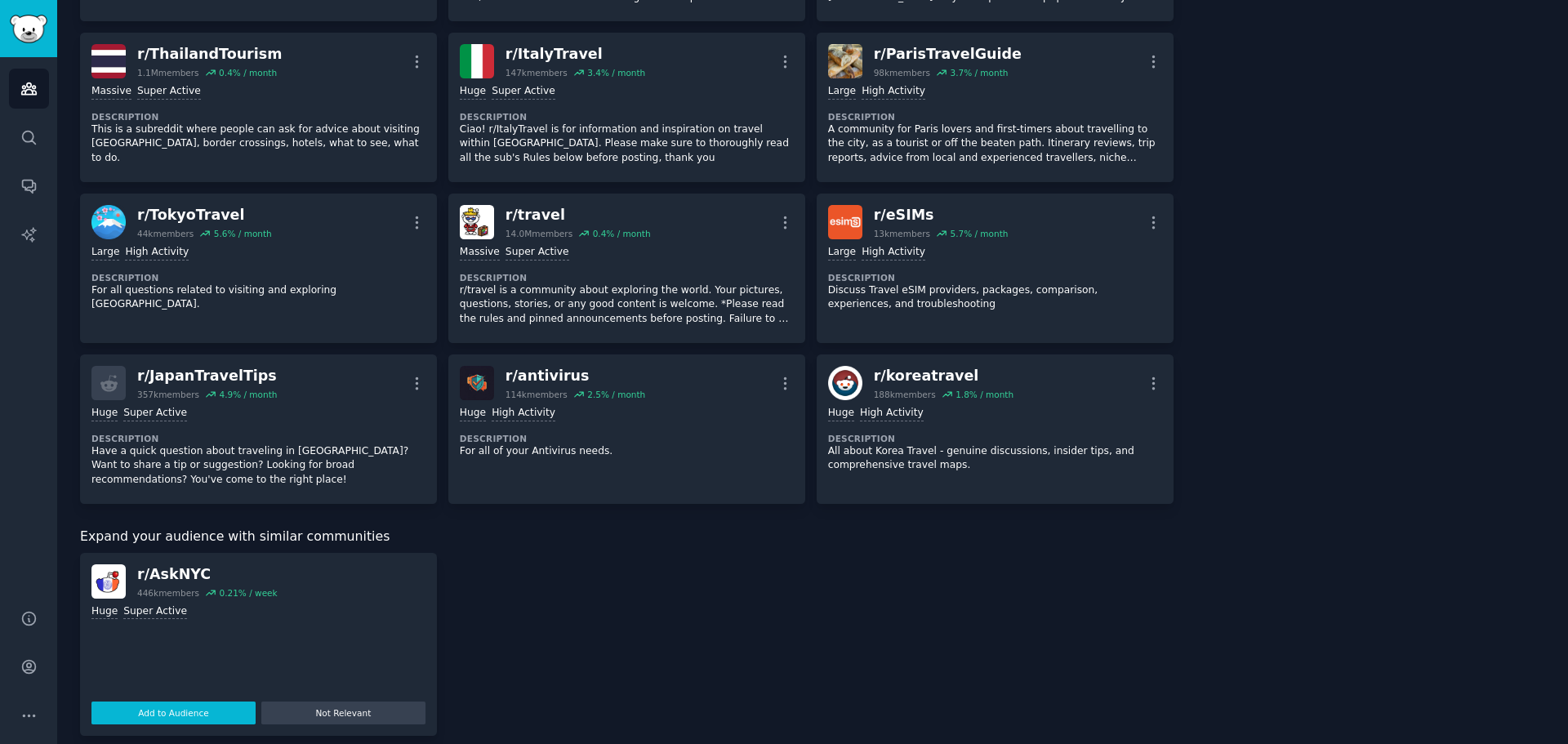
click at [134, 722] on button "Add to Audience" at bounding box center [173, 713] width 164 height 23
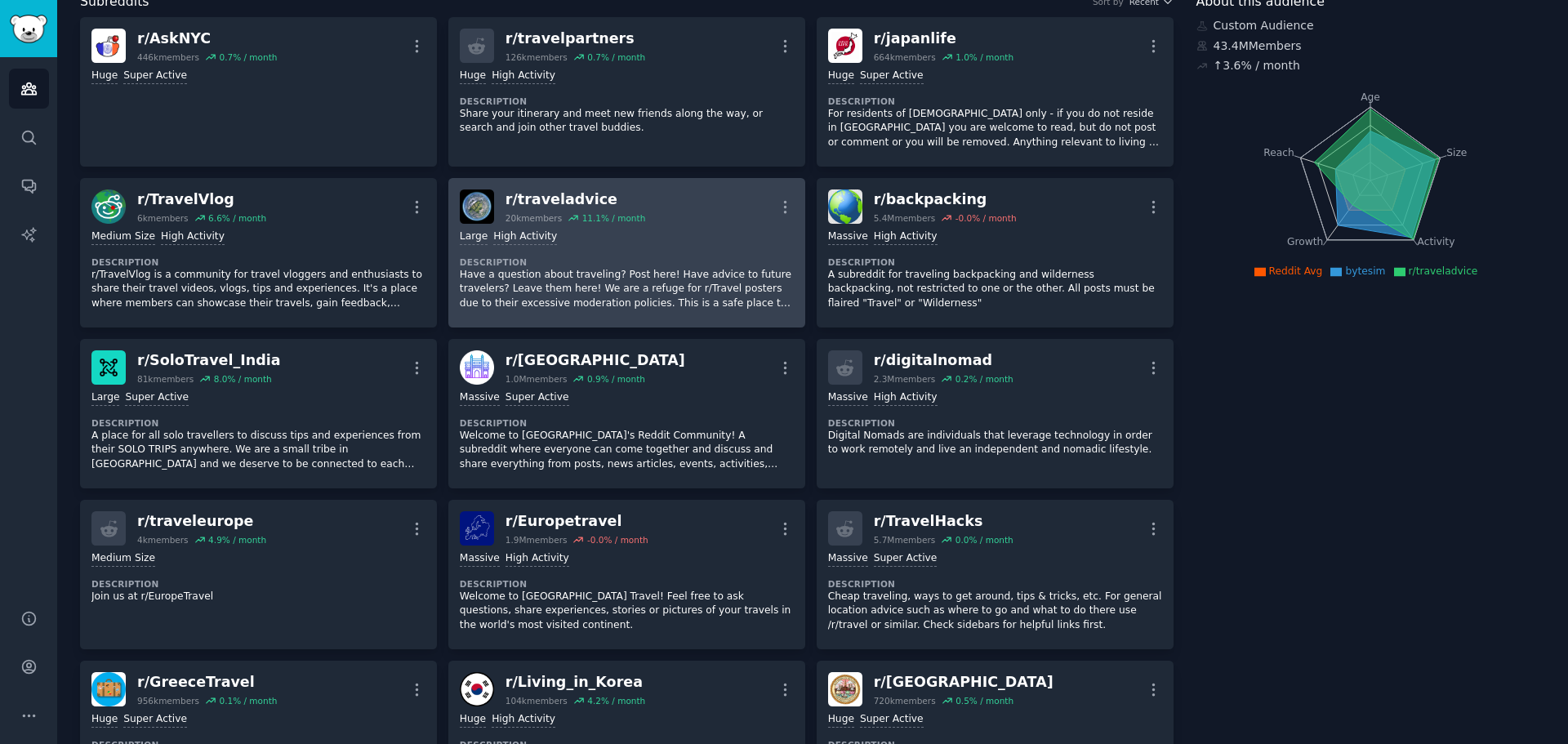
scroll to position [0, 0]
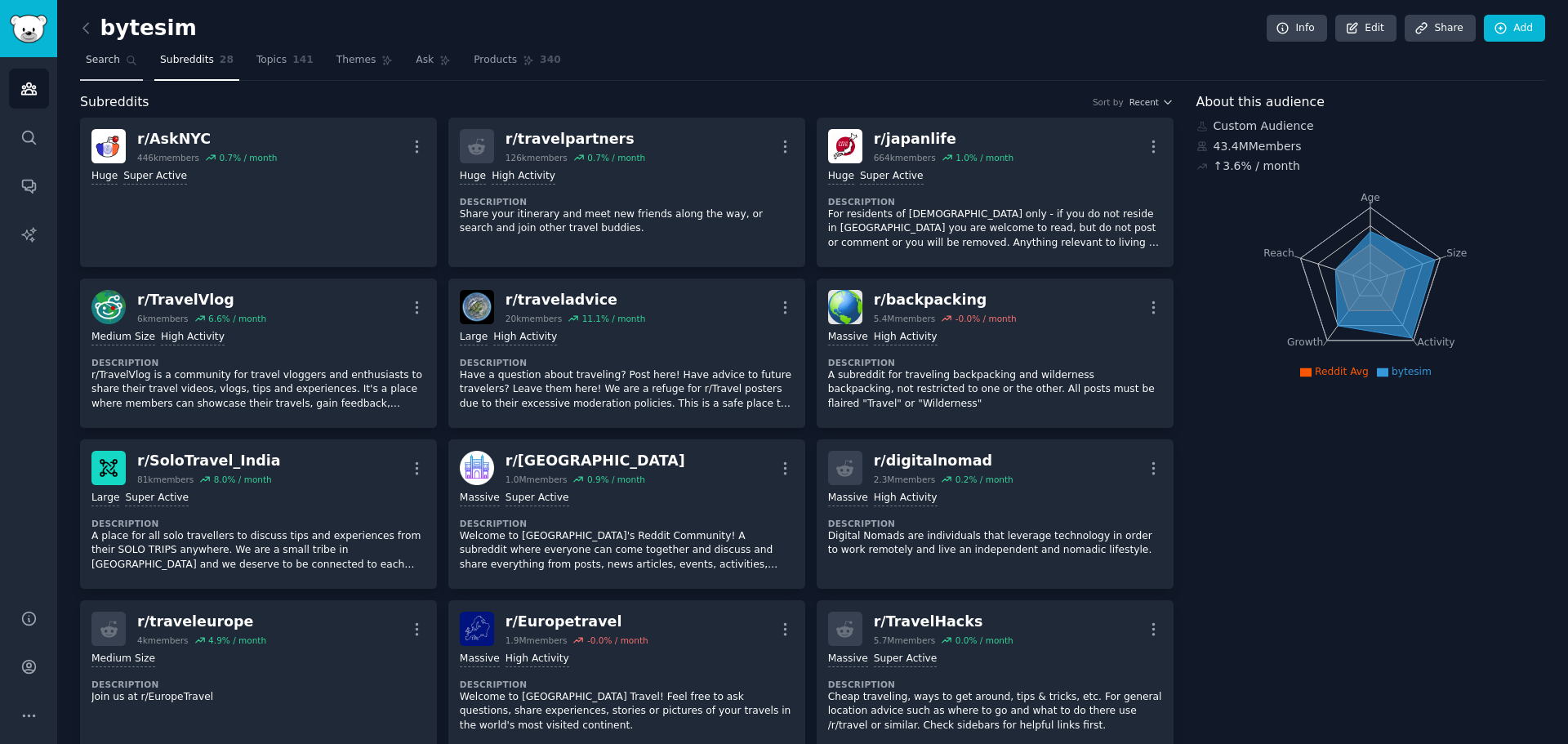
click at [90, 56] on span "Search" at bounding box center [103, 60] width 34 height 15
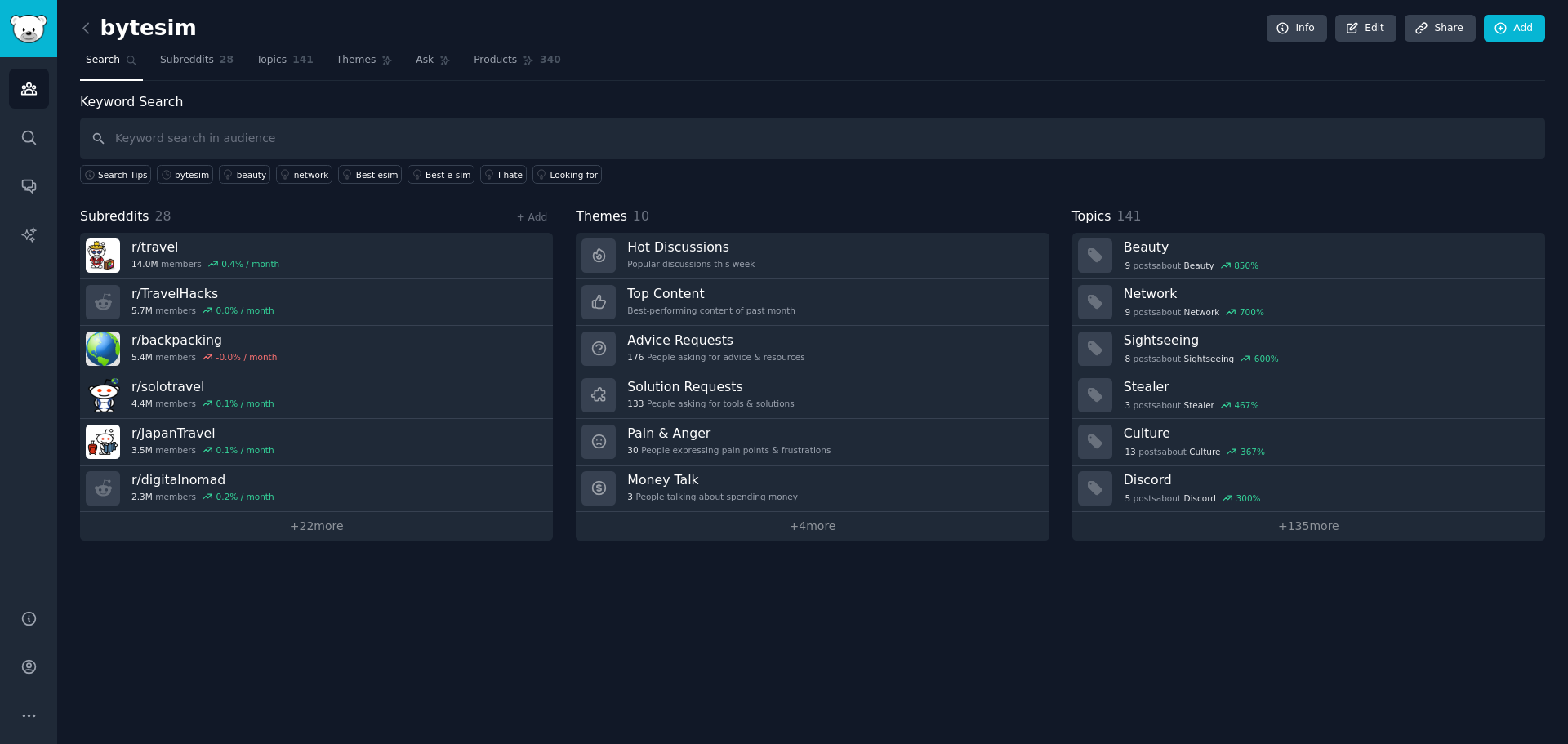
click at [447, 144] on input "text" at bounding box center [812, 138] width 1465 height 42
click at [195, 173] on div "bytesim" at bounding box center [192, 174] width 34 height 11
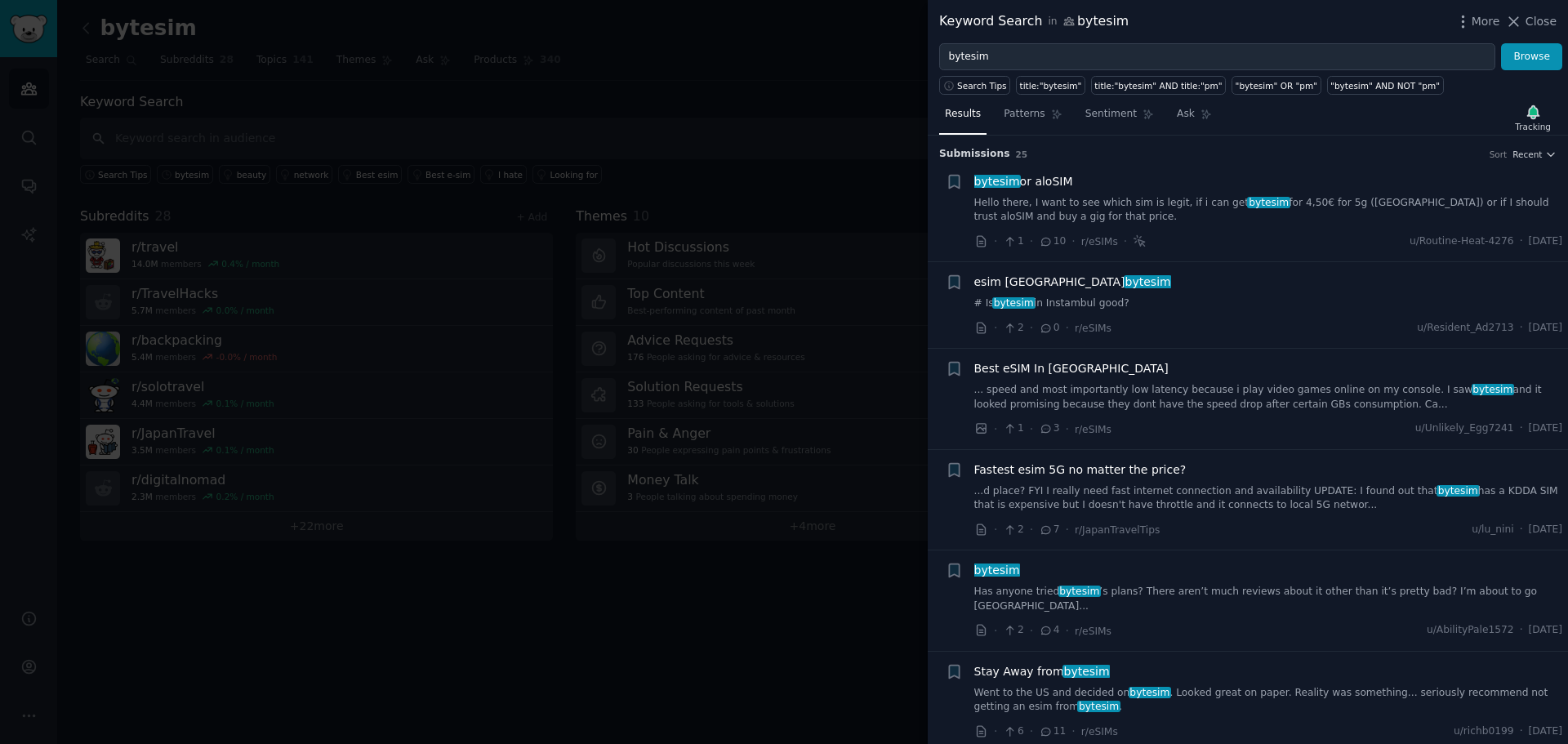
click at [1062, 307] on link "# Is bytesim in Instambul good?" at bounding box center [1268, 303] width 589 height 15
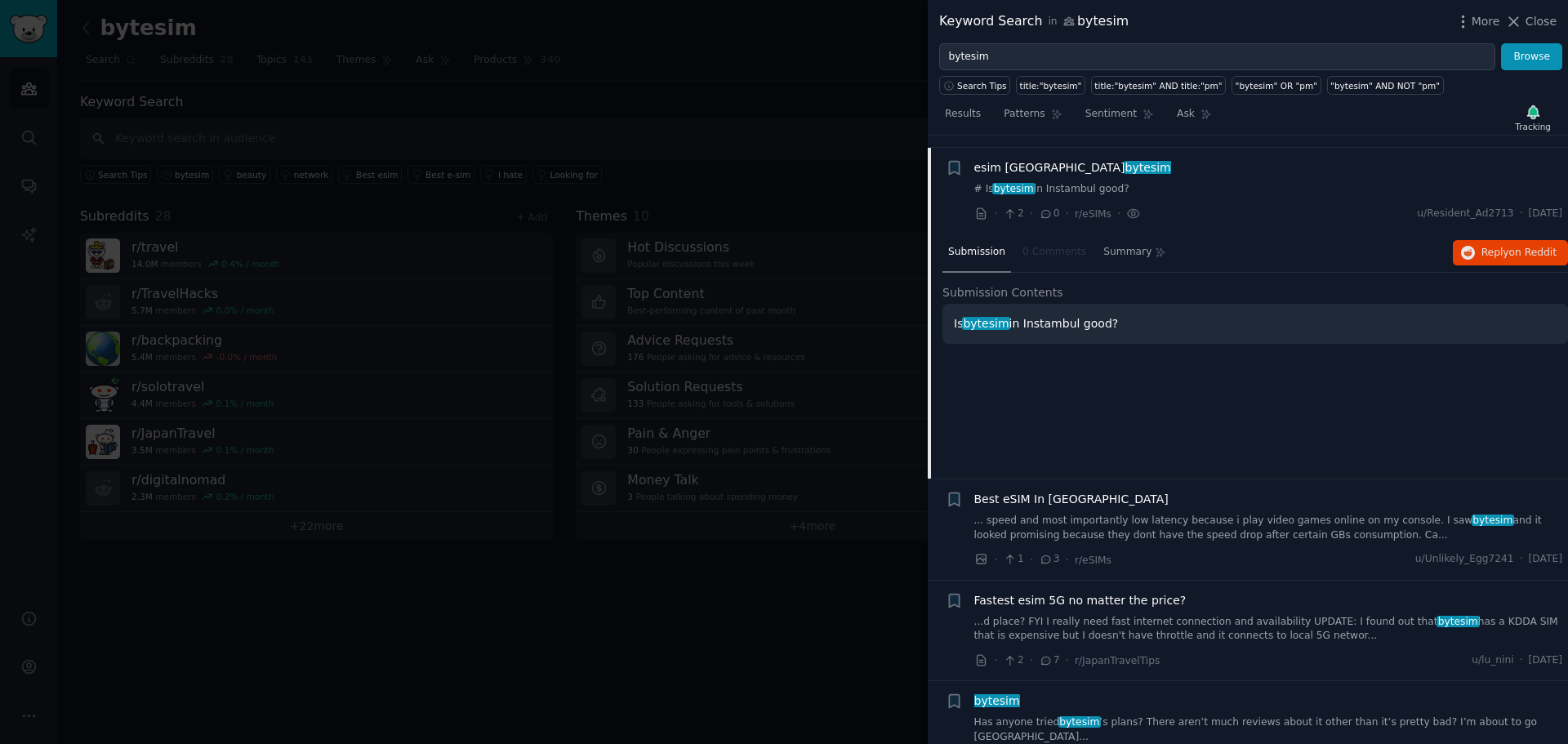
scroll to position [127, 0]
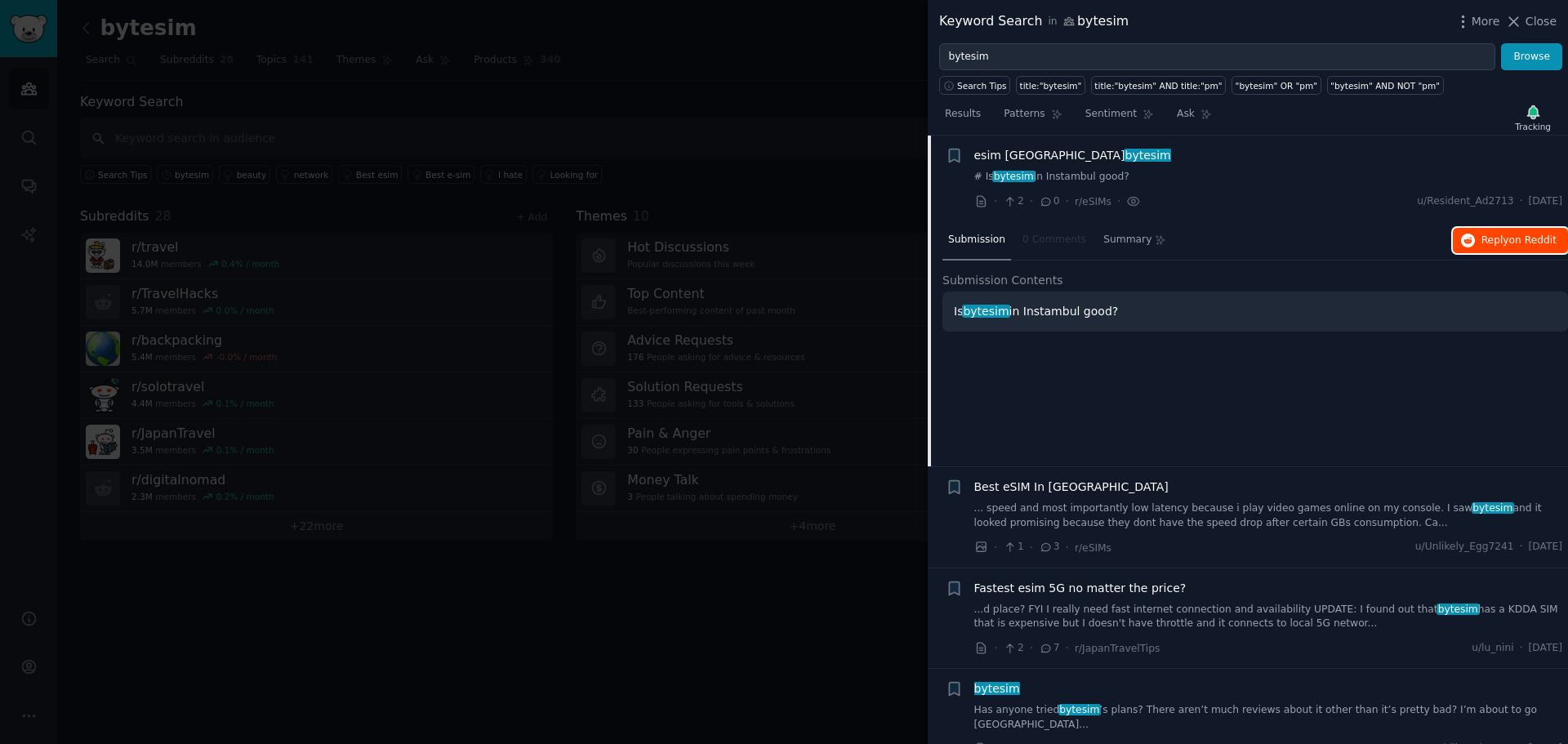
click at [1510, 240] on span "on Reddit" at bounding box center [1533, 239] width 47 height 11
click at [843, 160] on div at bounding box center [784, 372] width 1568 height 744
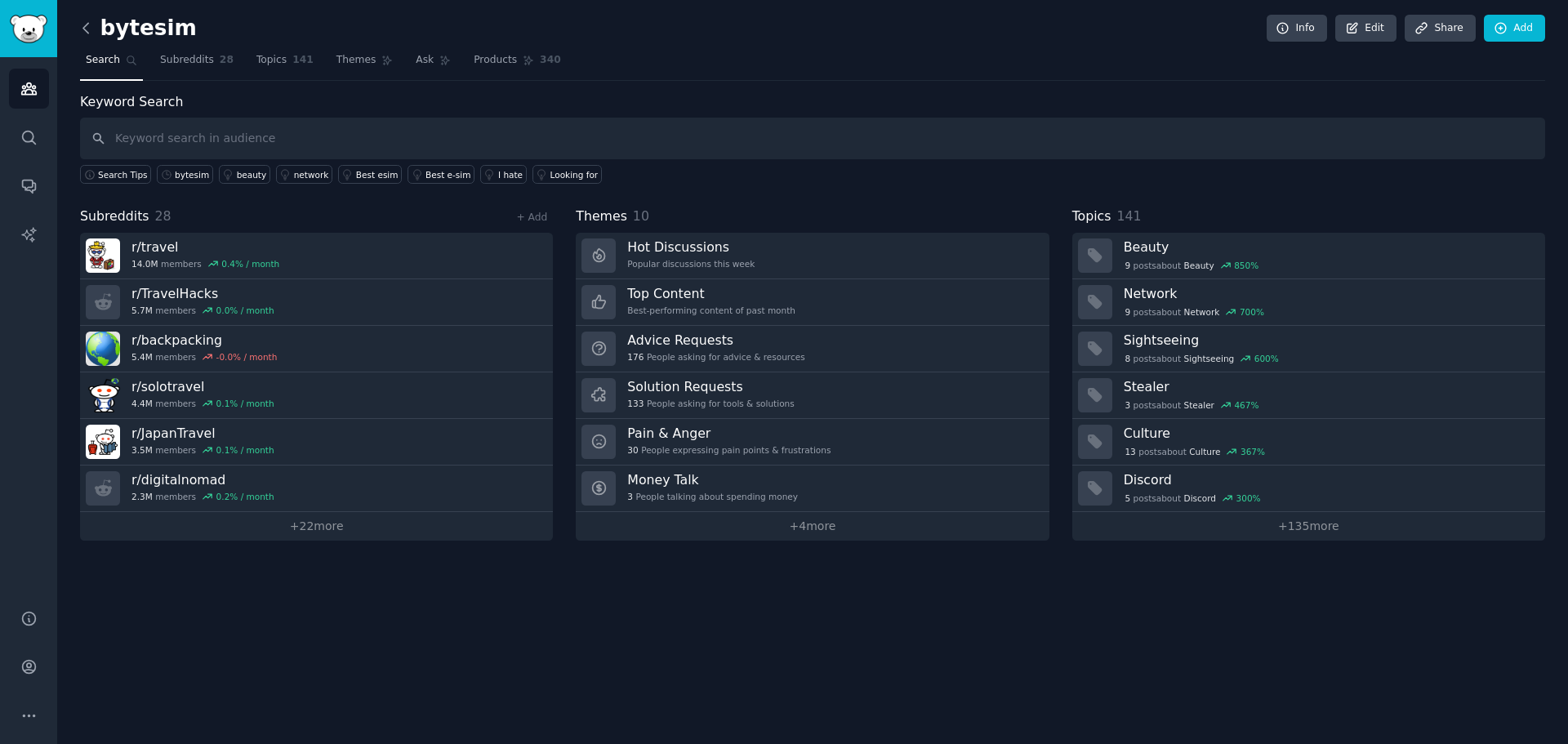
drag, startPoint x: 76, startPoint y: 31, endPoint x: 89, endPoint y: 27, distance: 13.6
click at [77, 29] on div "bytesim Info Edit Share Add Search Subreddits 28 Topics 141 Themes Ask Products…" at bounding box center [813, 372] width 1511 height 744
click at [89, 27] on icon at bounding box center [86, 28] width 17 height 17
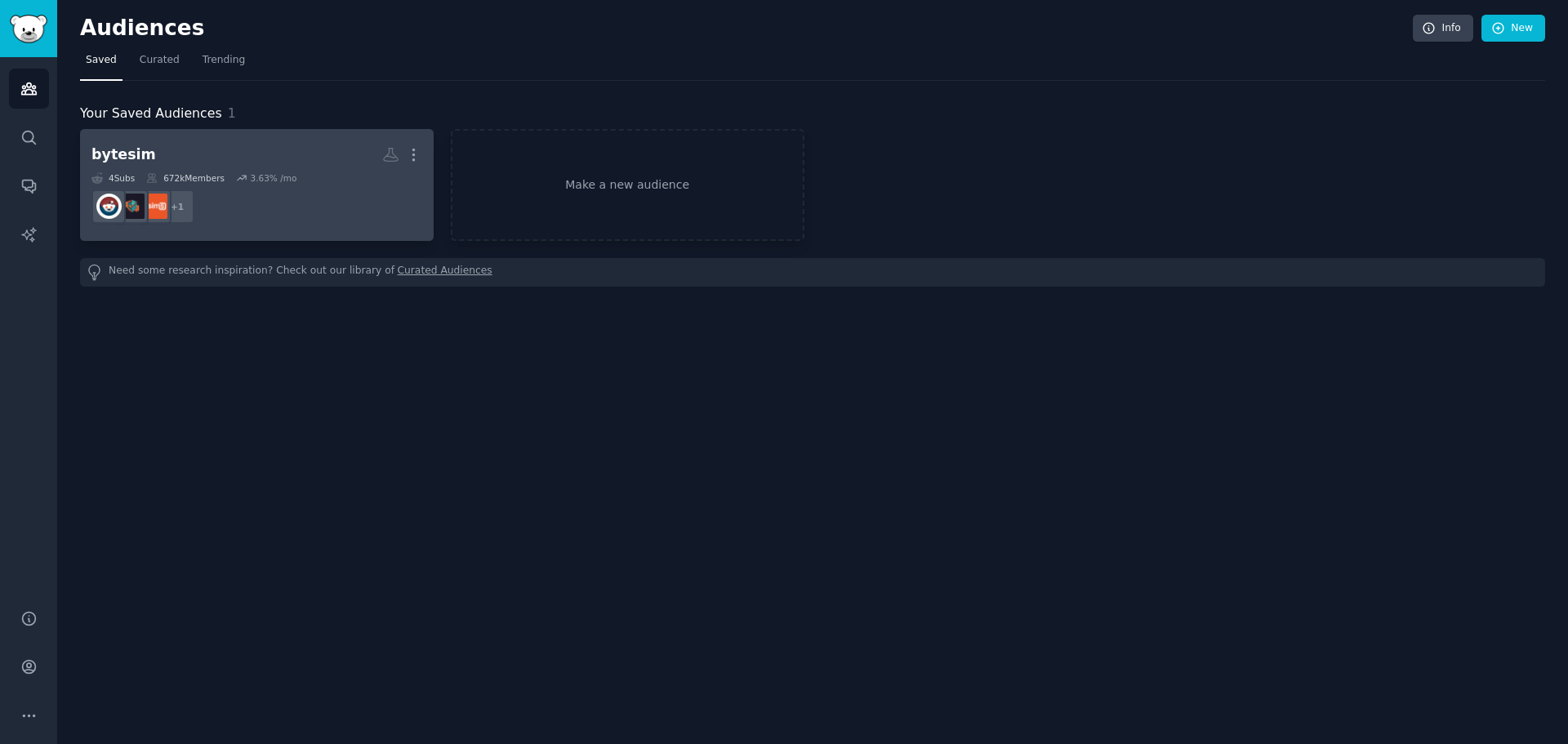
click at [422, 143] on link "bytesim More 4 Sub s 672k Members 3.63 % /mo + 1" at bounding box center [257, 184] width 354 height 112
click at [415, 150] on icon "button" at bounding box center [414, 154] width 17 height 17
click at [242, 219] on dd "+ 1" at bounding box center [257, 206] width 330 height 45
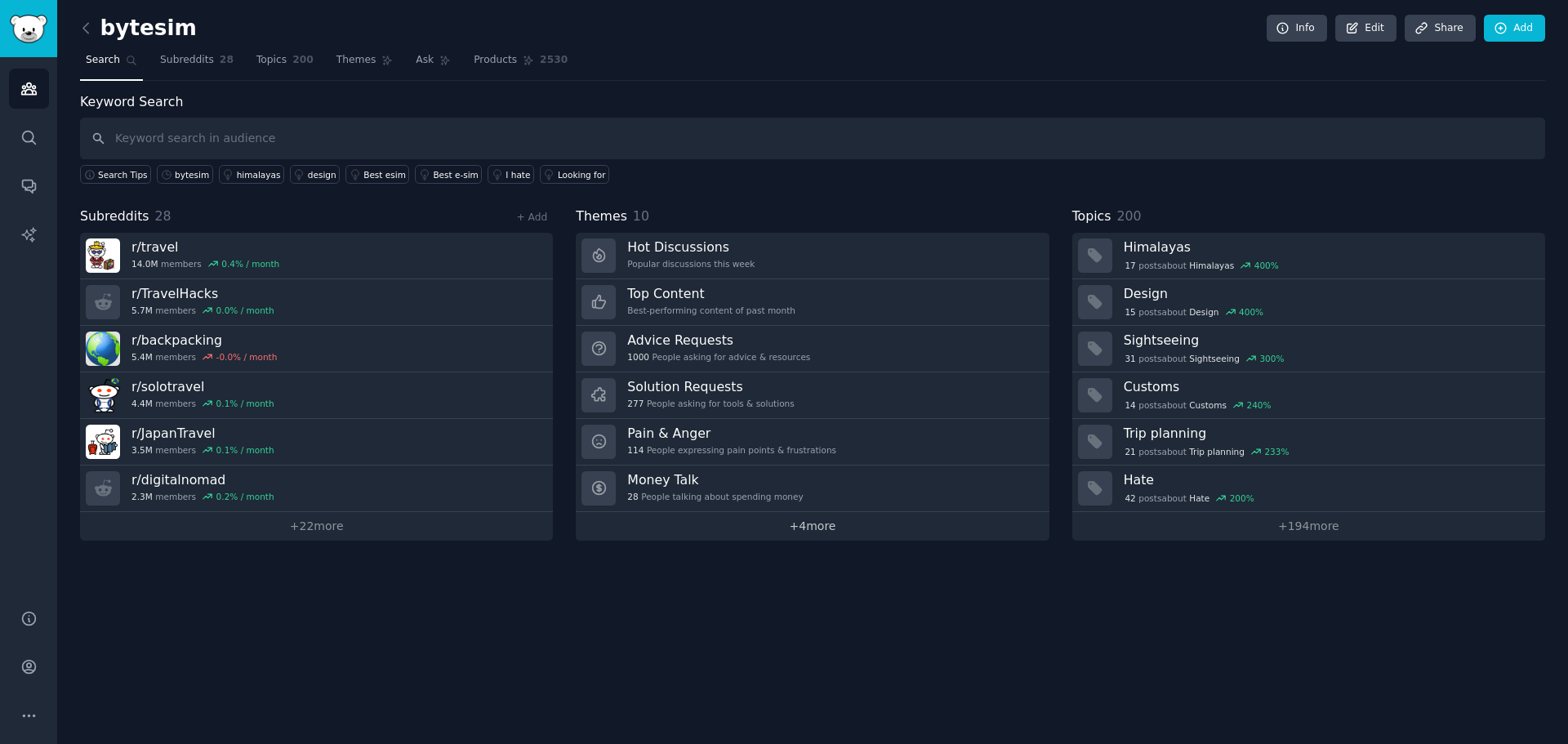
click at [820, 520] on link "+ 4 more" at bounding box center [812, 526] width 473 height 28
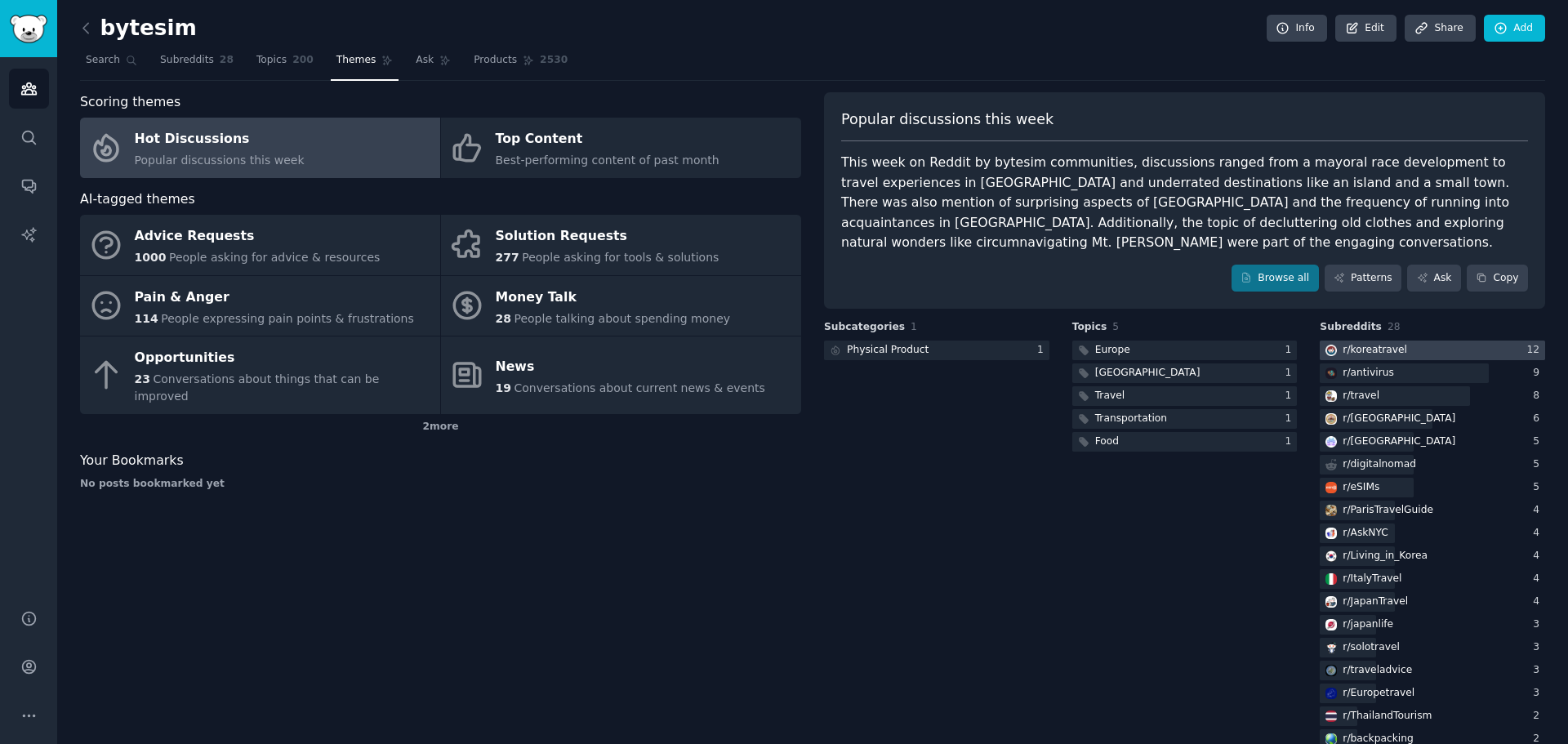
click at [1374, 345] on div "r/ koreatravel" at bounding box center [1375, 350] width 64 height 15
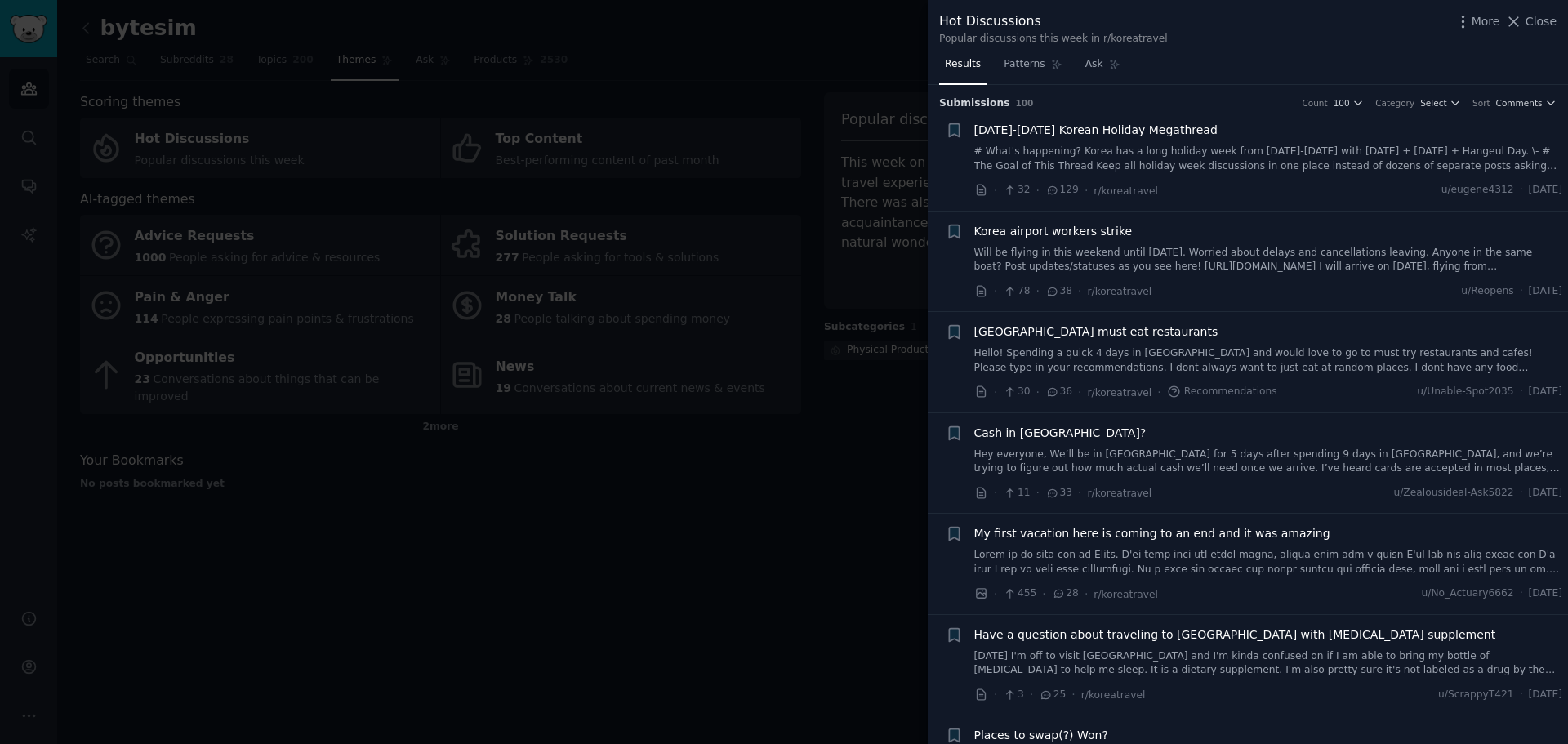
click at [313, 289] on div at bounding box center [784, 372] width 1568 height 744
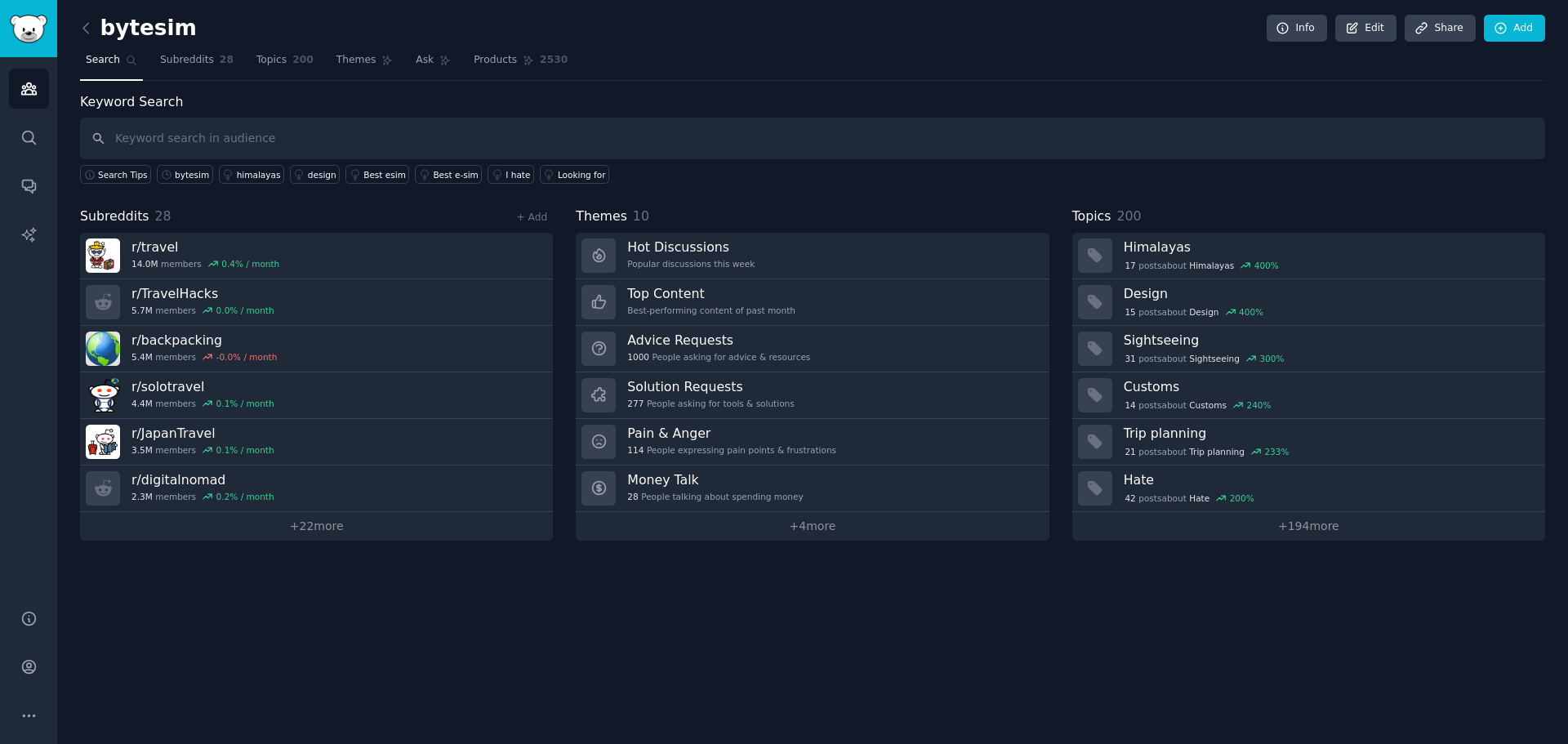
click at [1045, 727] on div "bytesim Info Edit Share Add Search Subreddits 28 Topics 200 Themes Ask Products…" at bounding box center [813, 372] width 1511 height 744
click at [84, 32] on icon at bounding box center [86, 28] width 17 height 17
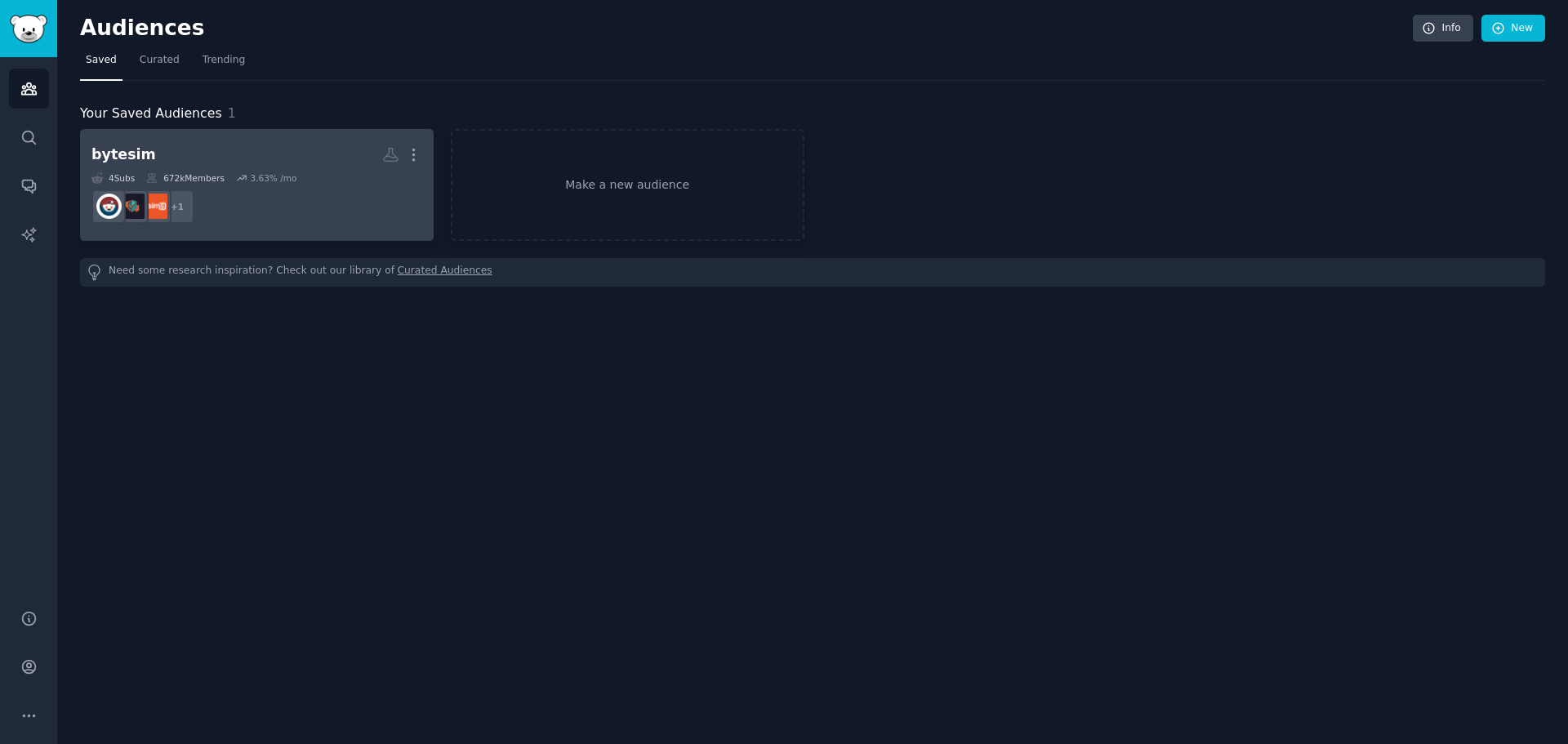
click at [253, 171] on div "bytesim More 4 Sub s 672k Members 3.63 % /mo + 1" at bounding box center [257, 185] width 330 height 89
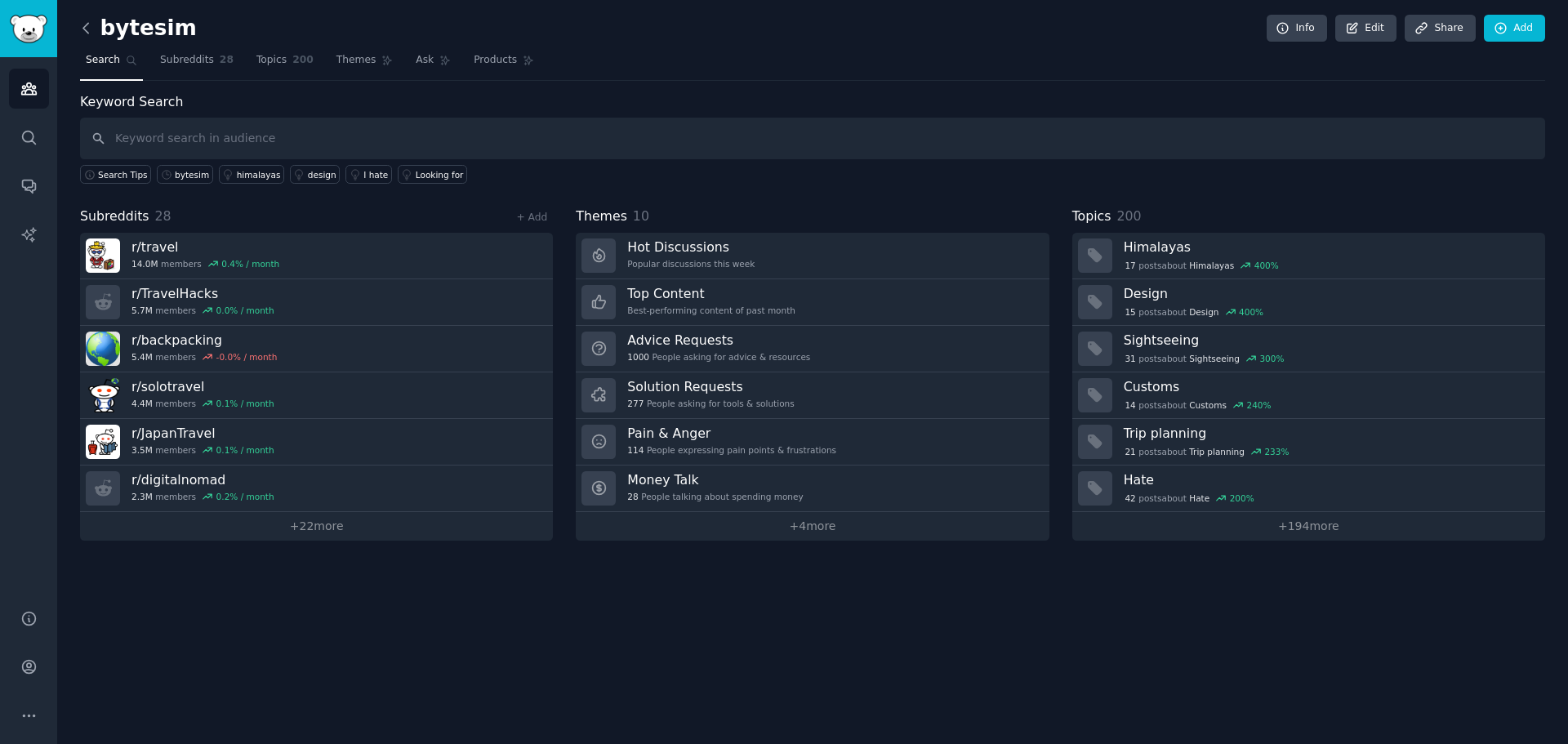
click at [83, 33] on icon at bounding box center [86, 28] width 17 height 17
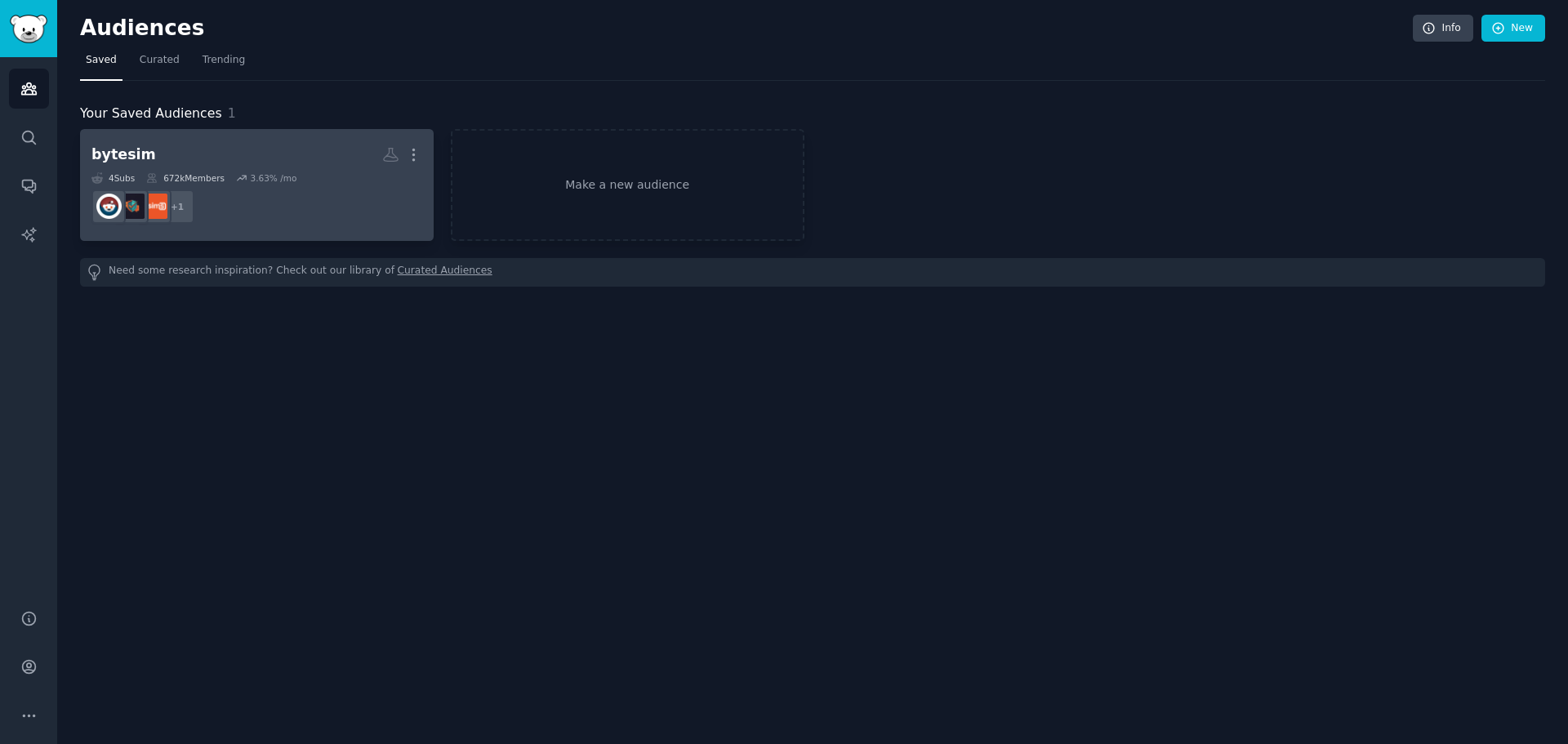
click at [219, 184] on dd "+ 1" at bounding box center [257, 206] width 330 height 45
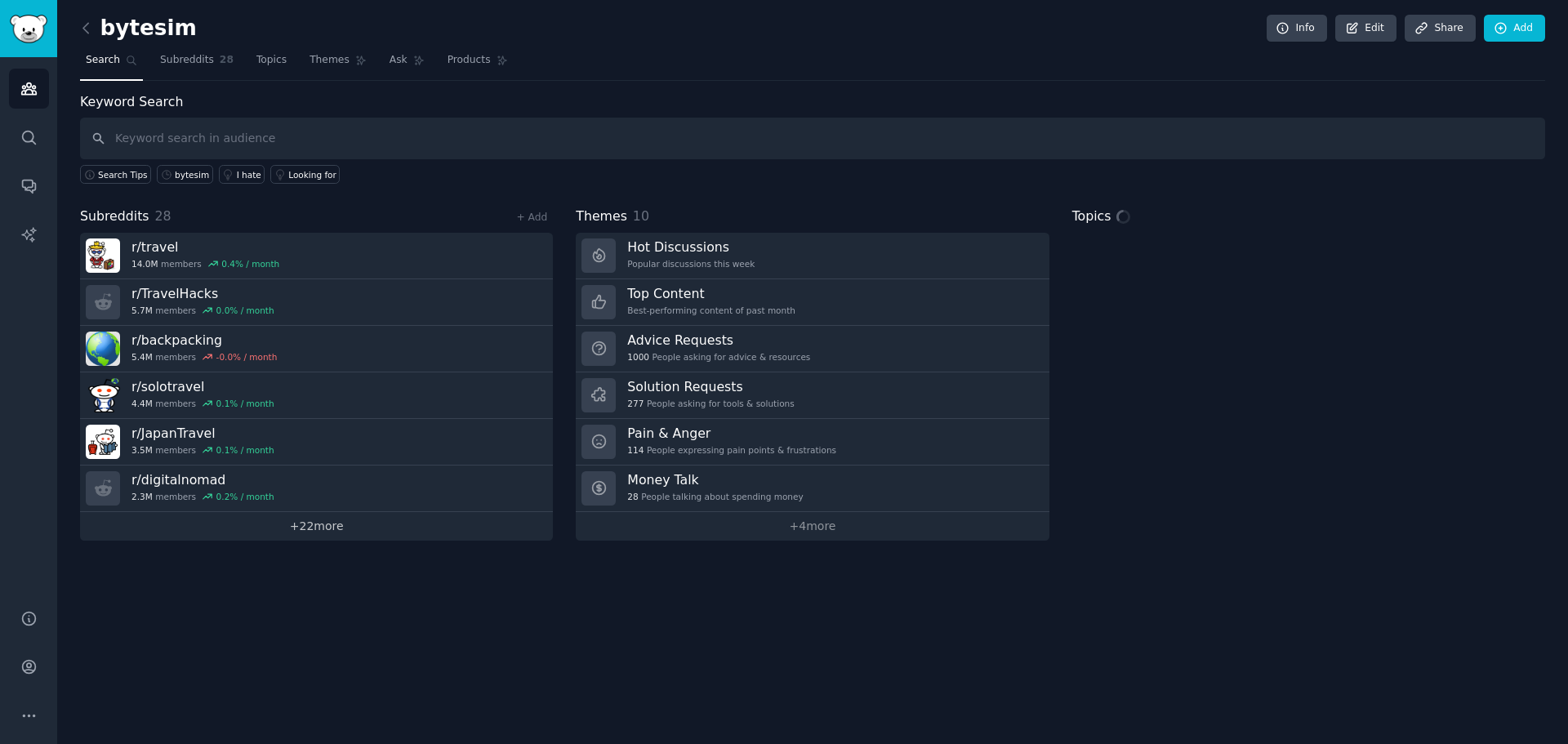
click at [364, 538] on link "+ 22 more" at bounding box center [316, 526] width 473 height 28
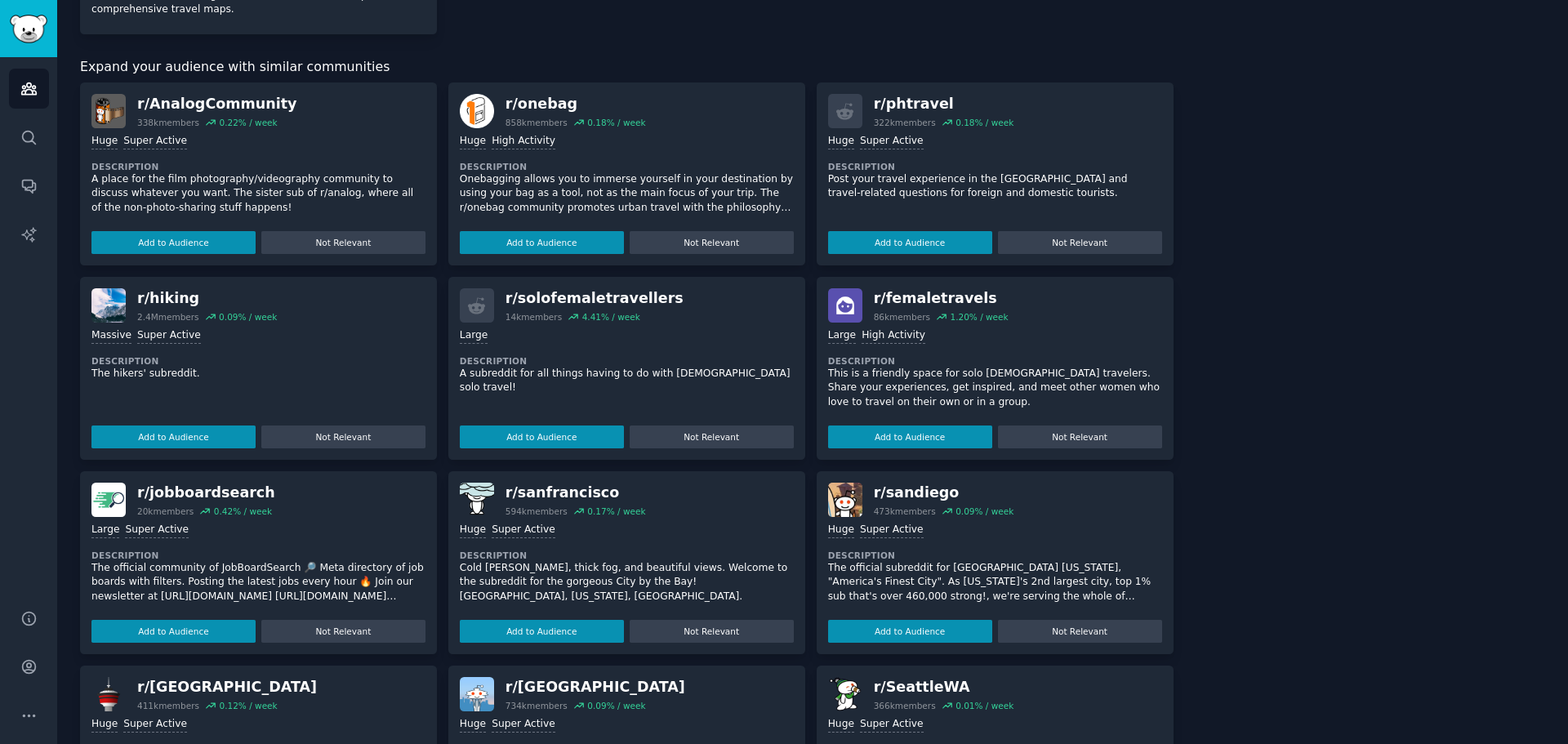
scroll to position [1549, 0]
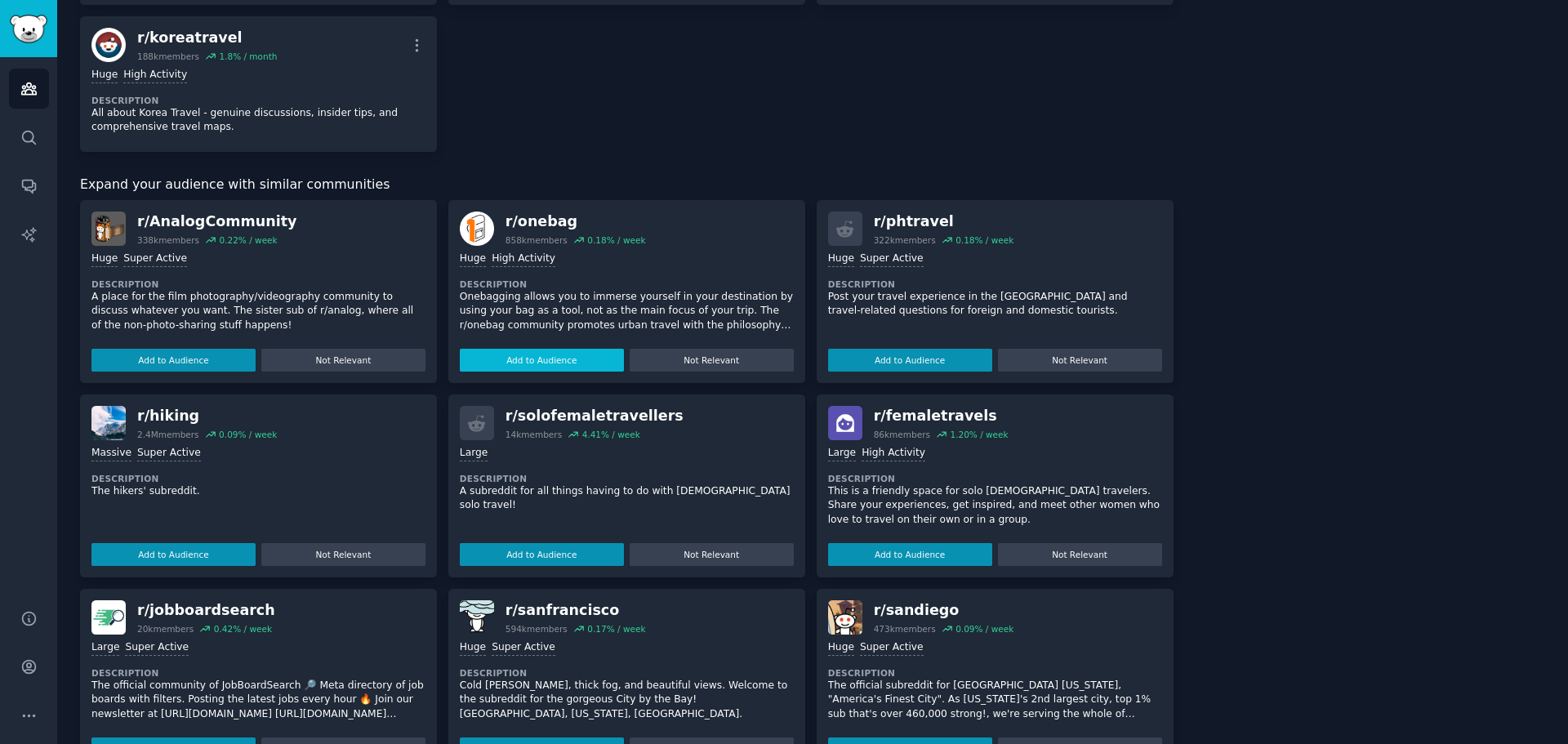
click at [474, 359] on button "Add to Audience" at bounding box center [542, 360] width 164 height 23
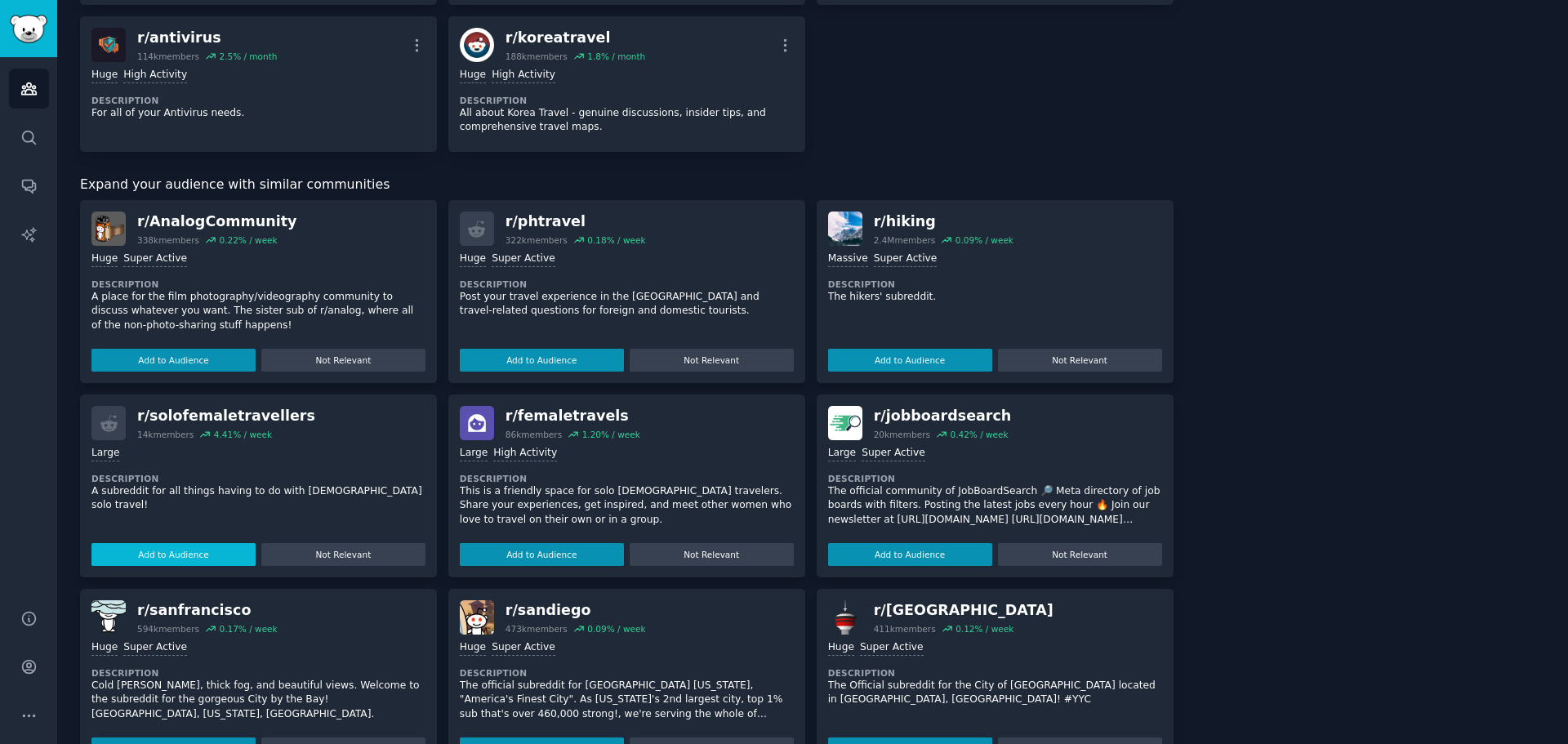
click at [239, 552] on button "Add to Audience" at bounding box center [173, 554] width 164 height 23
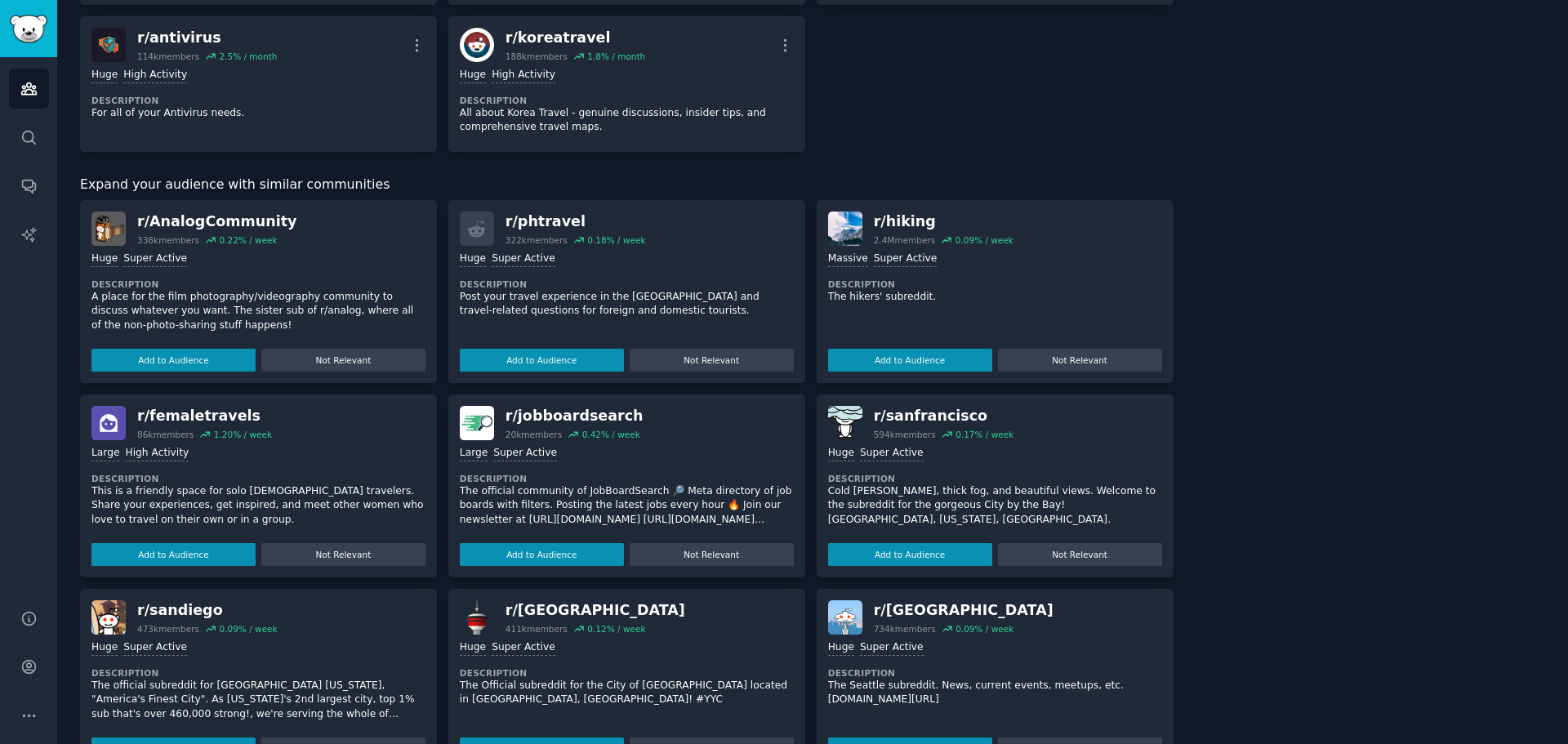
click at [239, 552] on button "Add to Audience" at bounding box center [173, 554] width 164 height 23
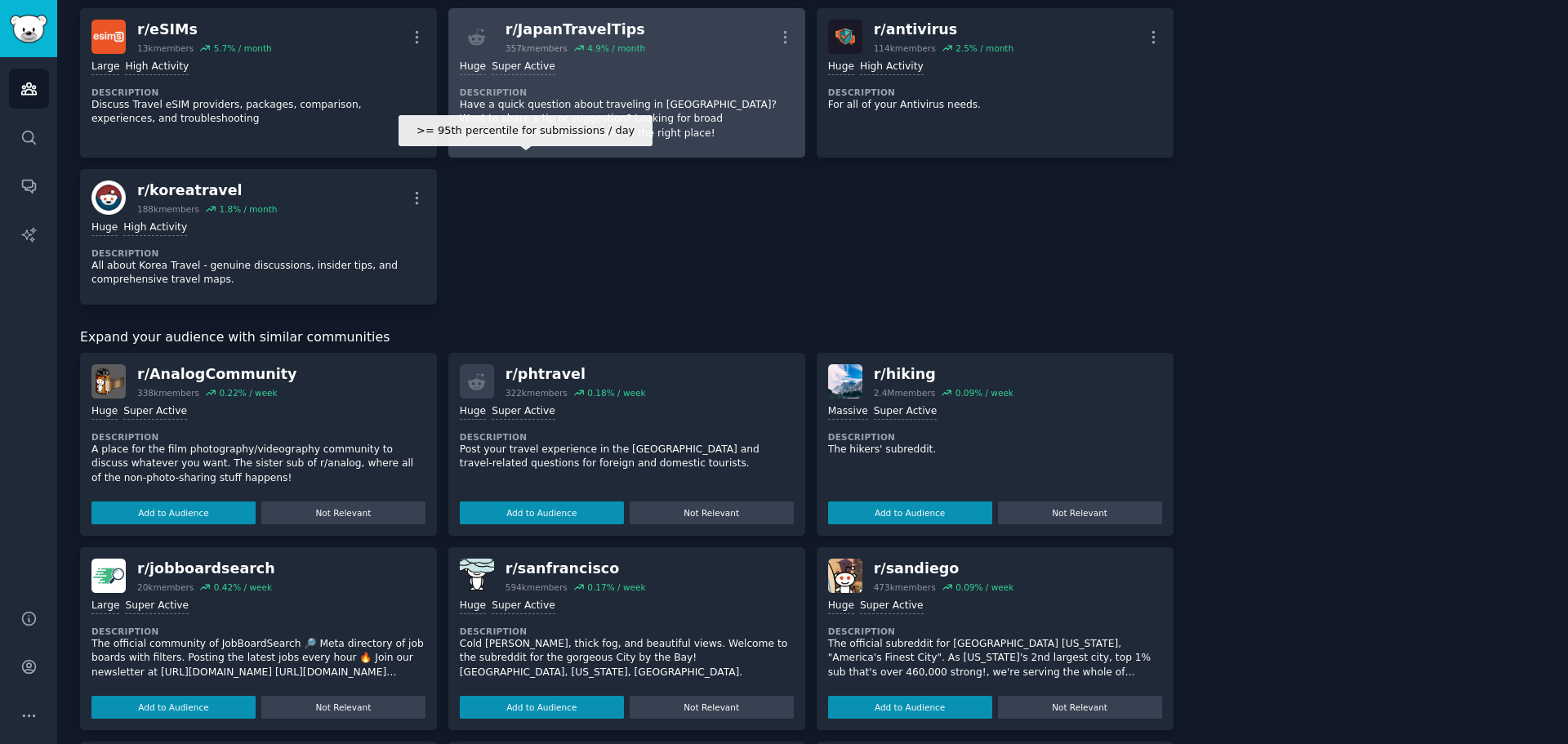
scroll to position [1761, 0]
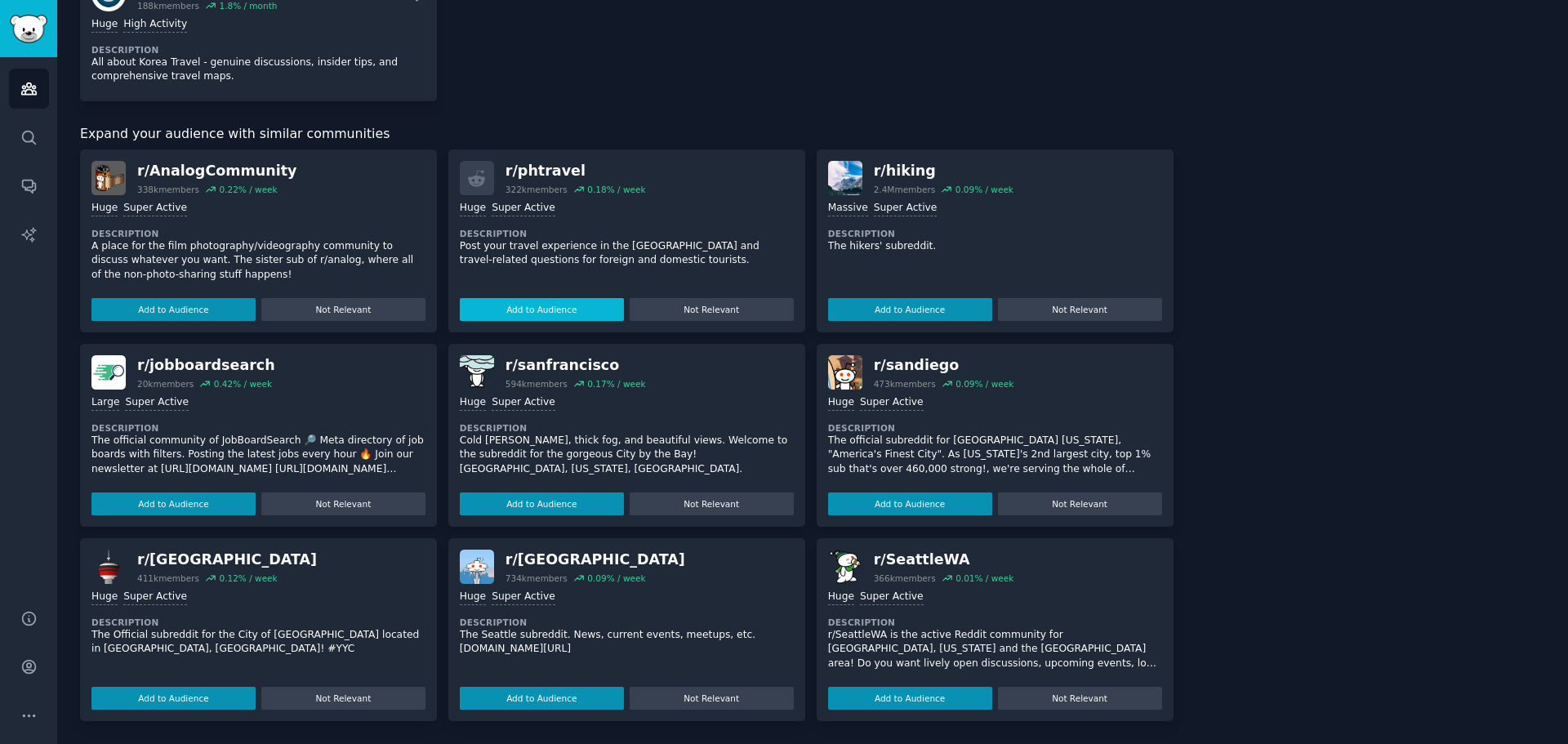
click at [567, 303] on button "Add to Audience" at bounding box center [542, 309] width 164 height 23
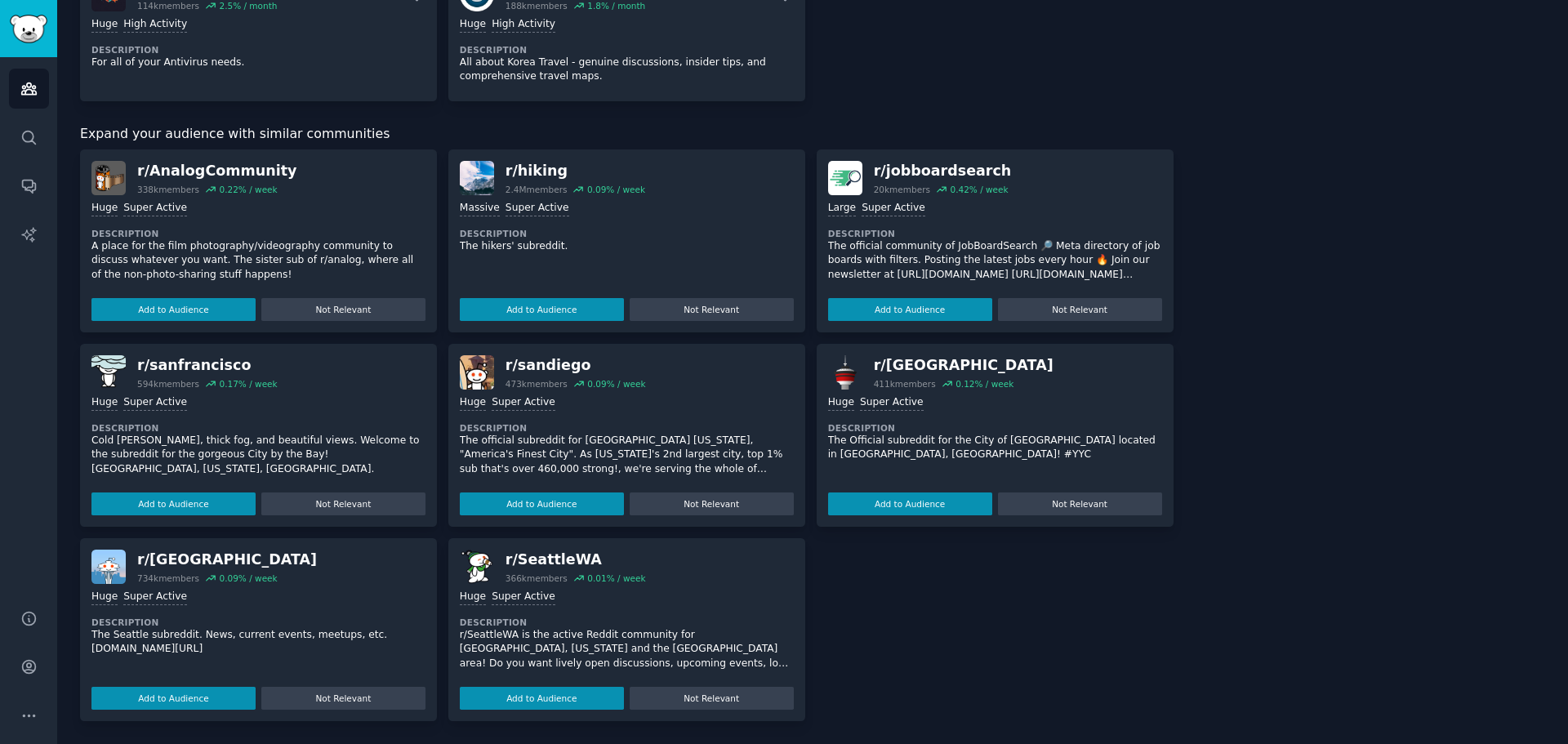
click at [567, 303] on button "Add to Audience" at bounding box center [542, 309] width 164 height 23
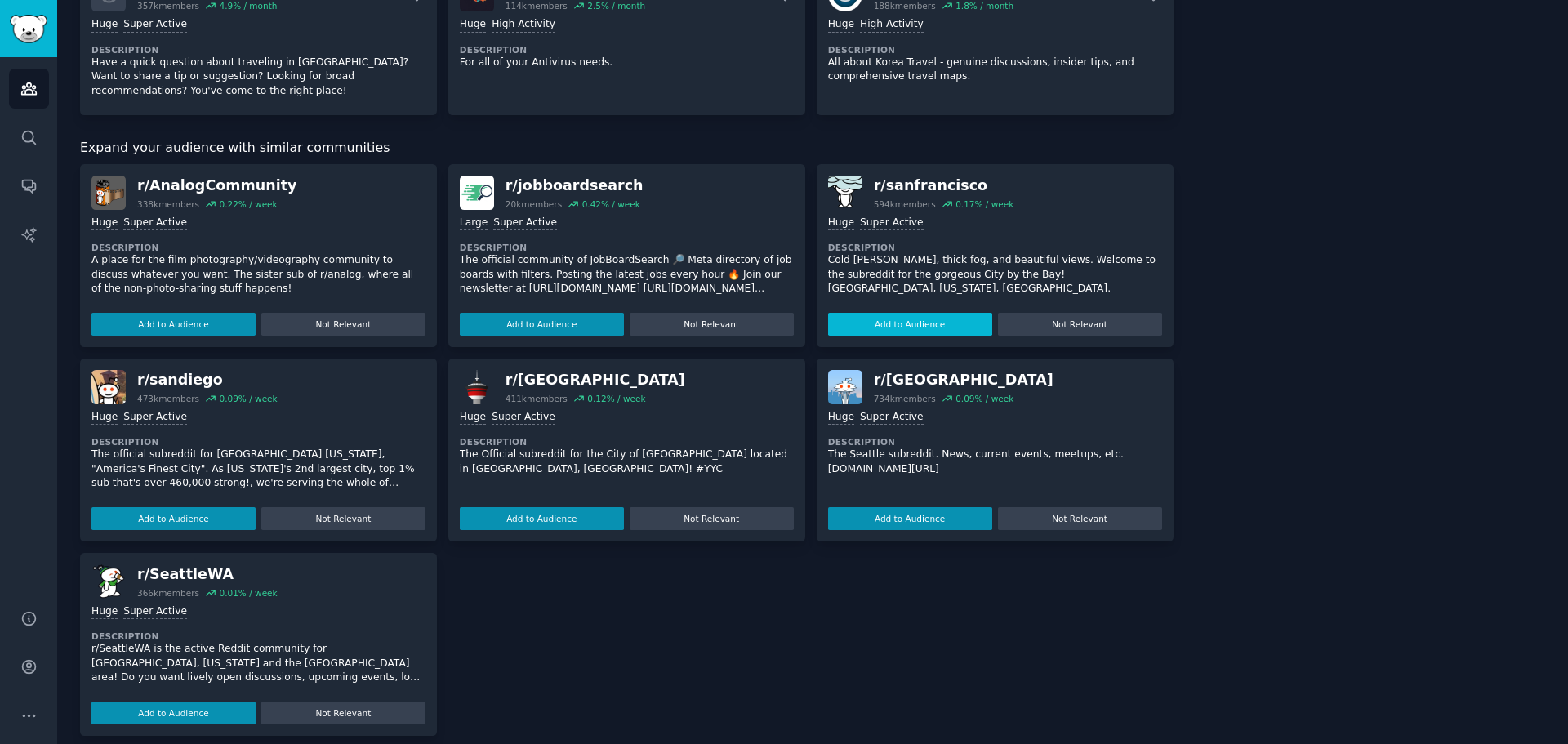
click at [889, 322] on button "Add to Audience" at bounding box center [910, 324] width 164 height 23
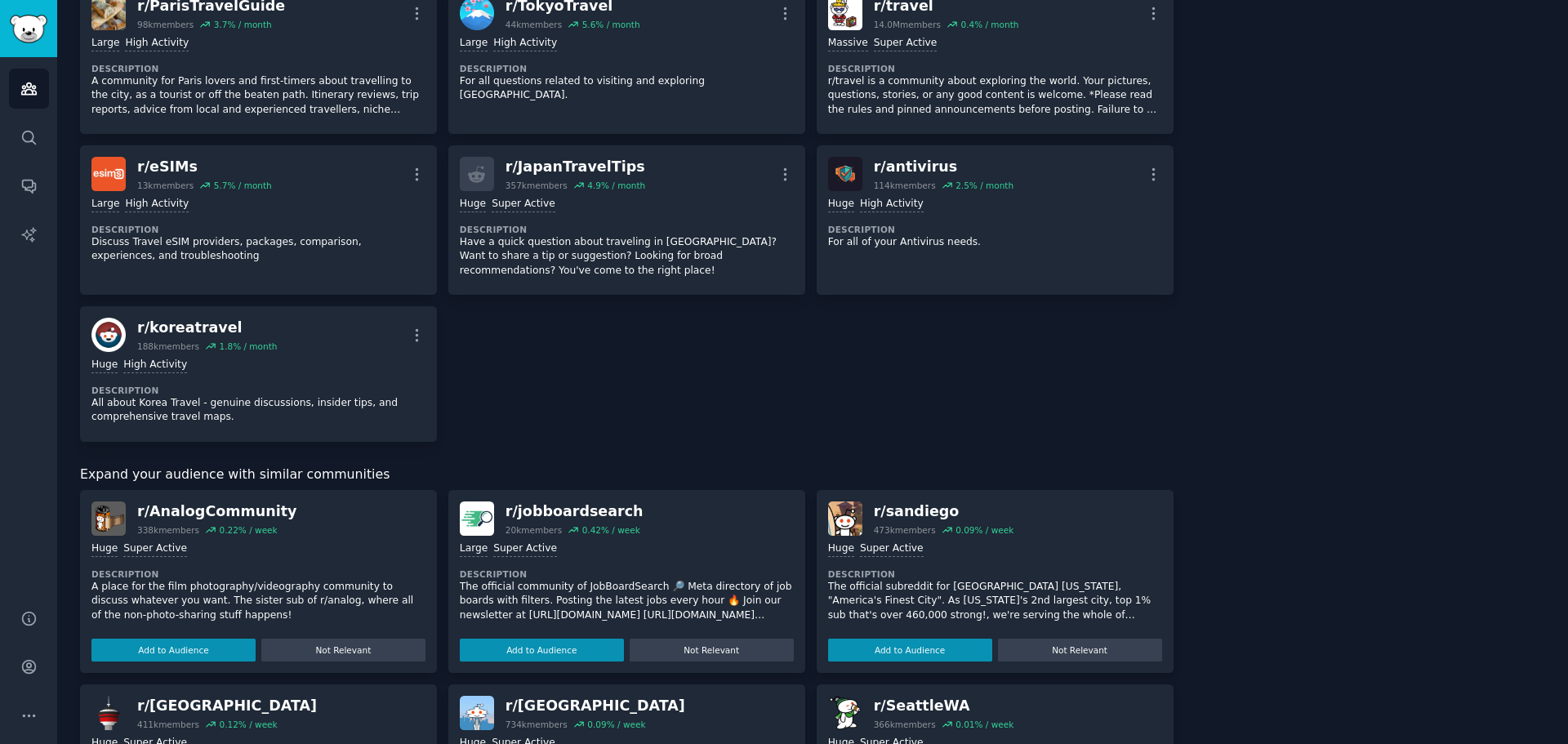
scroll to position [1727, 0]
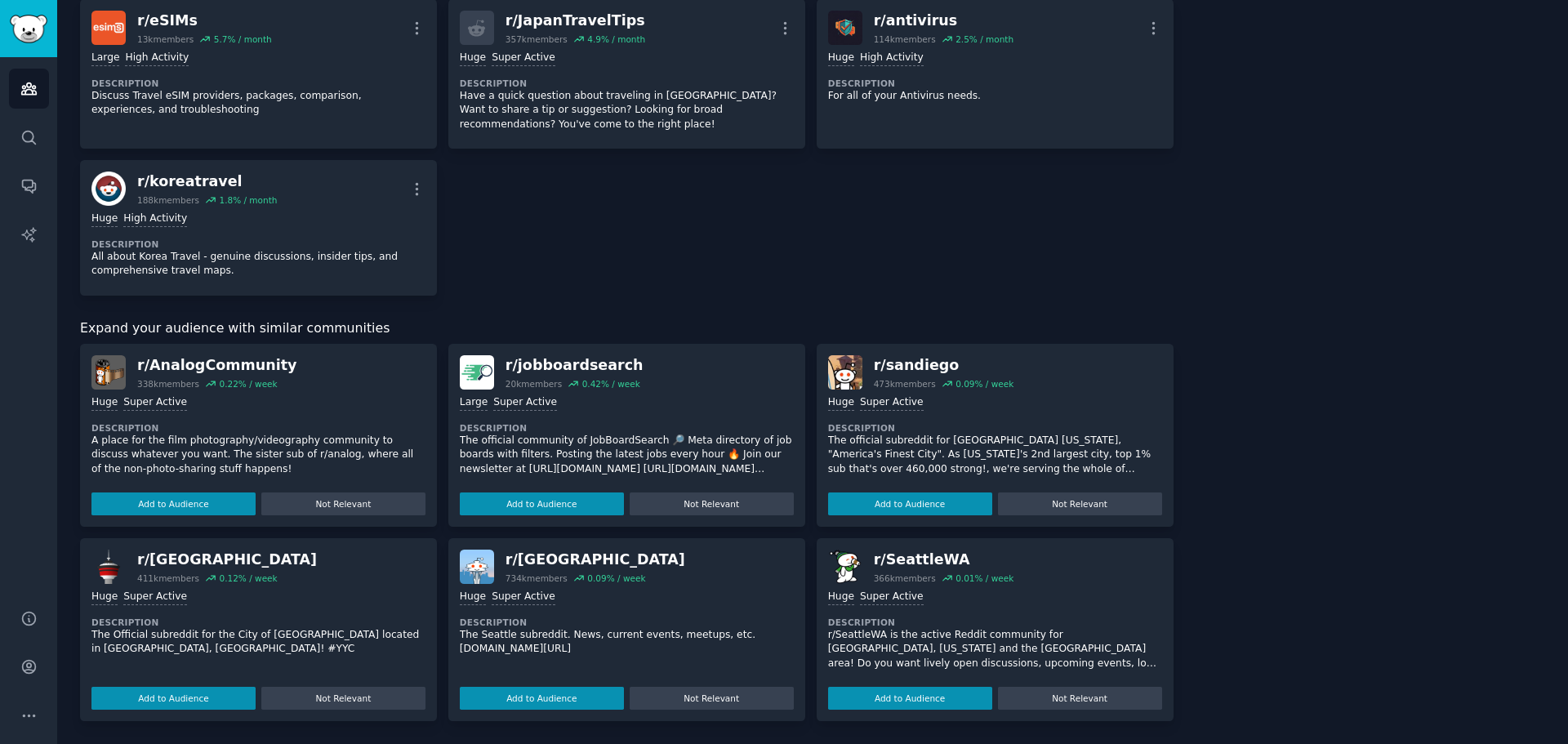
drag, startPoint x: 885, startPoint y: 693, endPoint x: 878, endPoint y: 699, distance: 9.2
click at [881, 698] on button "Add to Audience" at bounding box center [910, 698] width 164 height 23
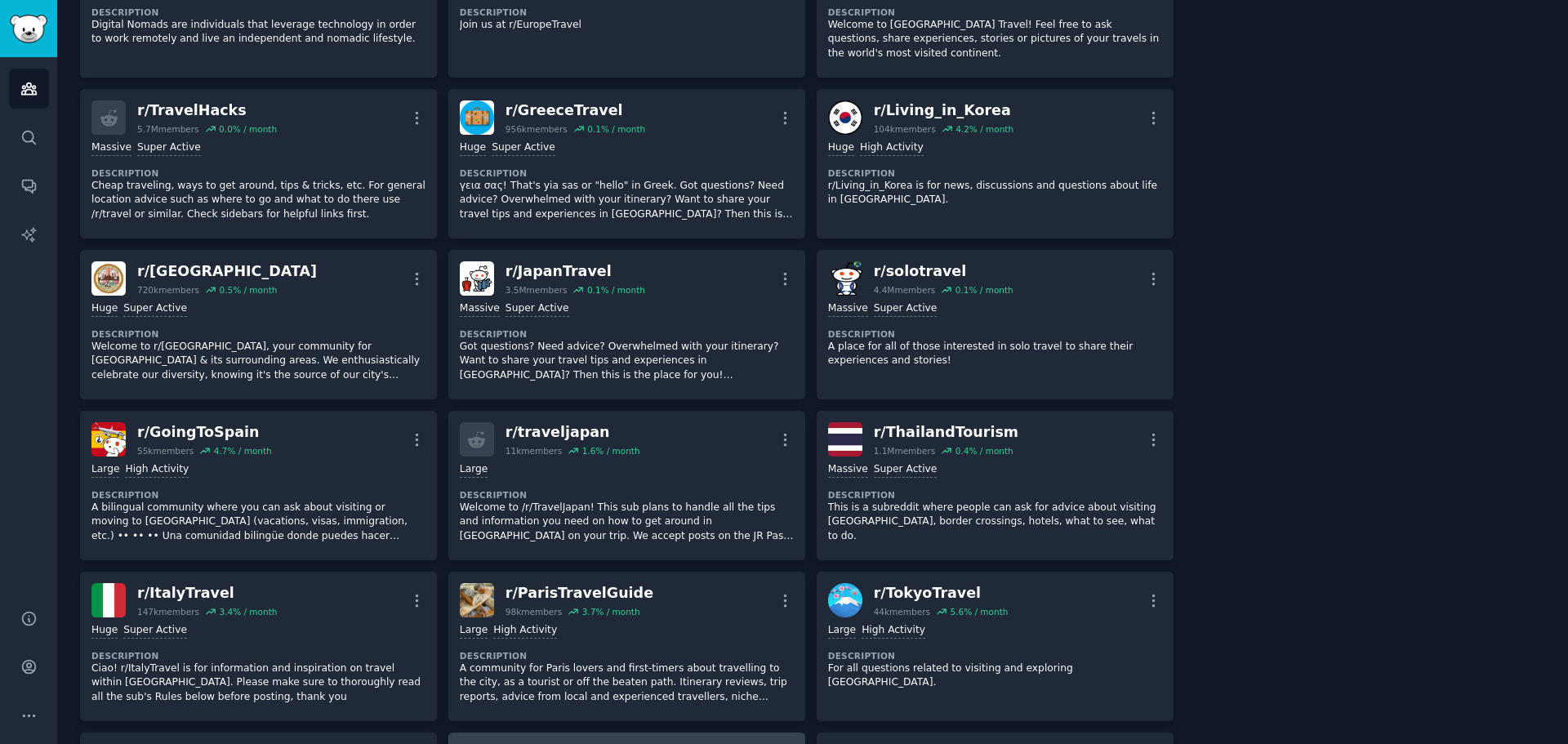
scroll to position [1307, 0]
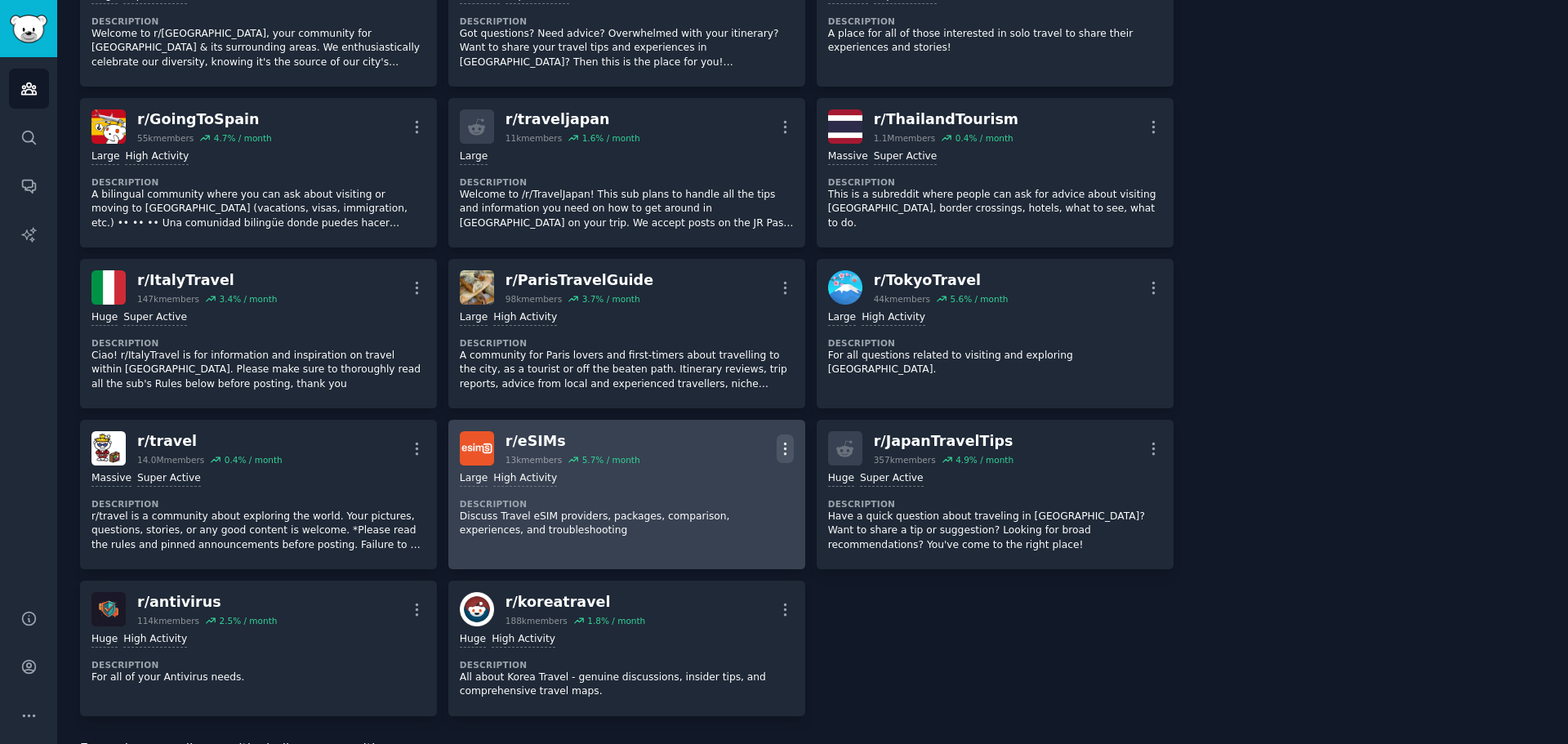
click at [777, 445] on icon "button" at bounding box center [785, 449] width 17 height 17
click at [703, 508] on p "Delete" at bounding box center [721, 511] width 38 height 17
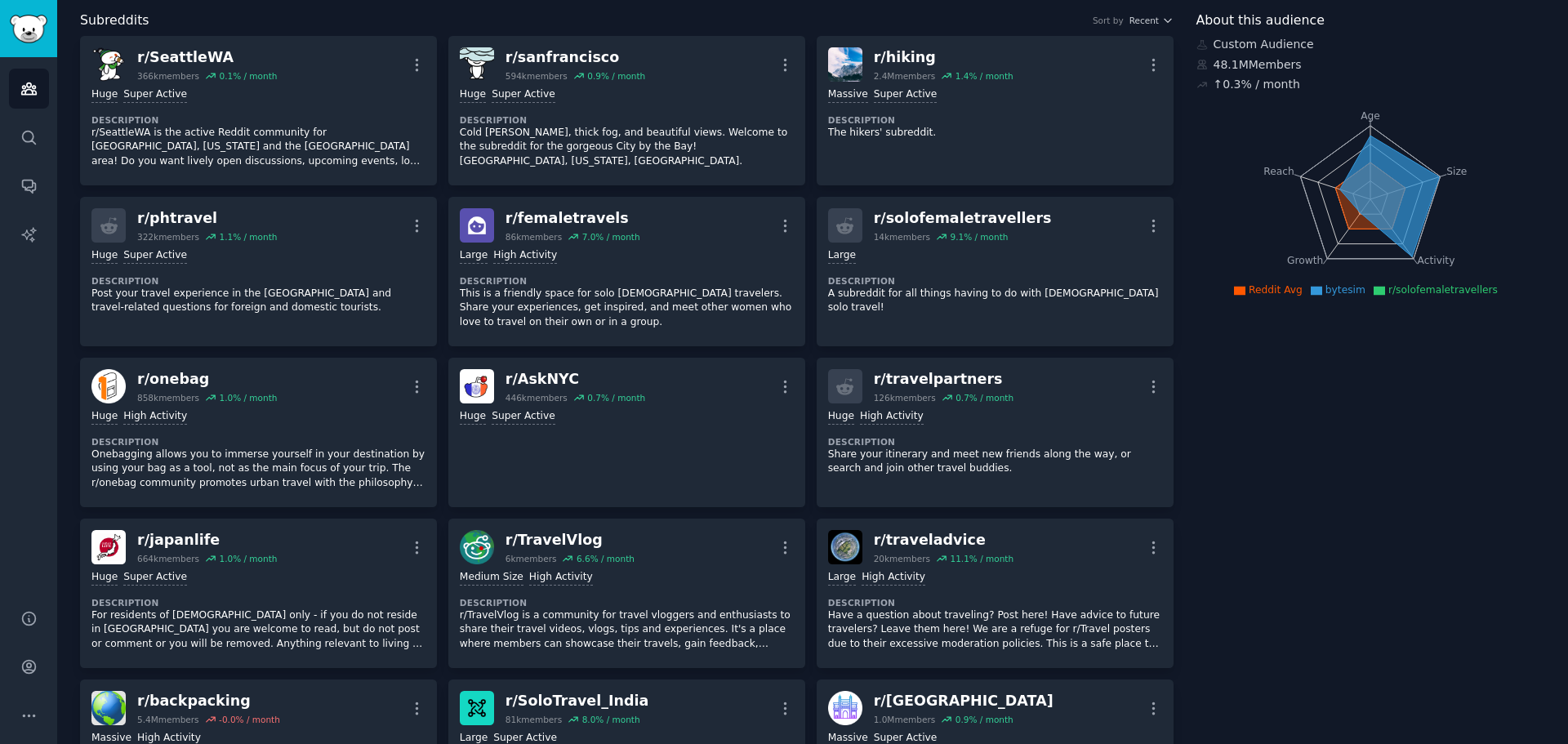
scroll to position [0, 0]
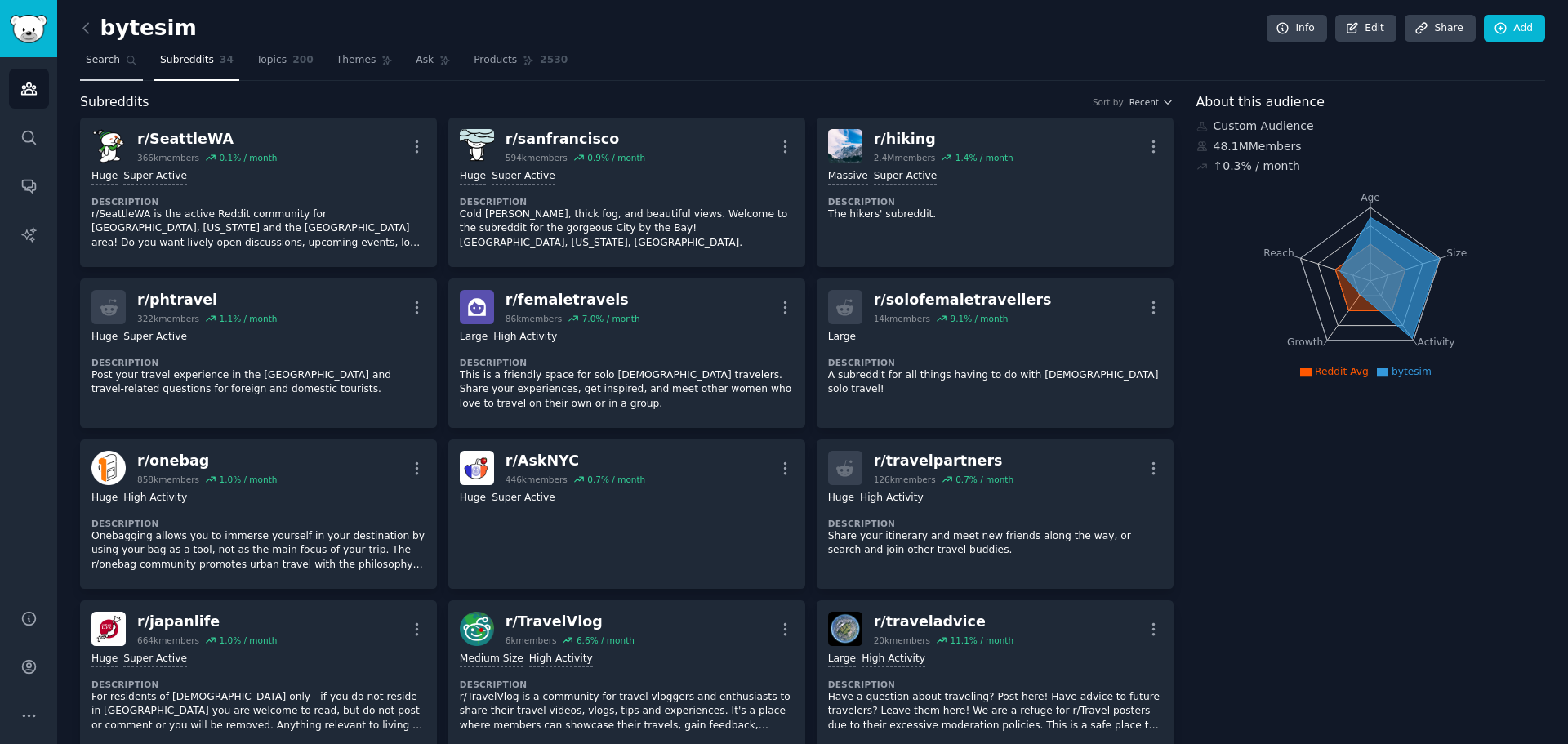
click at [110, 63] on span "Search" at bounding box center [103, 60] width 34 height 15
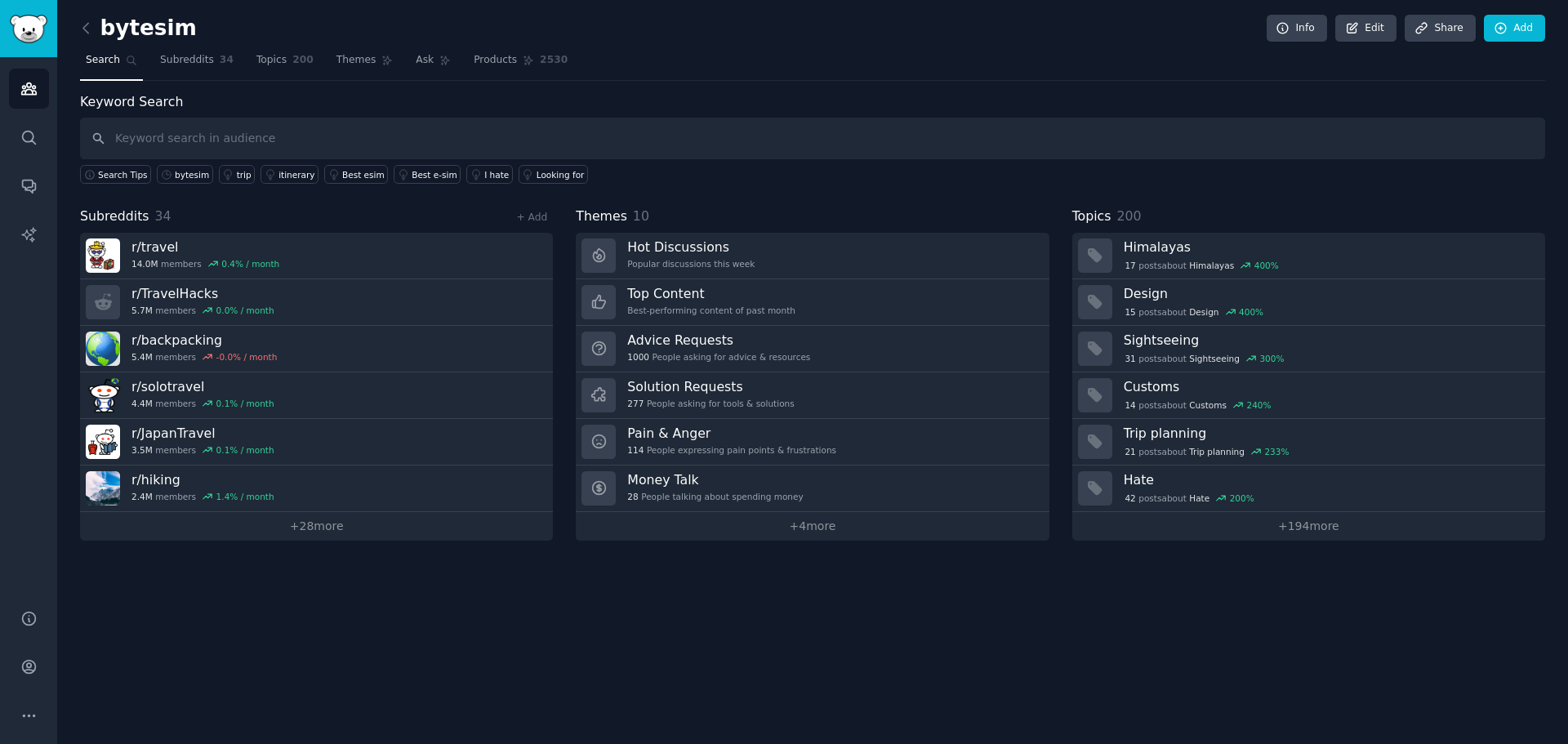
click at [329, 142] on input "text" at bounding box center [812, 138] width 1465 height 42
type input "eSIM"
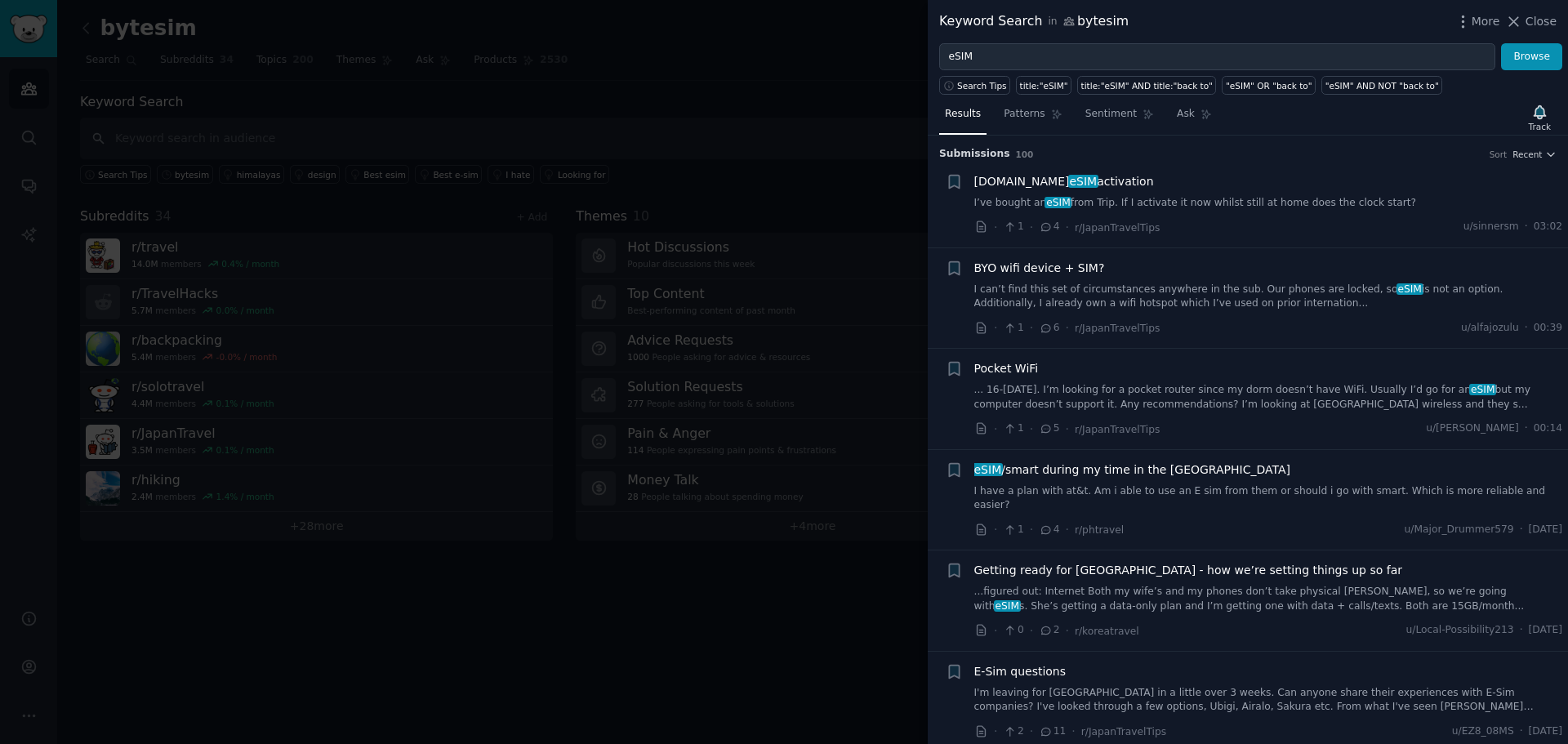
click at [1271, 380] on div "Pocket WiFi ... 16-[DATE]. I’m looking for a pocket router since my dorm doesn’…" at bounding box center [1268, 386] width 589 height 51
click at [1366, 404] on link "... 16-[DATE]. I’m looking for a pocket router since my dorm doesn’t have WiFi.…" at bounding box center [1268, 396] width 589 height 28
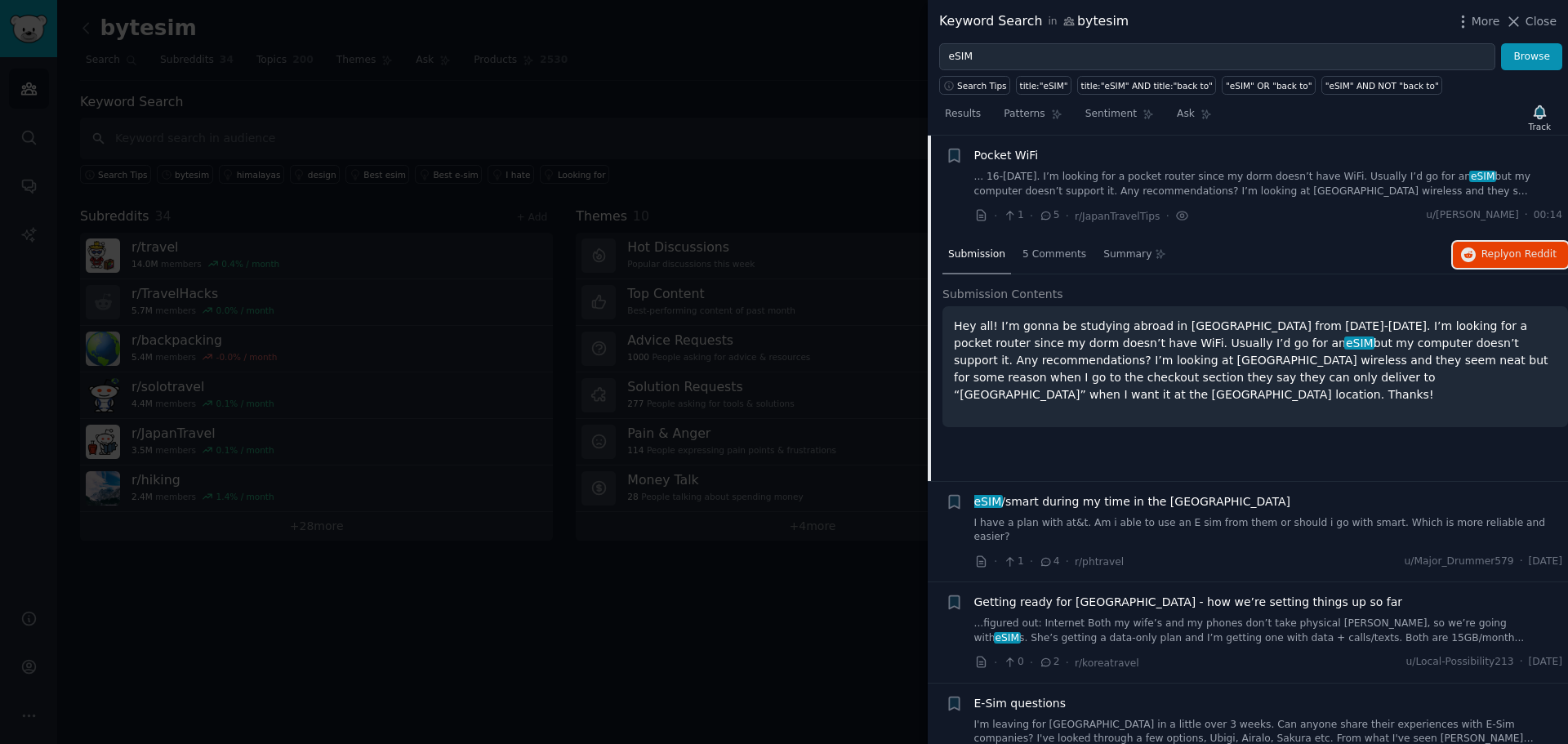
scroll to position [295, 0]
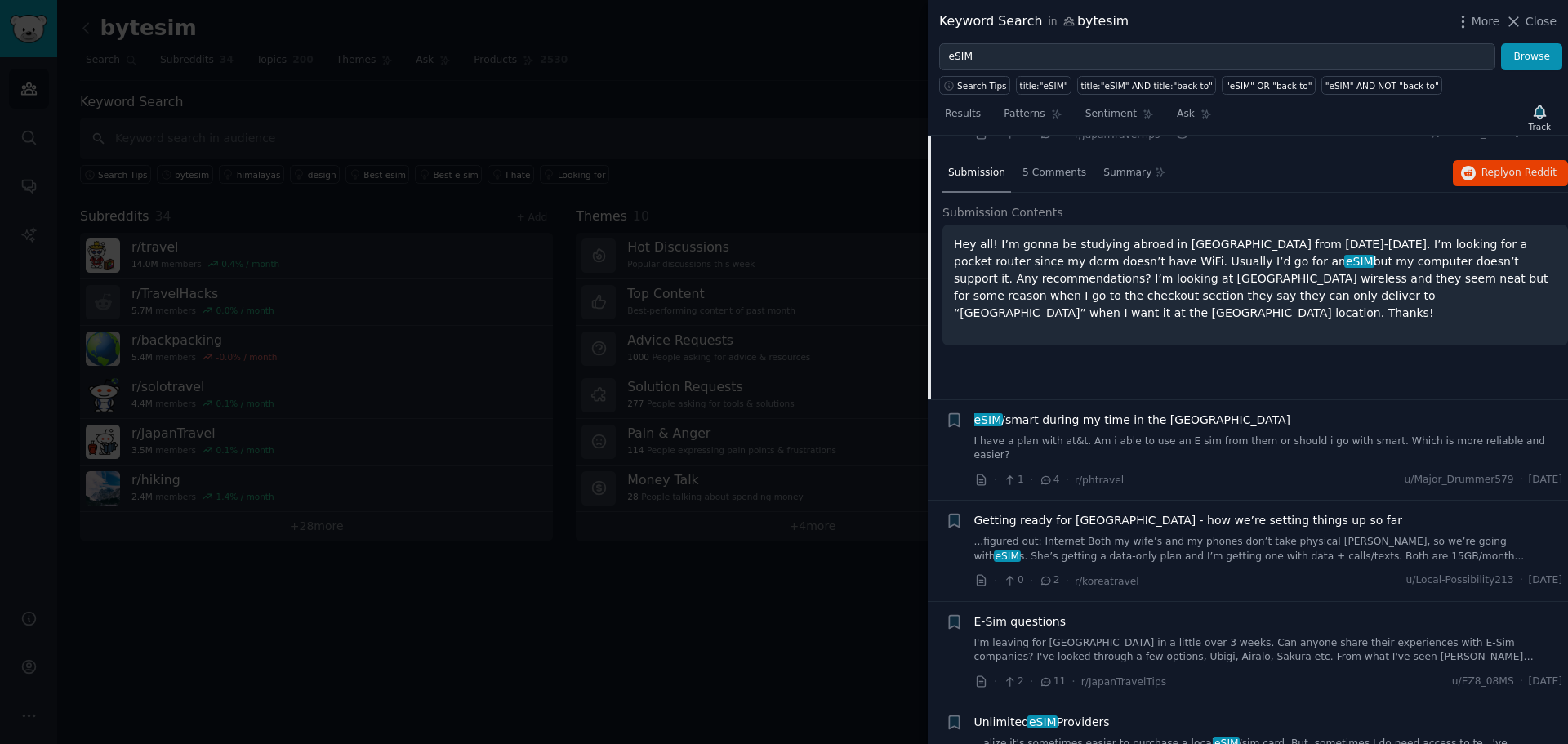
click at [852, 688] on div at bounding box center [784, 372] width 1568 height 744
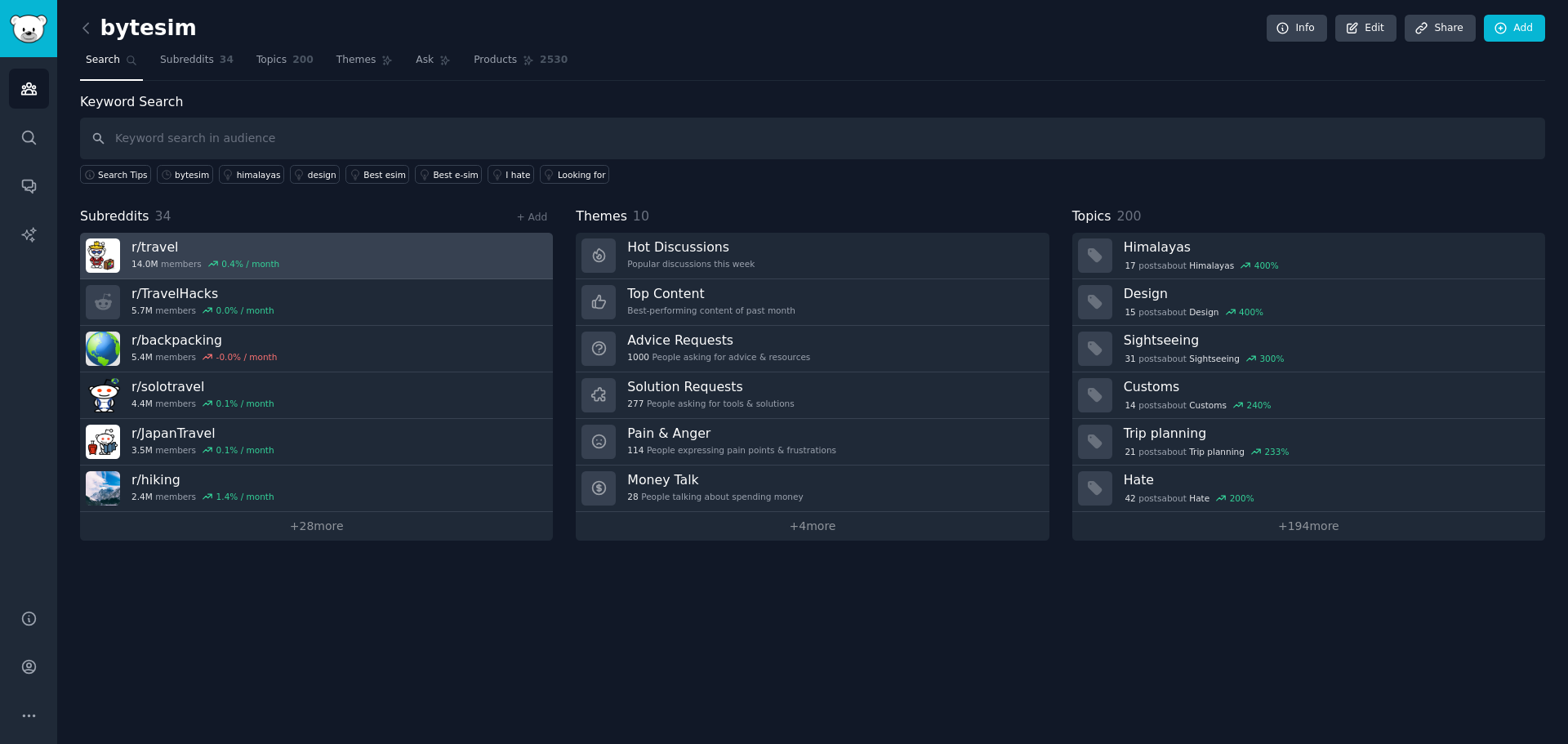
click at [171, 243] on h3 "r/ travel" at bounding box center [205, 247] width 148 height 17
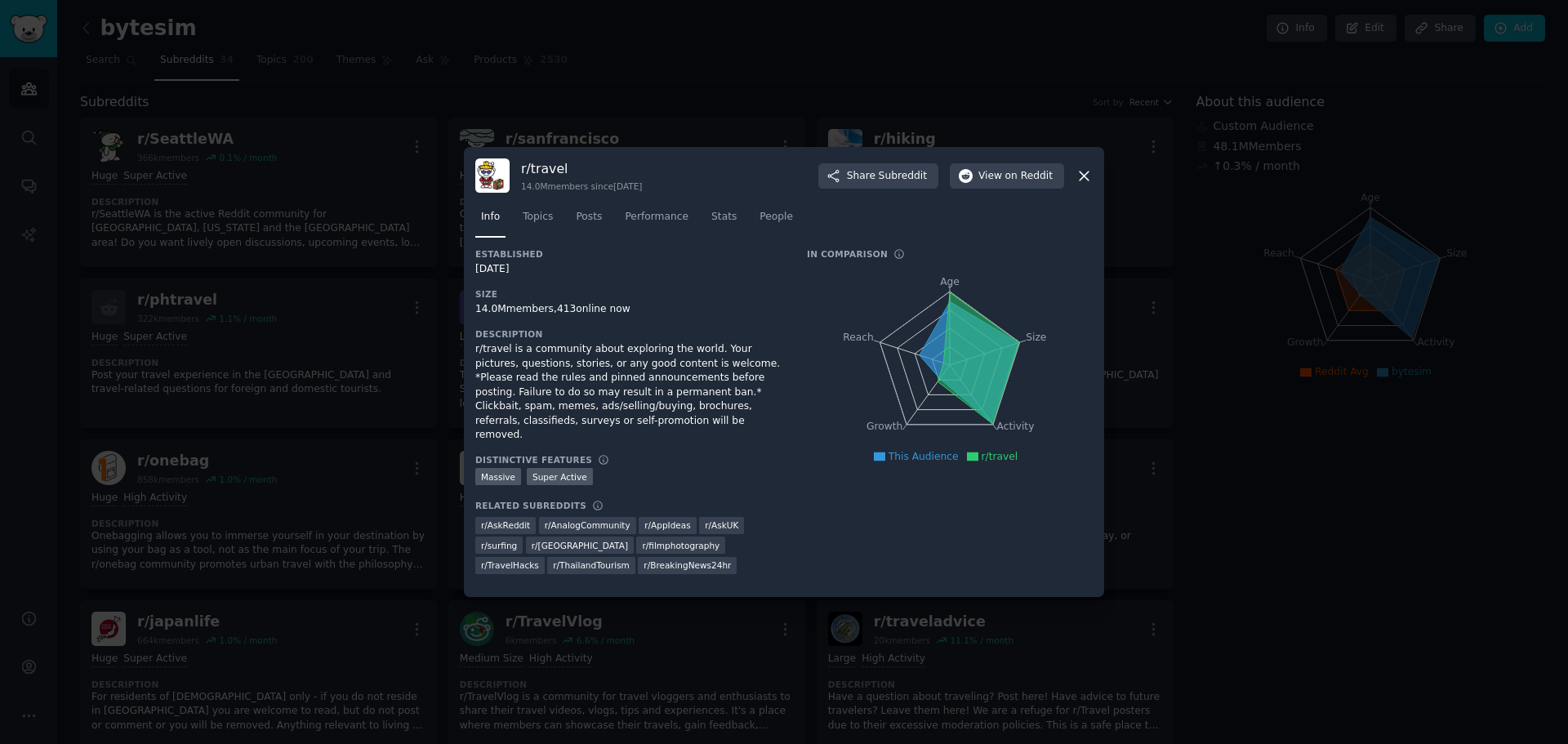
click at [1148, 263] on div at bounding box center [784, 372] width 1568 height 744
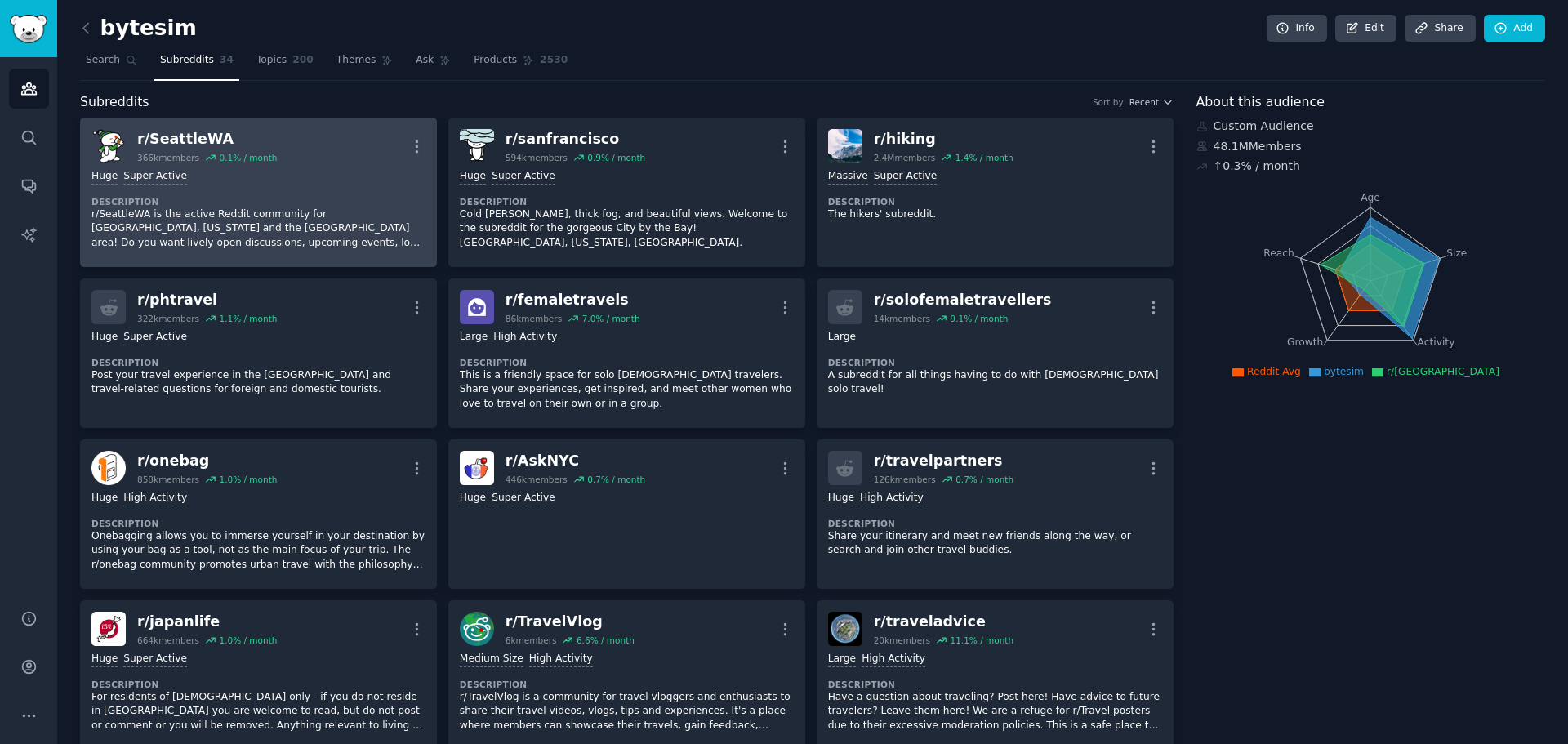
click at [266, 167] on div "Huge Super Active Description r/SeattleWA is the active Reddit community for [G…" at bounding box center [258, 209] width 334 height 93
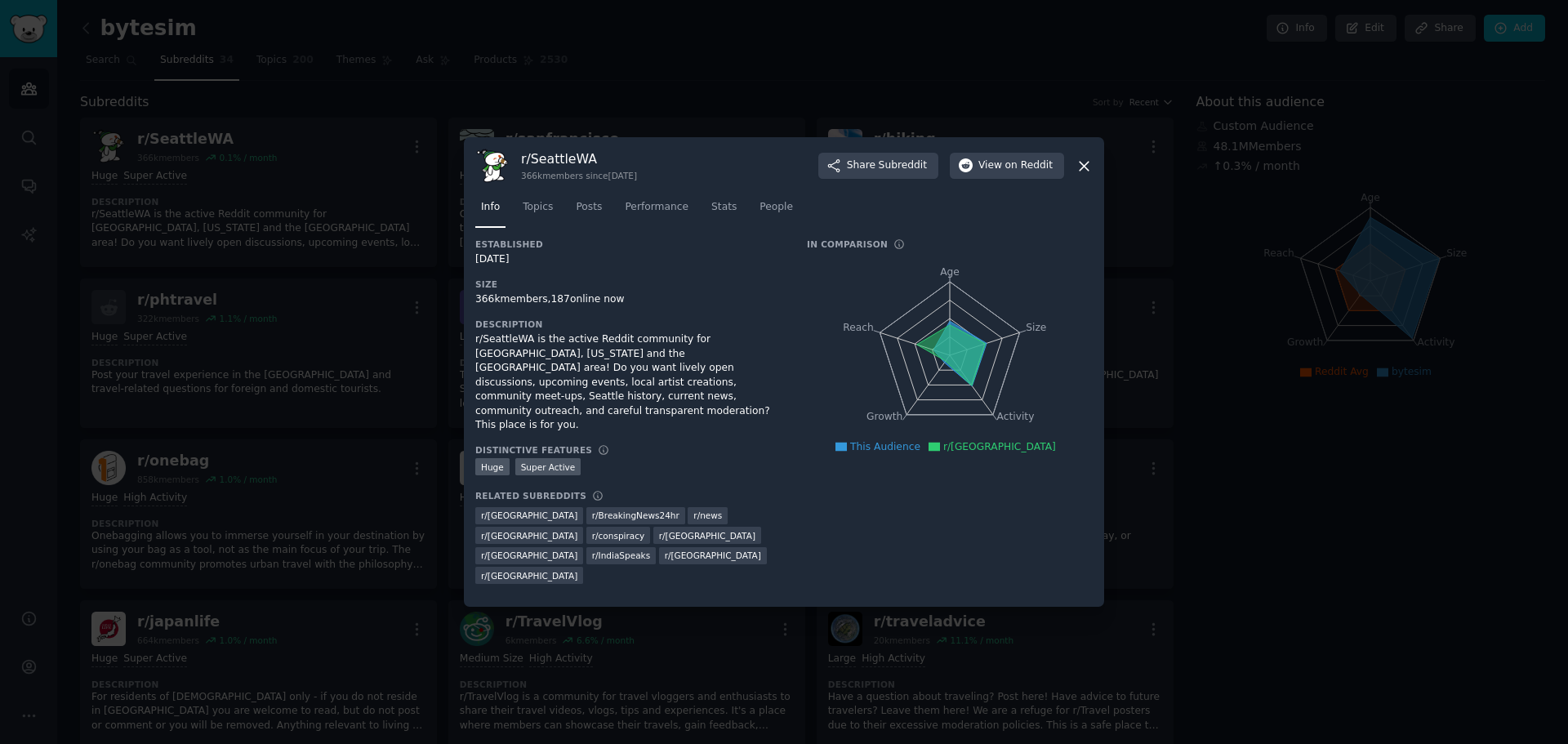
click at [573, 124] on div at bounding box center [784, 372] width 1568 height 744
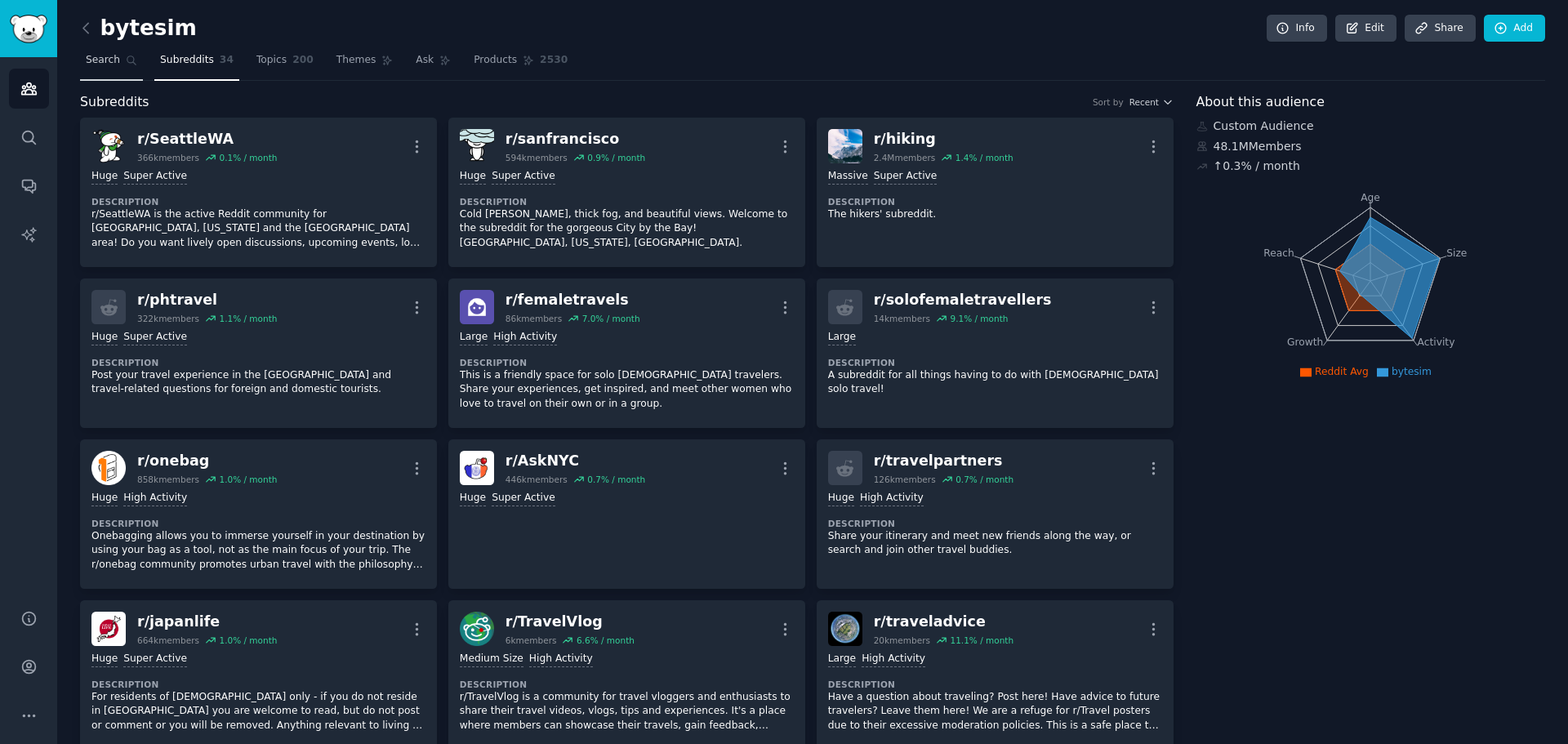
click at [104, 59] on span "Search" at bounding box center [103, 60] width 34 height 15
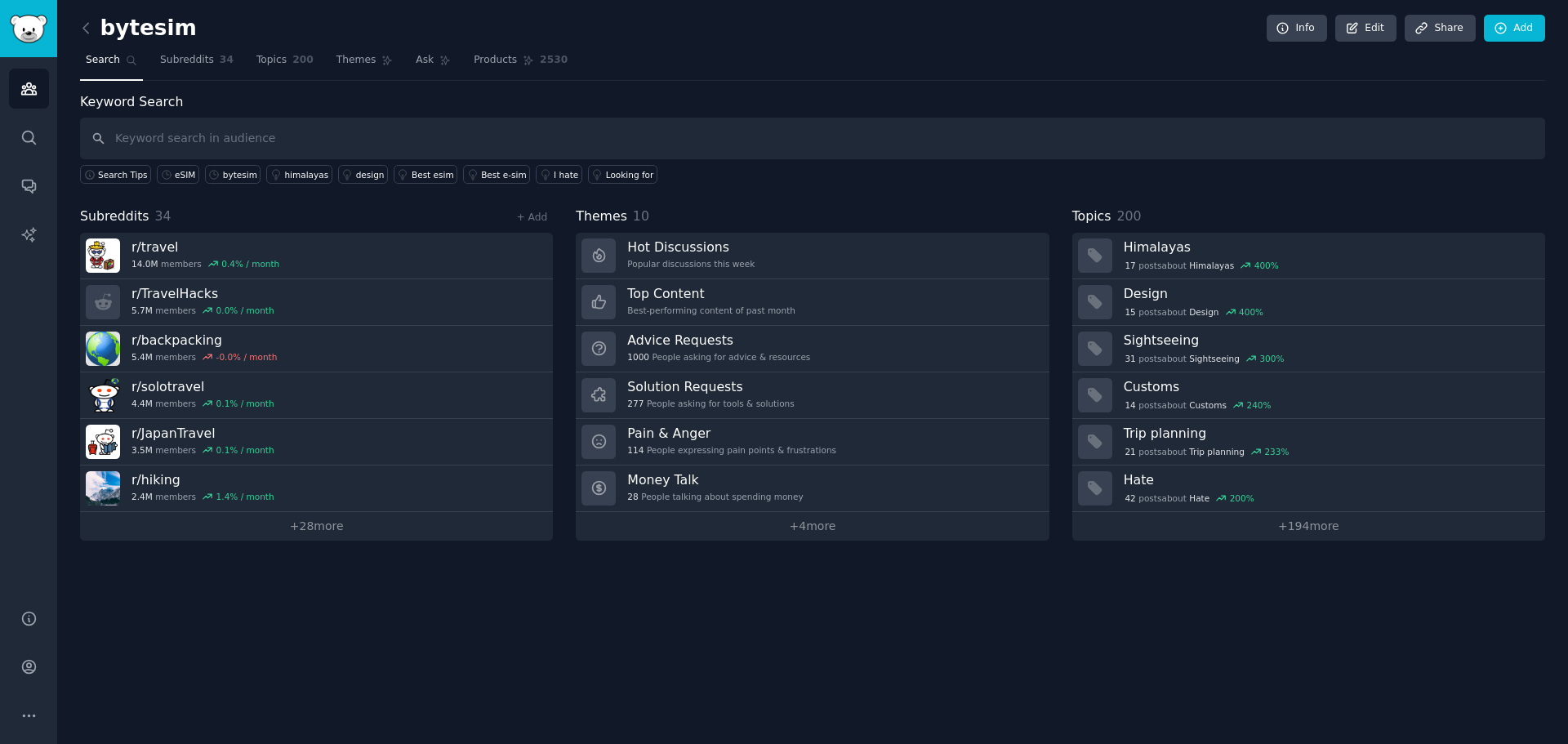
click at [275, 148] on input "text" at bounding box center [812, 138] width 1465 height 42
click at [420, 182] on link "Best esim" at bounding box center [426, 174] width 64 height 19
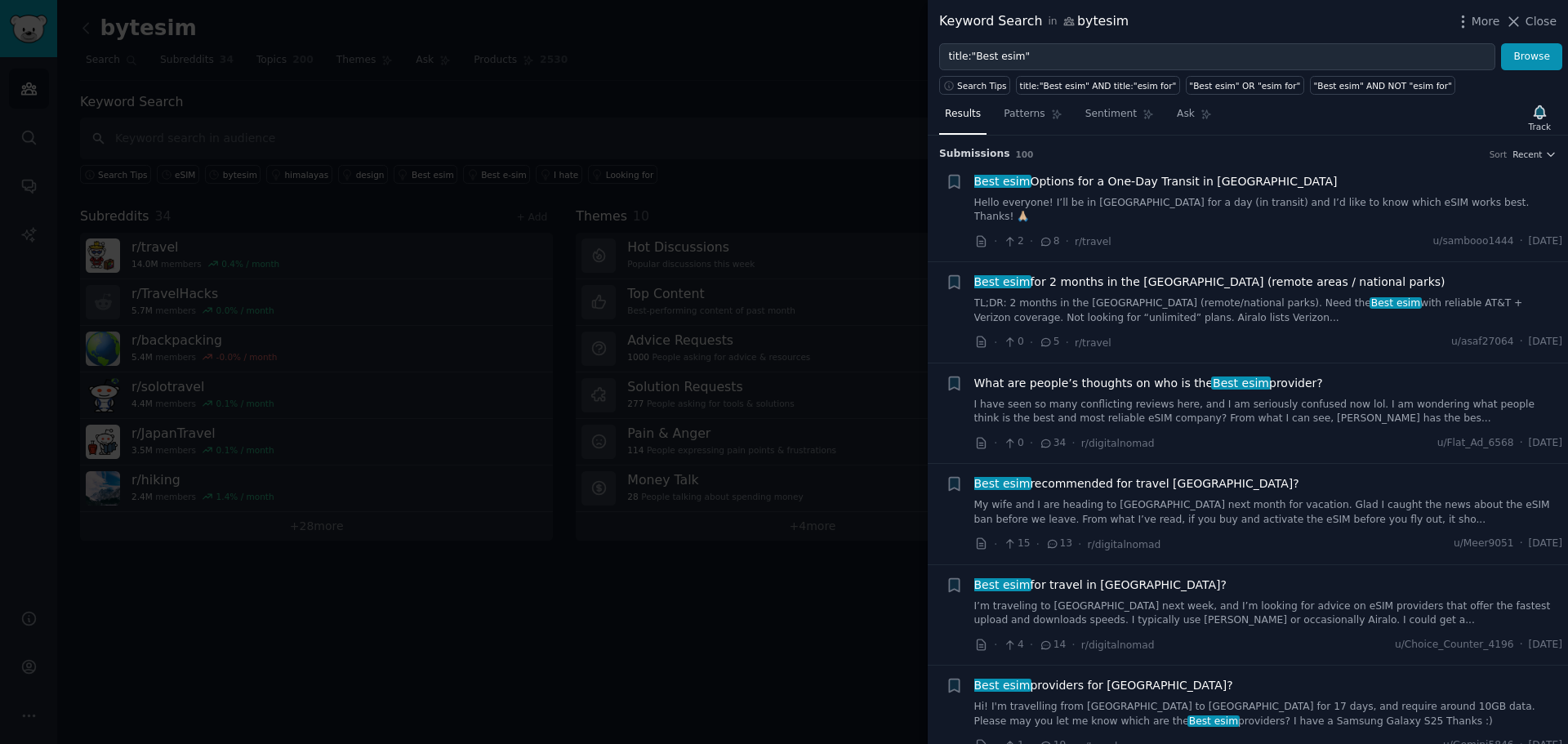
click at [1347, 233] on div "· 2 · 8 · r/travel u/sambooo1444 · [DATE]" at bounding box center [1268, 241] width 589 height 17
click at [1346, 233] on div "· 2 · 8 · r/travel u/sambooo1444 · [DATE]" at bounding box center [1268, 241] width 589 height 17
click at [1351, 211] on div "Best esim Options for a One-Day Transit in [GEOGRAPHIC_DATA] Hello everyone! I’…" at bounding box center [1268, 212] width 589 height 77
click at [1538, 125] on div "Track" at bounding box center [1541, 126] width 22 height 11
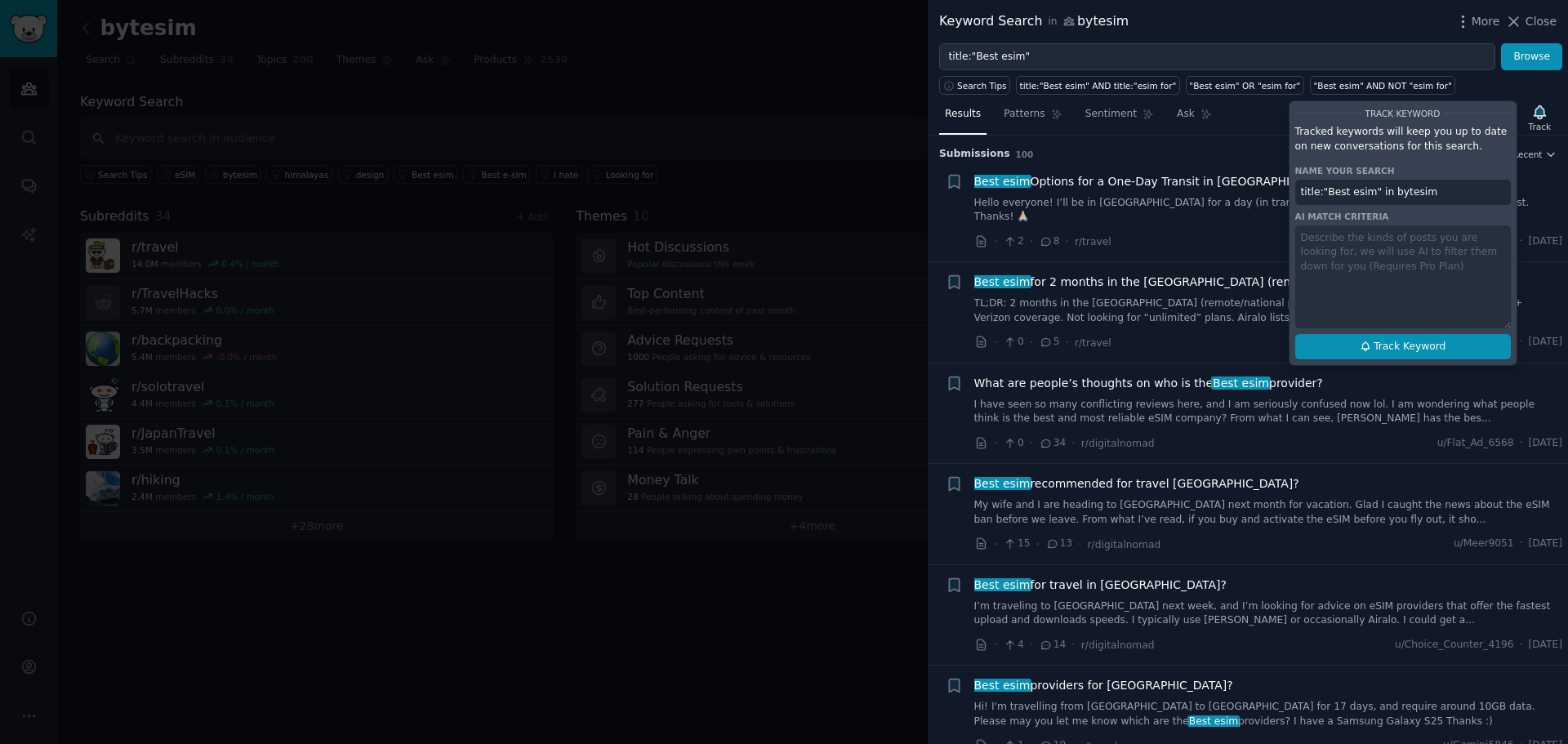
click at [1390, 334] on button "Track Keyword" at bounding box center [1402, 347] width 215 height 26
type input "title:"Best esim" in bytesim"
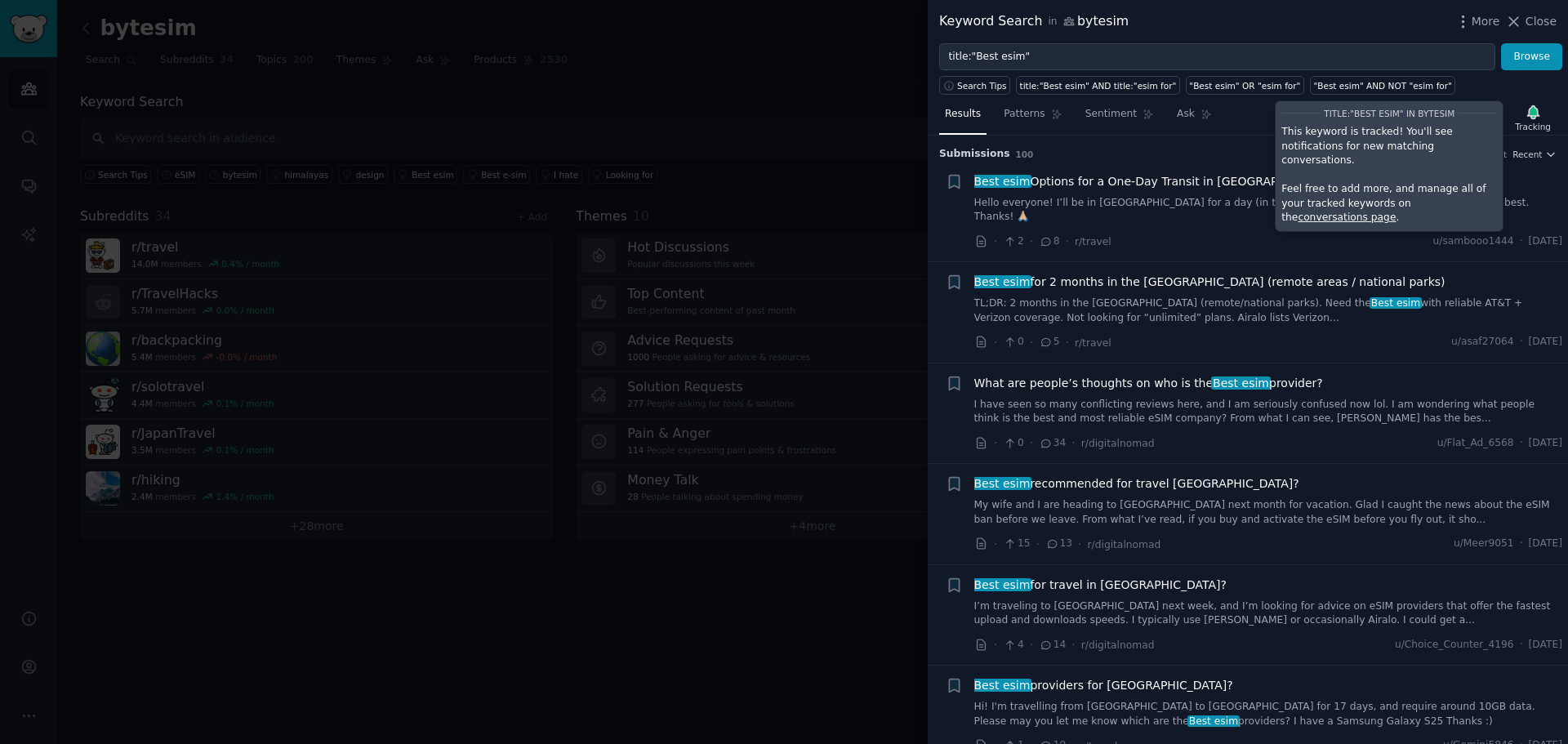
click at [1396, 211] on link "conversations page" at bounding box center [1347, 216] width 98 height 11
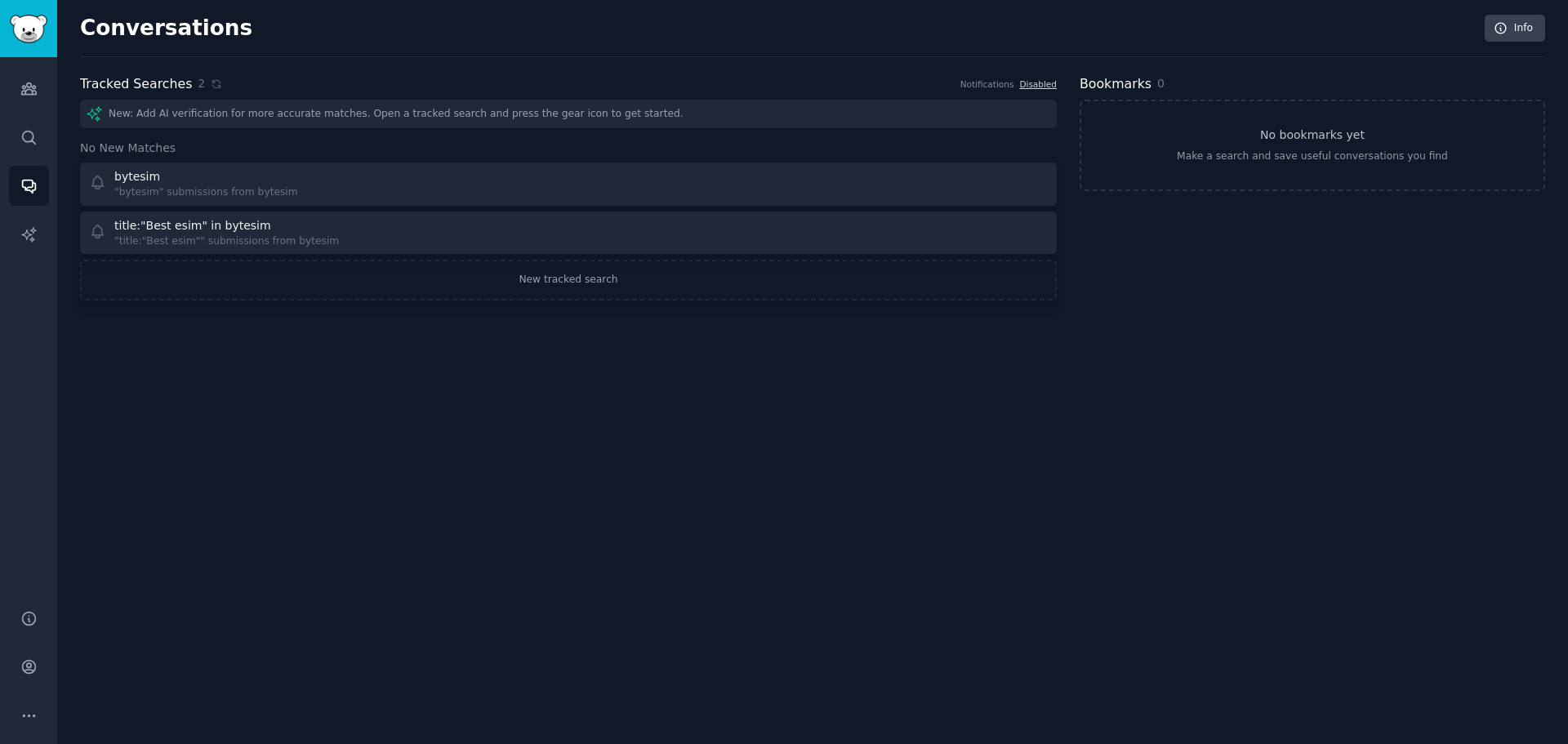
click at [246, 113] on div "New: Add AI verification for more accurate matches. Open a tracked search and p…" at bounding box center [568, 113] width 977 height 28
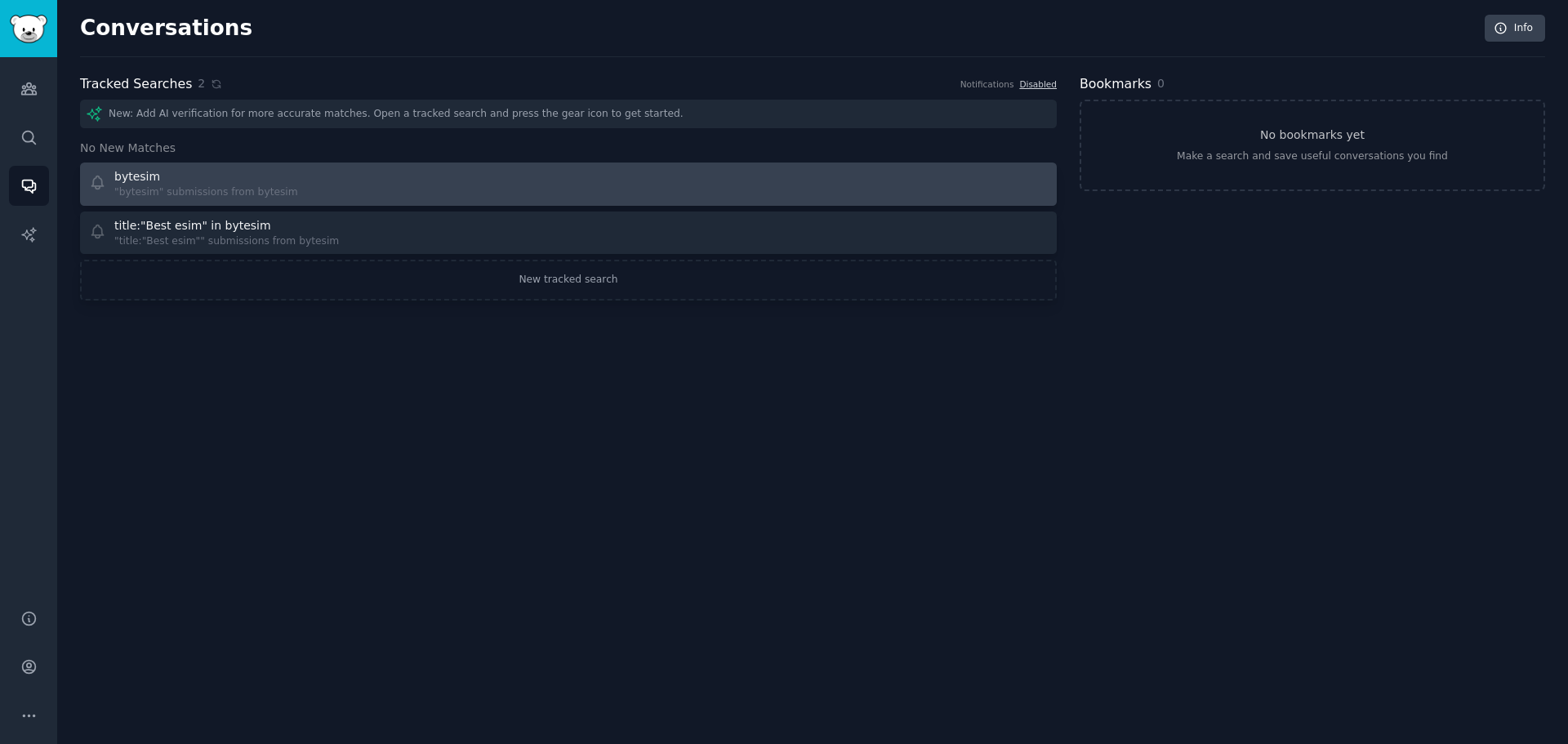
click at [688, 200] on link "bytesim "bytesim" submissions from bytesim" at bounding box center [568, 184] width 977 height 43
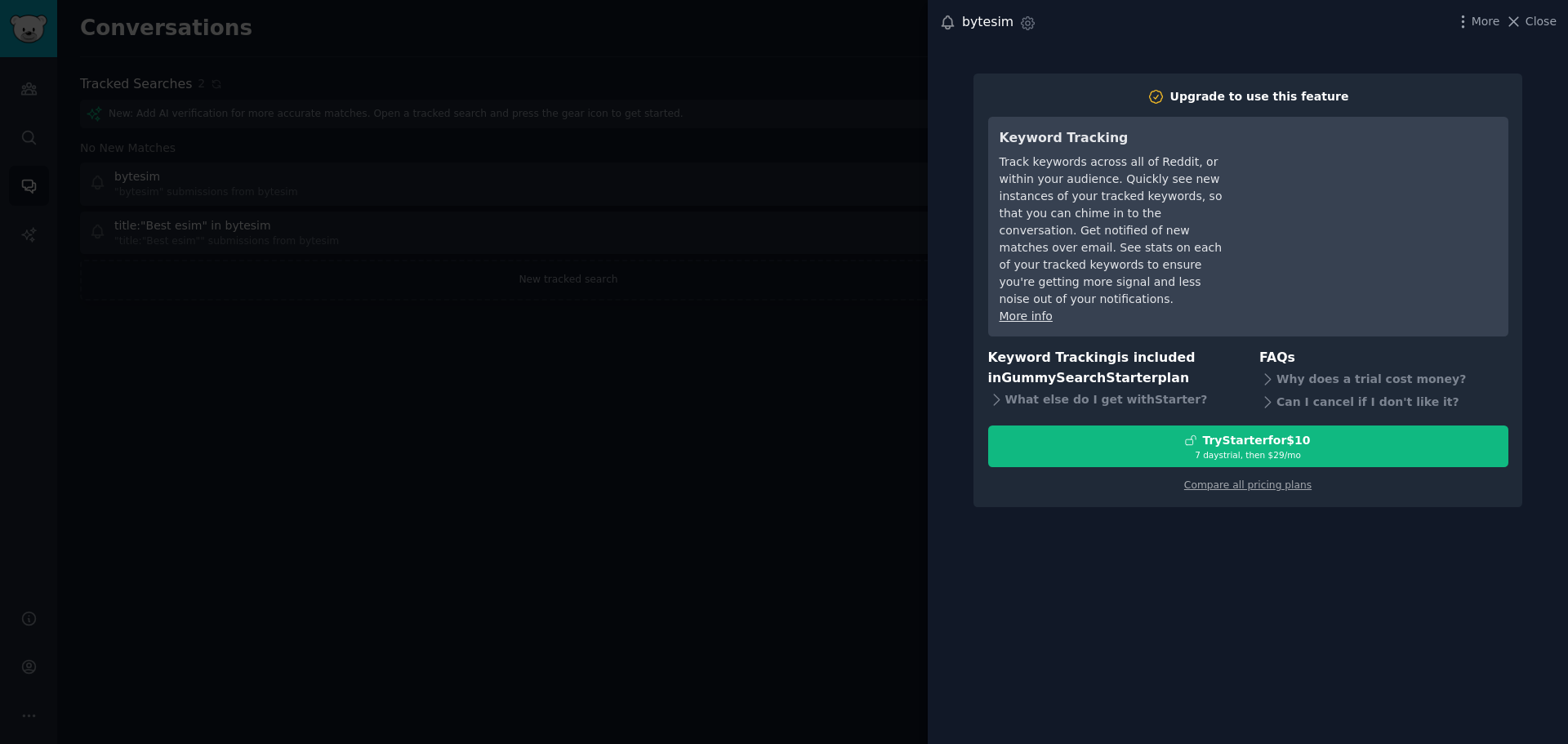
click at [607, 534] on div at bounding box center [784, 372] width 1568 height 744
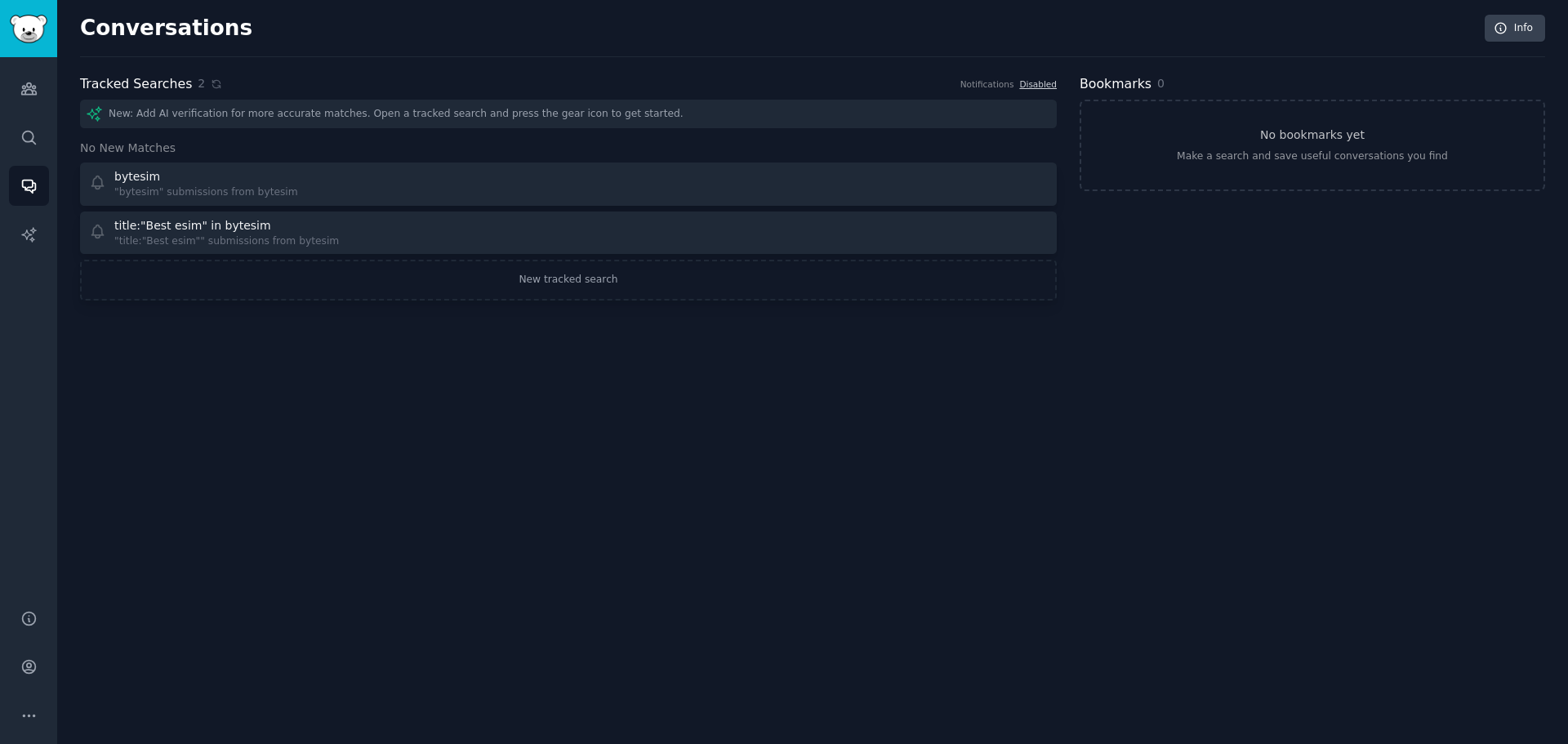
click at [22, 114] on div "Audiences Search Conversations AI Reports" at bounding box center [28, 324] width 58 height 533
click at [21, 127] on link "Search" at bounding box center [28, 137] width 40 height 40
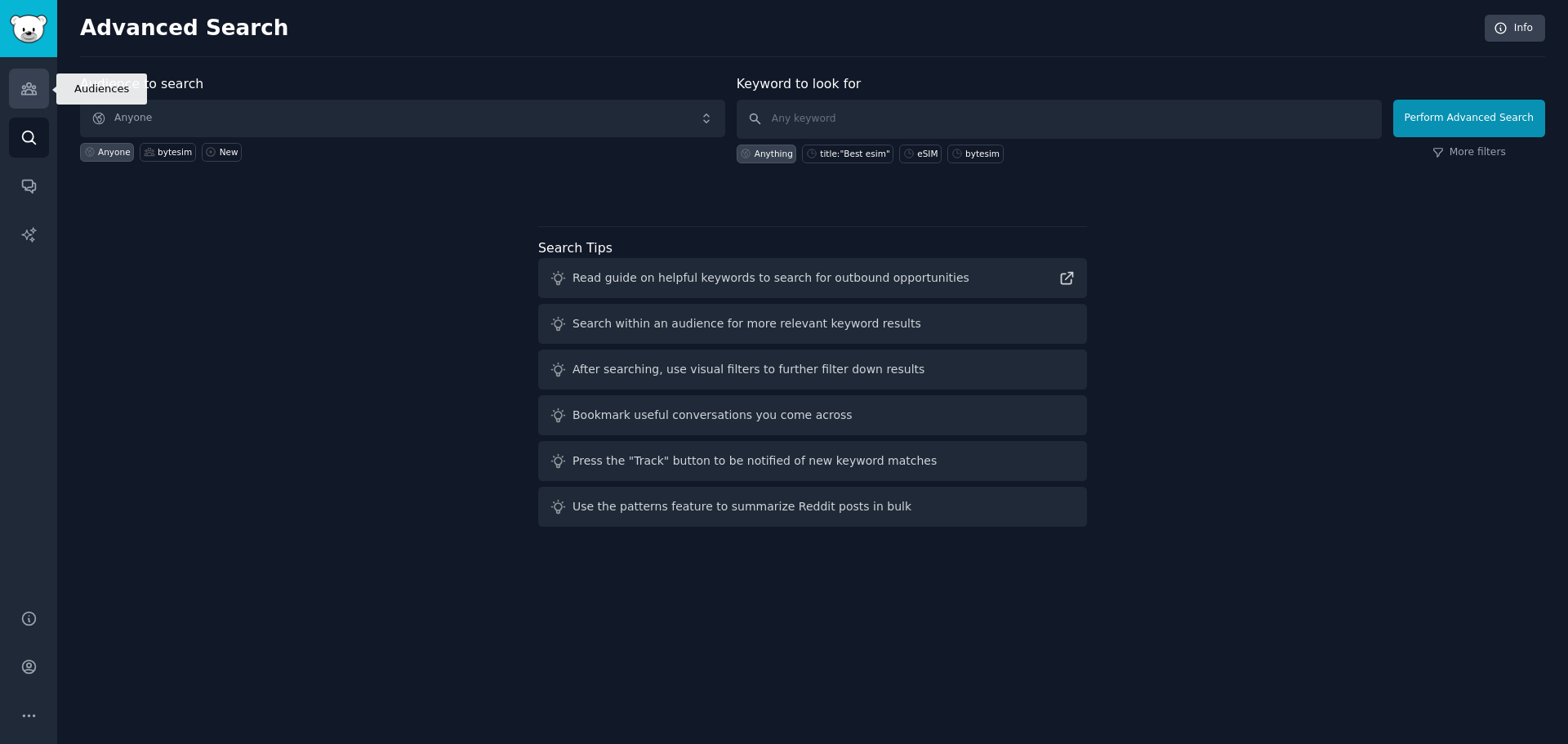
click at [9, 80] on link "Audiences" at bounding box center [28, 88] width 40 height 40
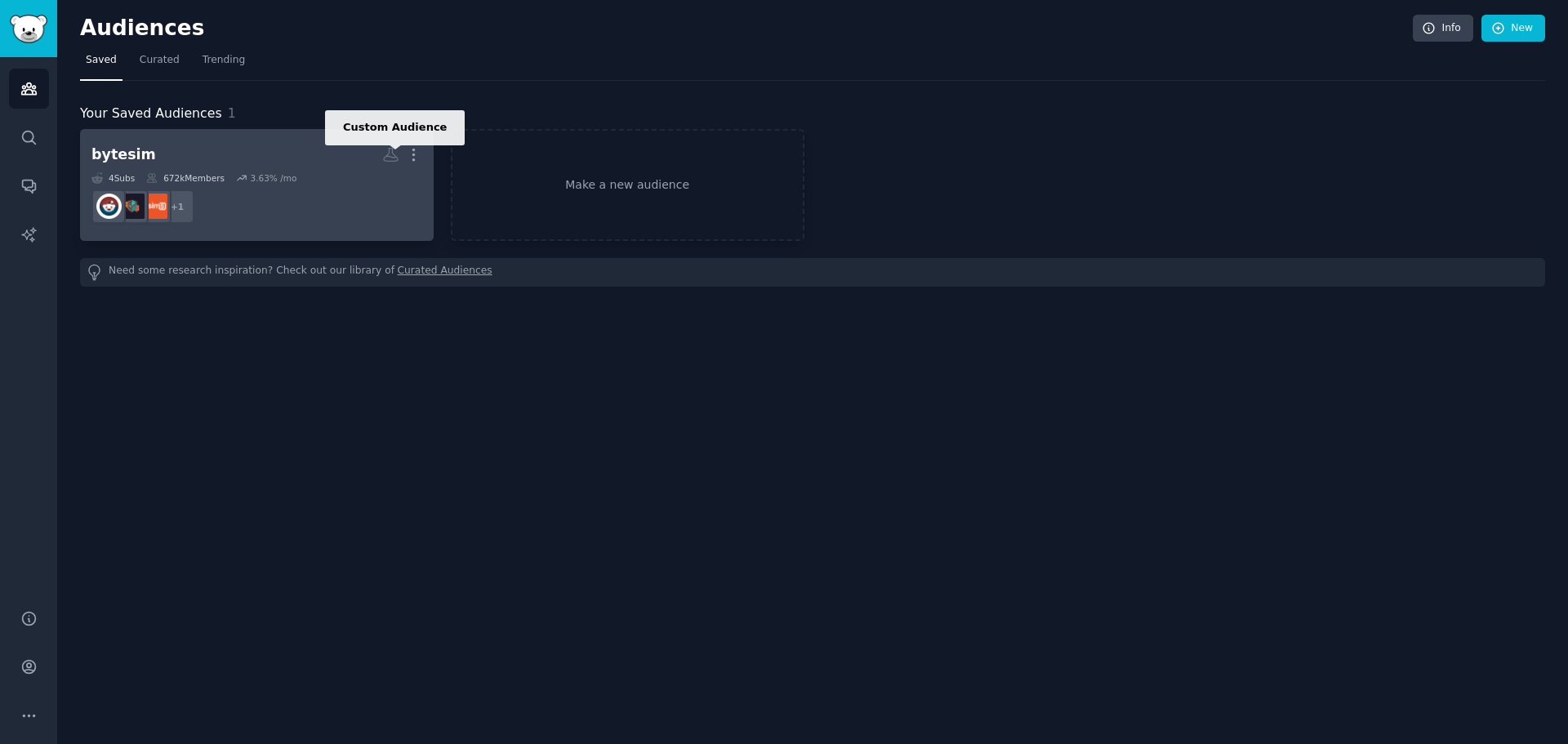
click at [397, 151] on icon at bounding box center [390, 154] width 17 height 17
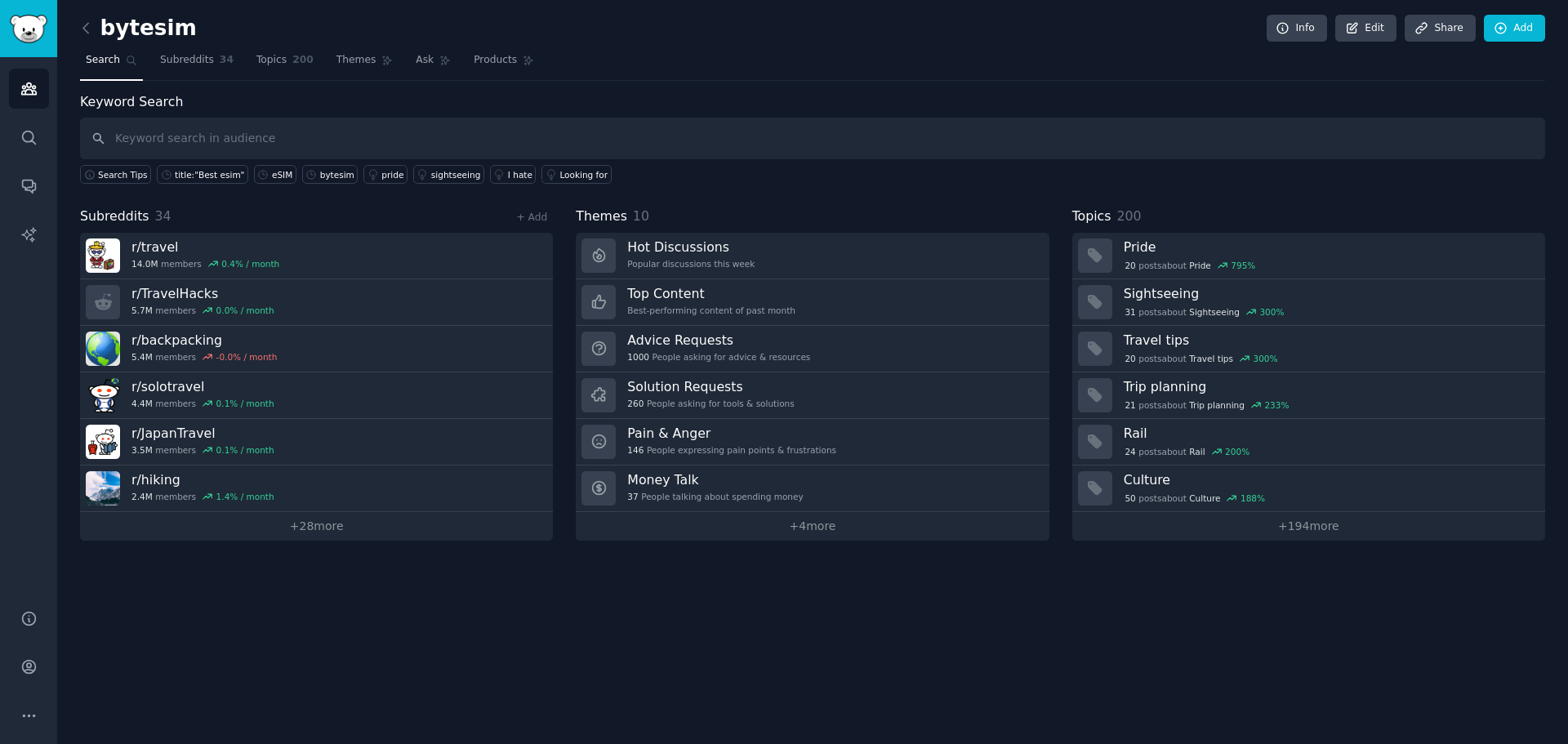
click at [322, 129] on input "text" at bounding box center [812, 138] width 1465 height 42
click at [274, 133] on input "text" at bounding box center [812, 138] width 1465 height 42
type input "Best eSIM"
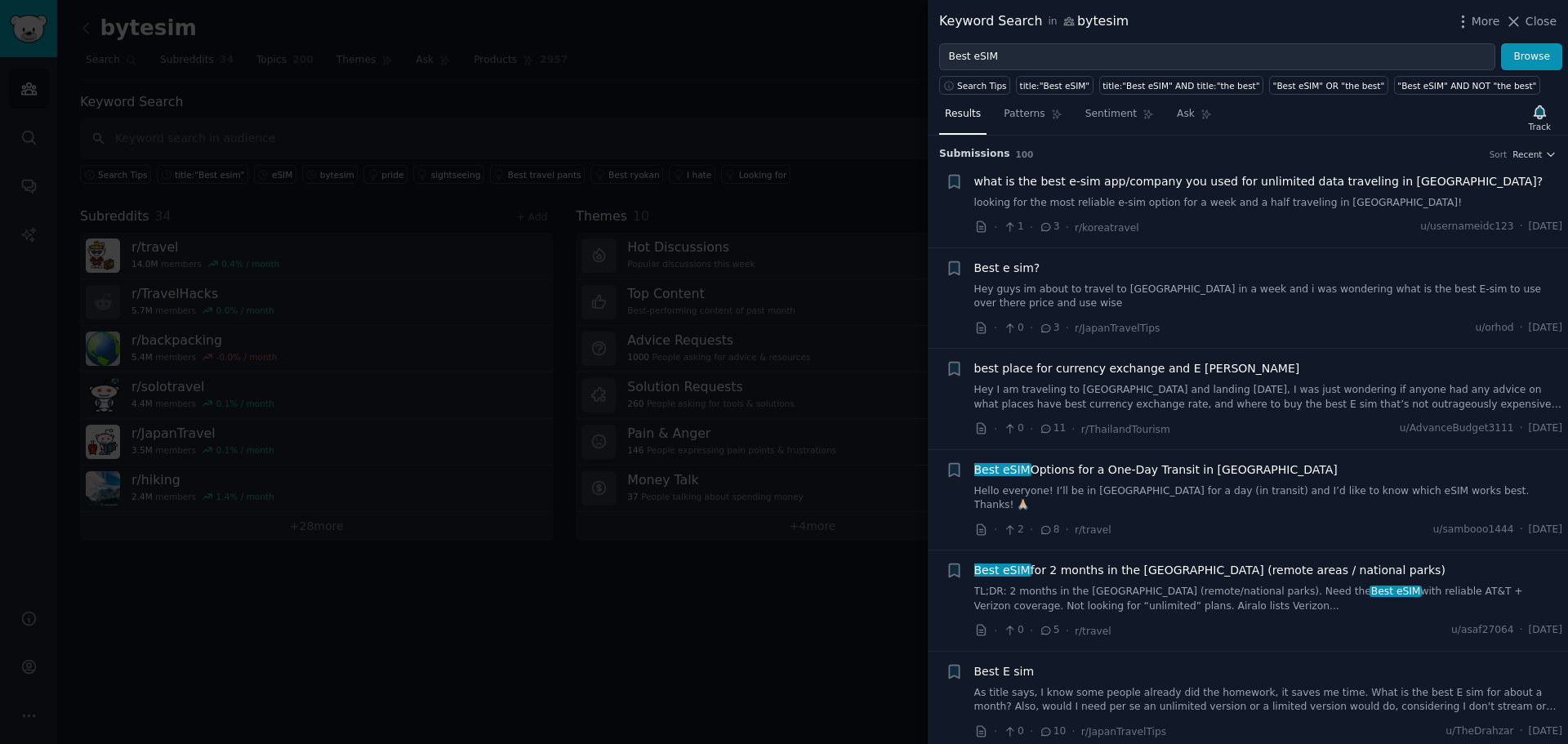
click at [1081, 196] on link "looking for the most reliable e-sim option for a week and a half traveling in […" at bounding box center [1268, 203] width 589 height 15
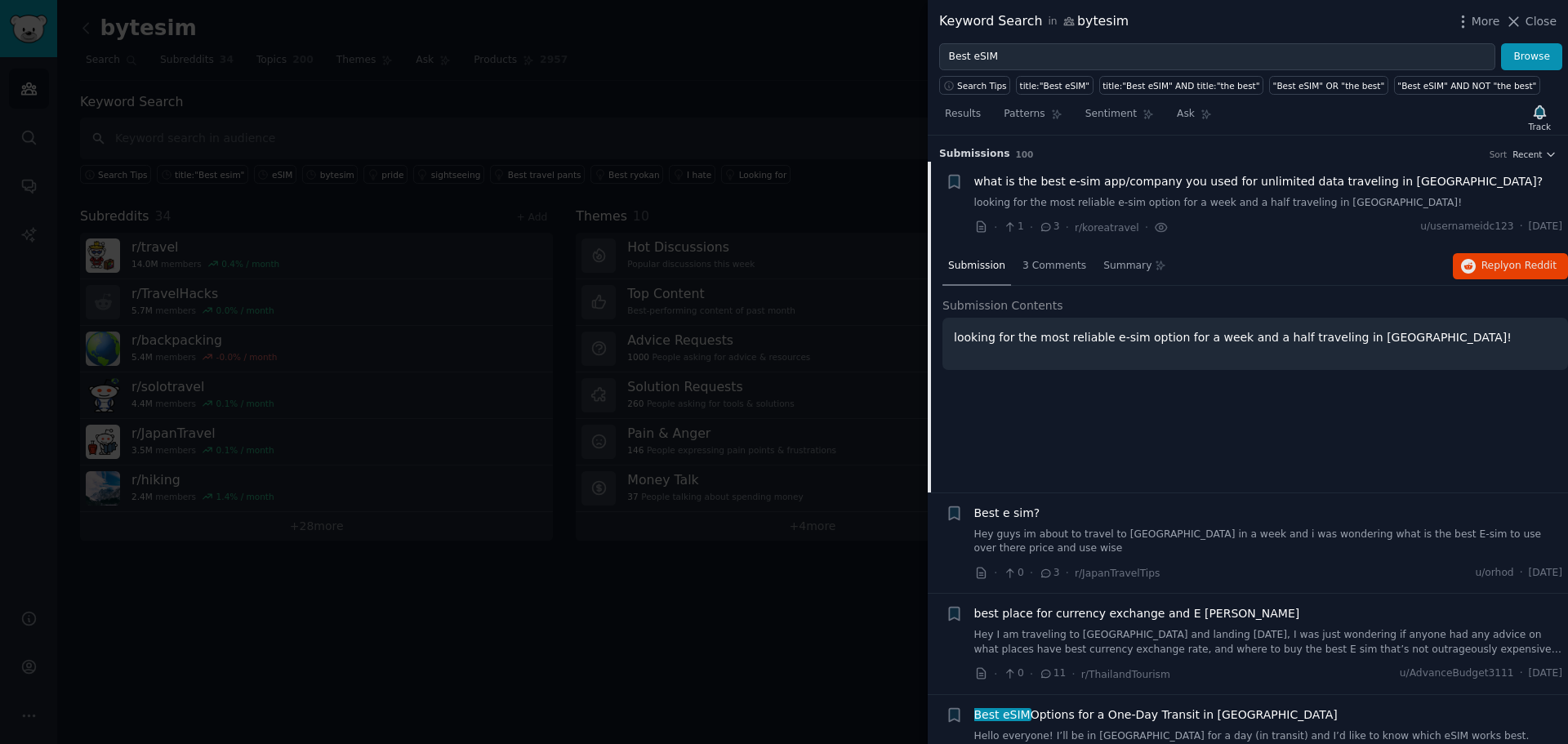
scroll to position [26, 0]
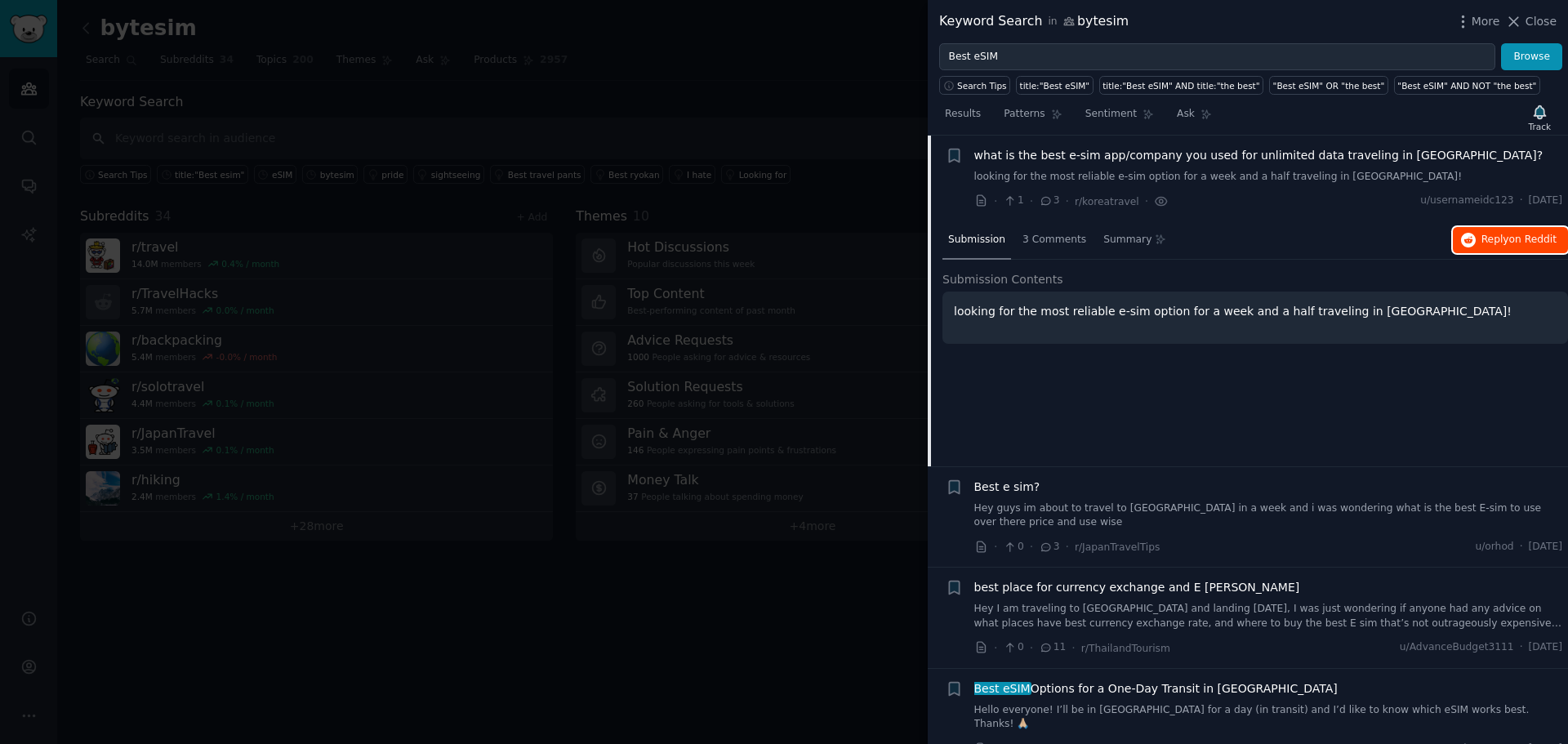
click at [1501, 245] on span "Reply on Reddit" at bounding box center [1519, 239] width 76 height 15
